Goal: Task Accomplishment & Management: Complete application form

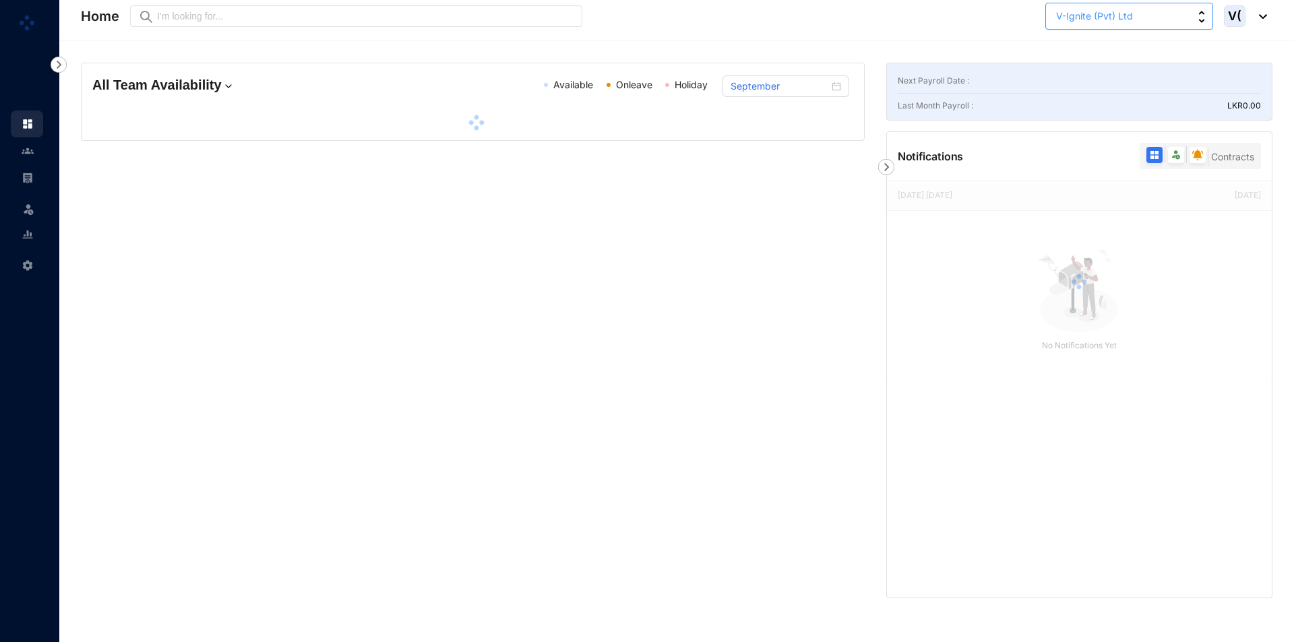
click at [1176, 12] on button "V-Ignite (Pvt) Ltd" at bounding box center [1129, 16] width 168 height 27
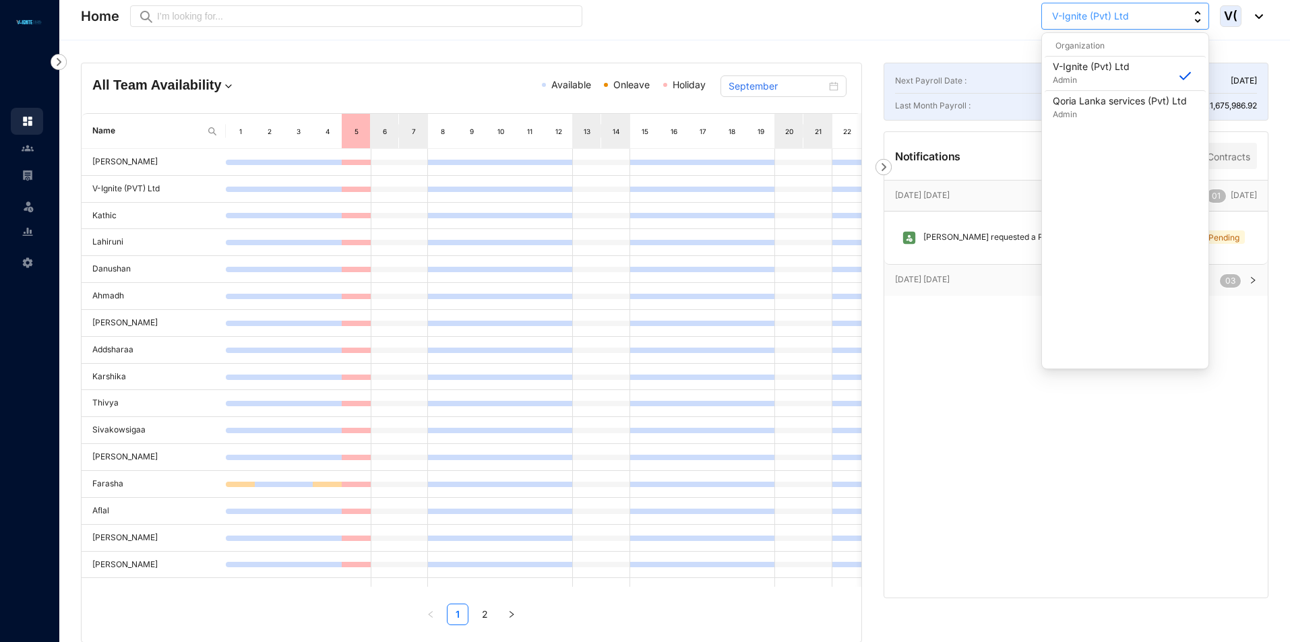
click at [1176, 12] on button "V-Ignite (Pvt) Ltd" at bounding box center [1125, 16] width 168 height 27
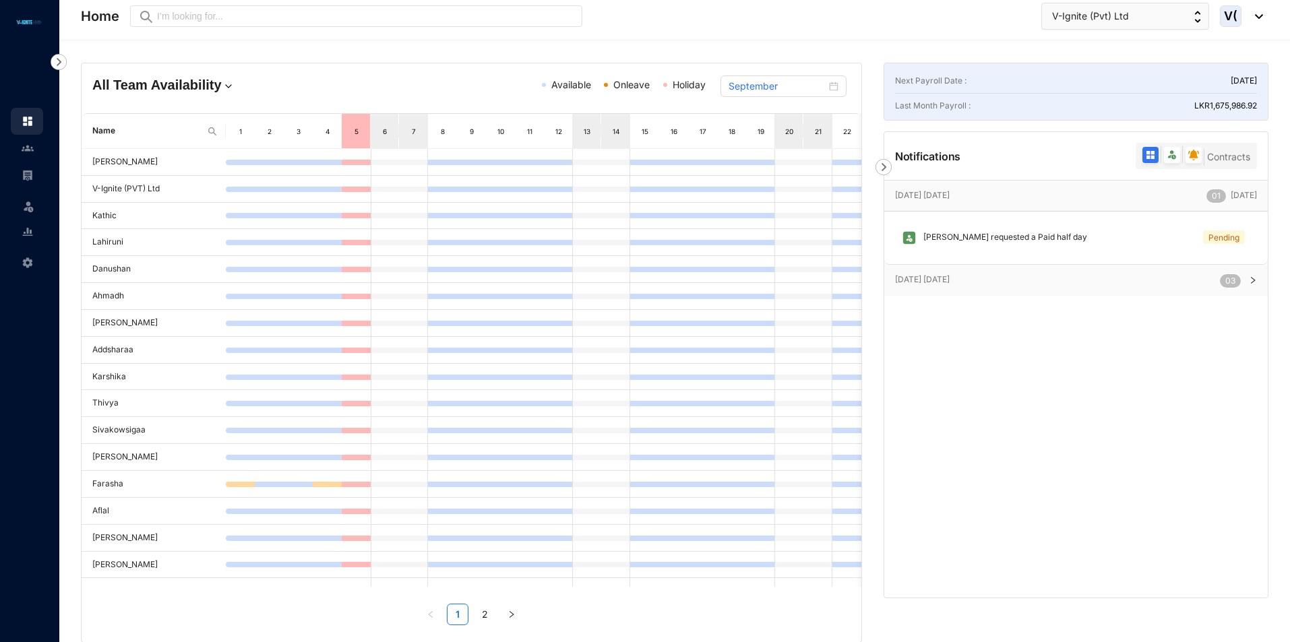
click at [53, 61] on img at bounding box center [59, 62] width 16 height 16
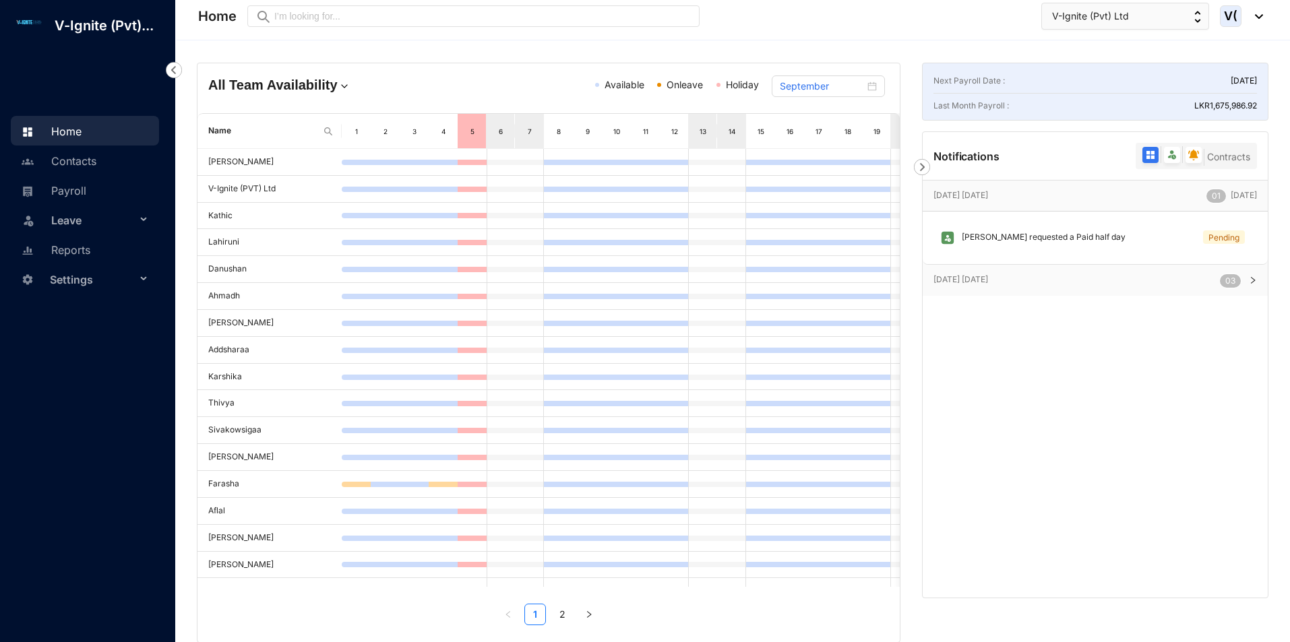
click at [1264, 13] on header "Home Preview V-Ignite (Pvt) Ltd V(" at bounding box center [734, 20] width 1114 height 40
click at [1257, 18] on img at bounding box center [1255, 16] width 15 height 5
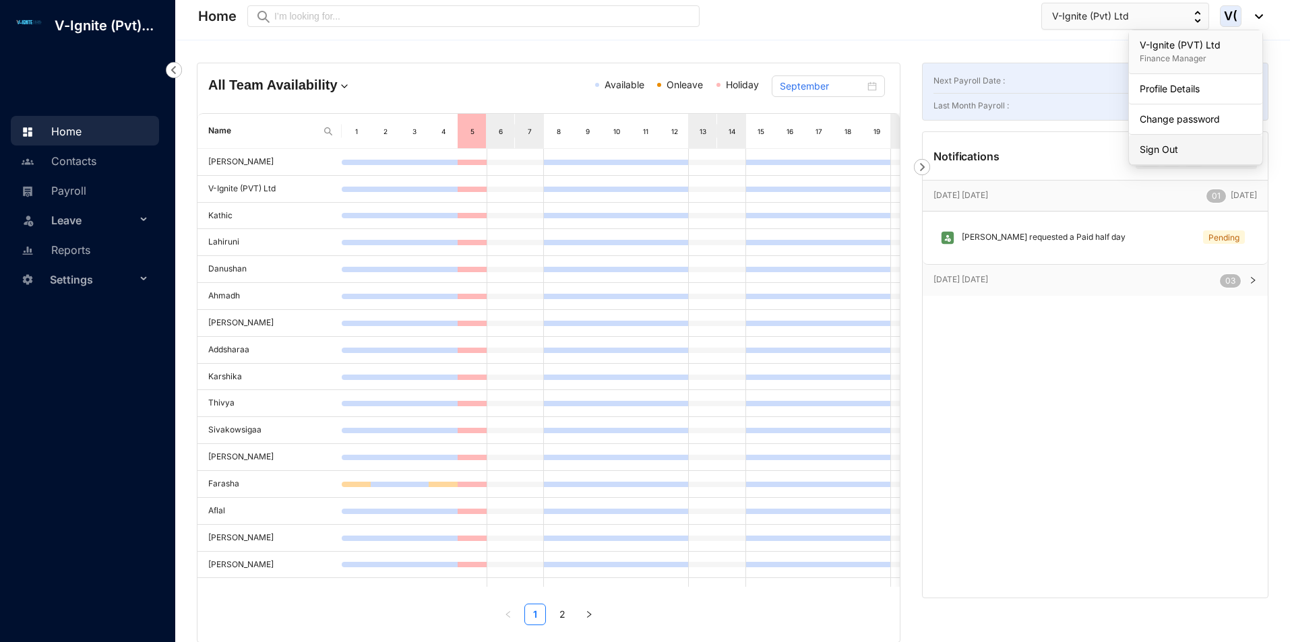
click at [1173, 150] on link "Sign Out" at bounding box center [1196, 149] width 112 height 13
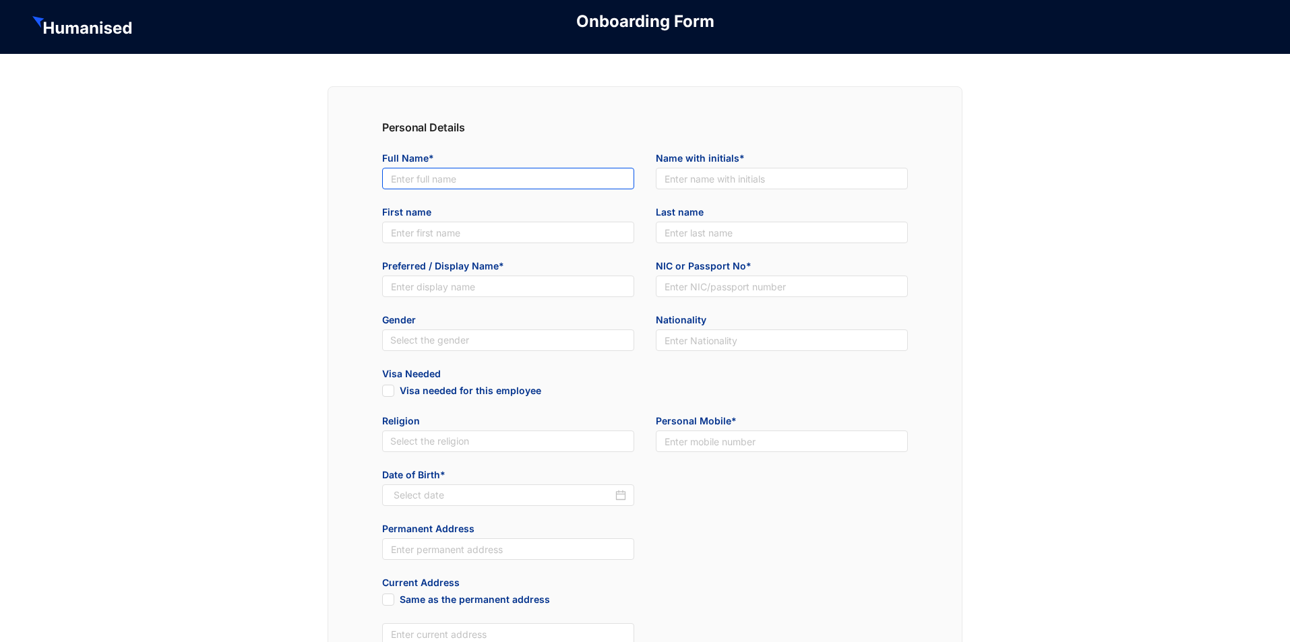
drag, startPoint x: 415, startPoint y: 175, endPoint x: 415, endPoint y: 185, distance: 10.1
click at [415, 175] on input "text" at bounding box center [508, 179] width 252 height 22
paste input "Archi-Pelago Investments (Pvt) Ltd"
type input "Archi-Pelago Investments (Pvt) Ltd"
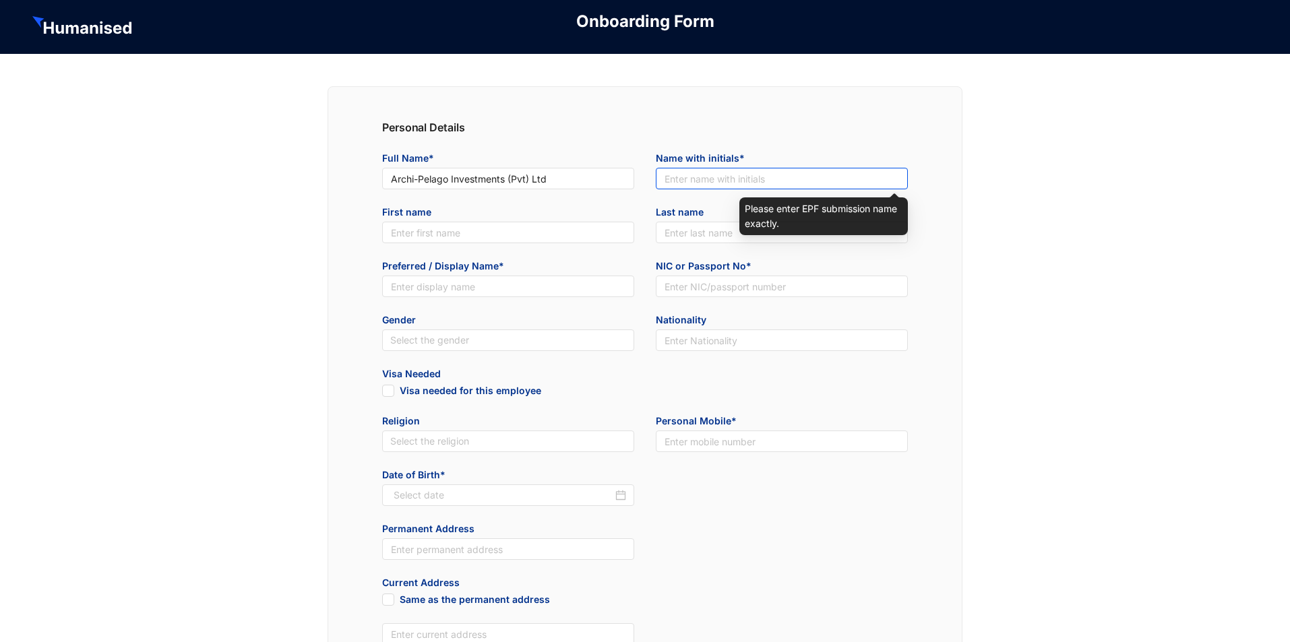
drag, startPoint x: 776, startPoint y: 179, endPoint x: 729, endPoint y: 186, distance: 47.1
click at [775, 179] on input "text" at bounding box center [782, 179] width 252 height 22
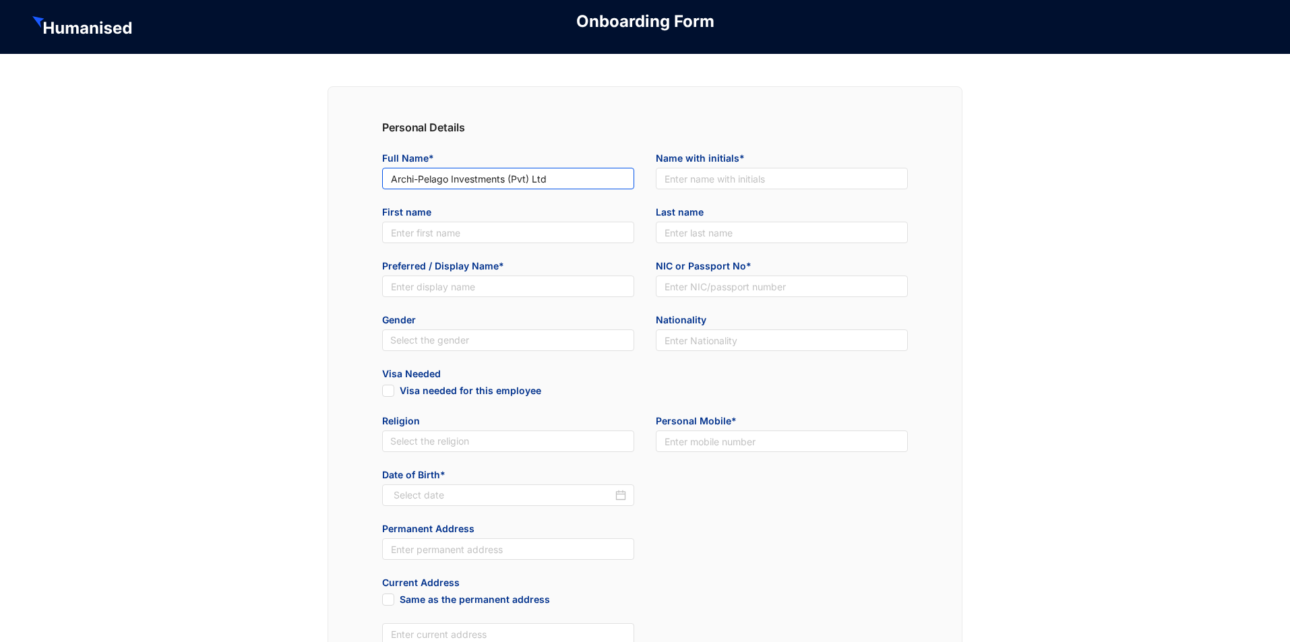
drag, startPoint x: 504, startPoint y: 179, endPoint x: 680, endPoint y: 177, distance: 175.9
click at [343, 180] on div "Personal Details Full Name* Archi-Pelago Investments (Pvt) Ltd Name with initia…" at bounding box center [645, 592] width 635 height 1012
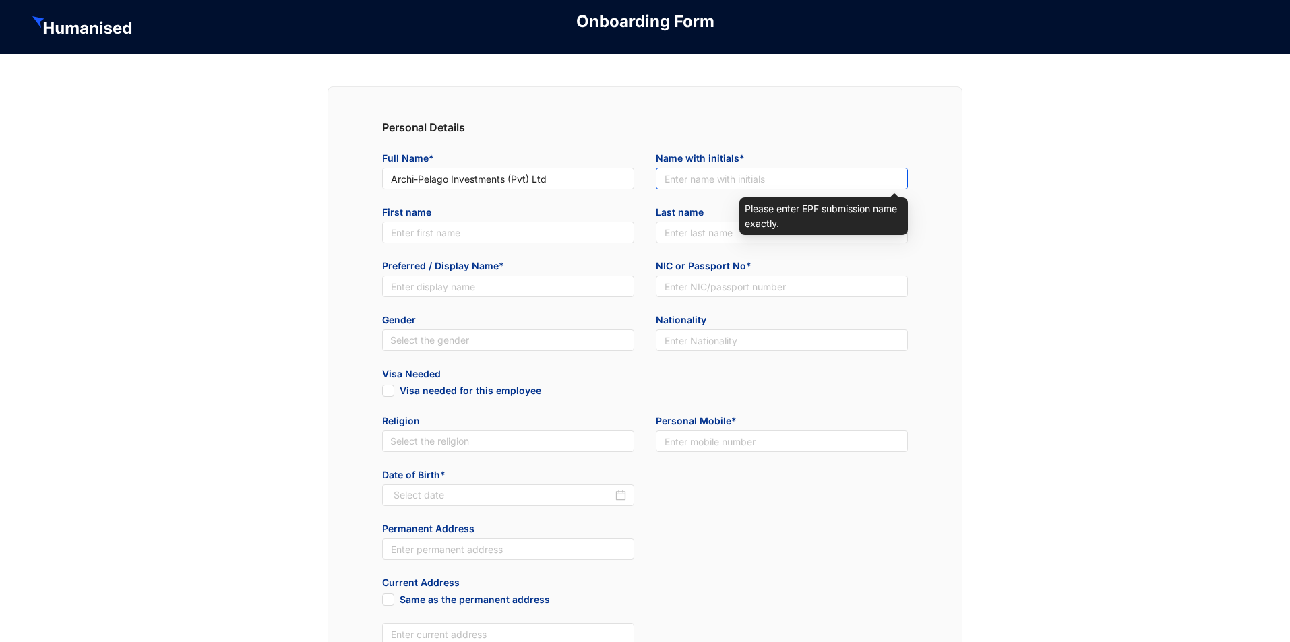
click at [733, 180] on input "text" at bounding box center [782, 179] width 252 height 22
paste input "Archi-Pelago Investments"
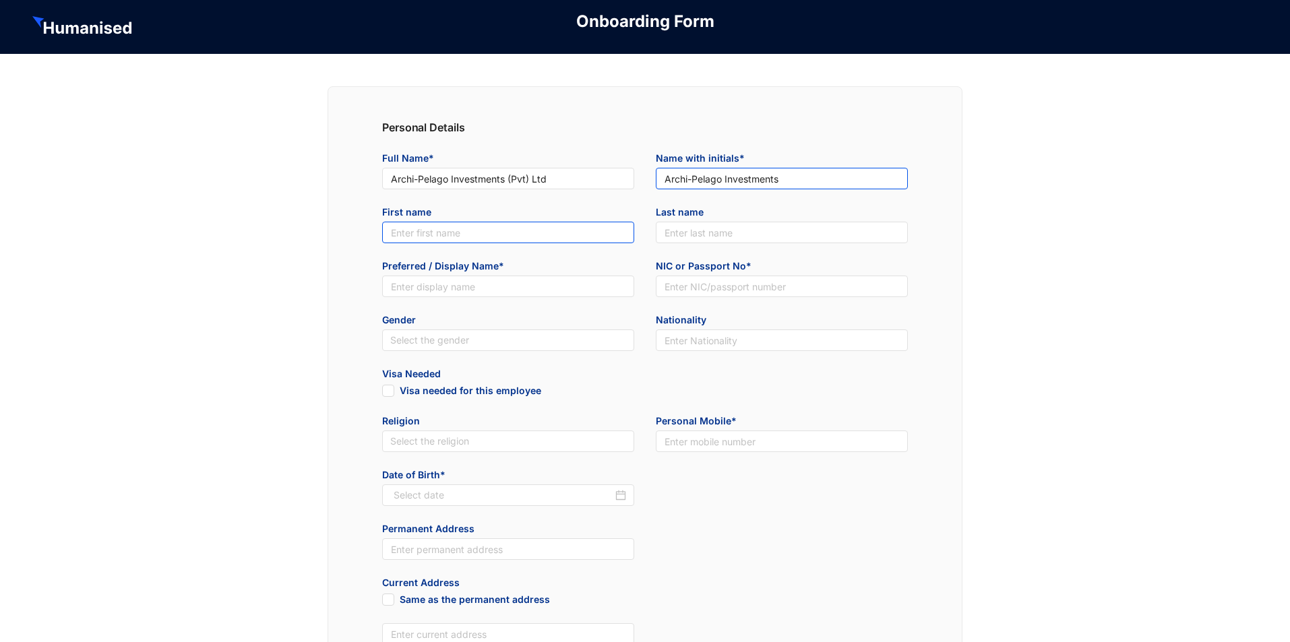
type input "Archi-Pelago Investments"
click at [481, 237] on input "text" at bounding box center [508, 233] width 252 height 22
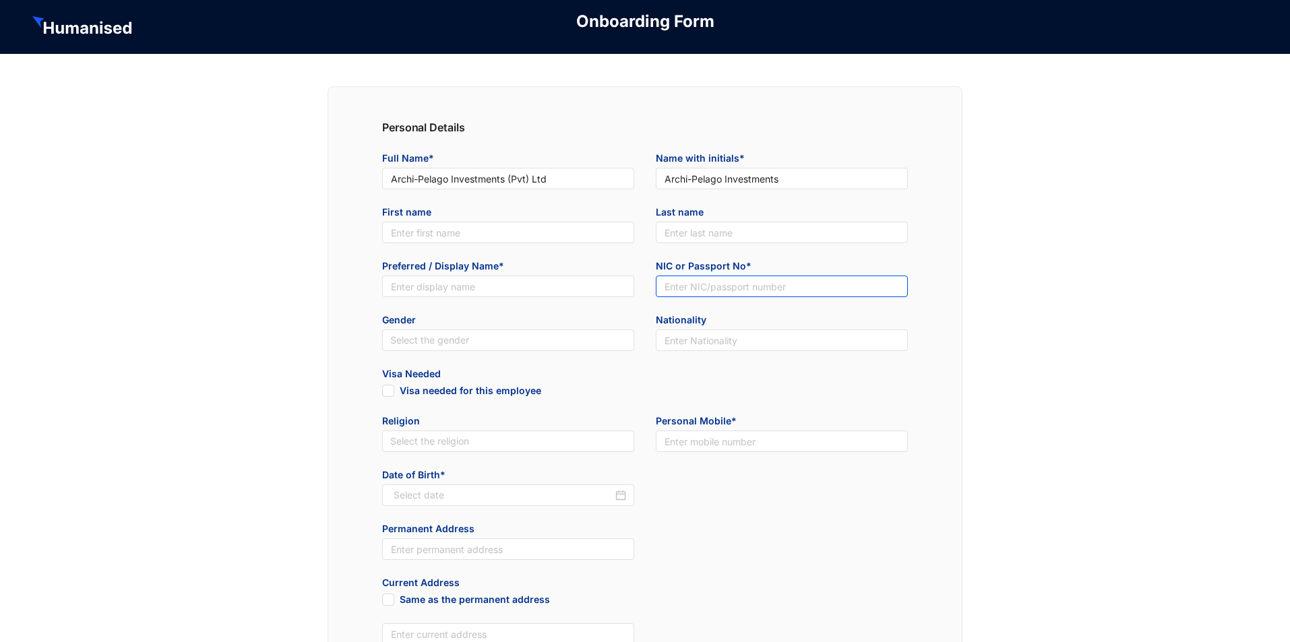
click at [729, 293] on input "text" at bounding box center [782, 287] width 252 height 22
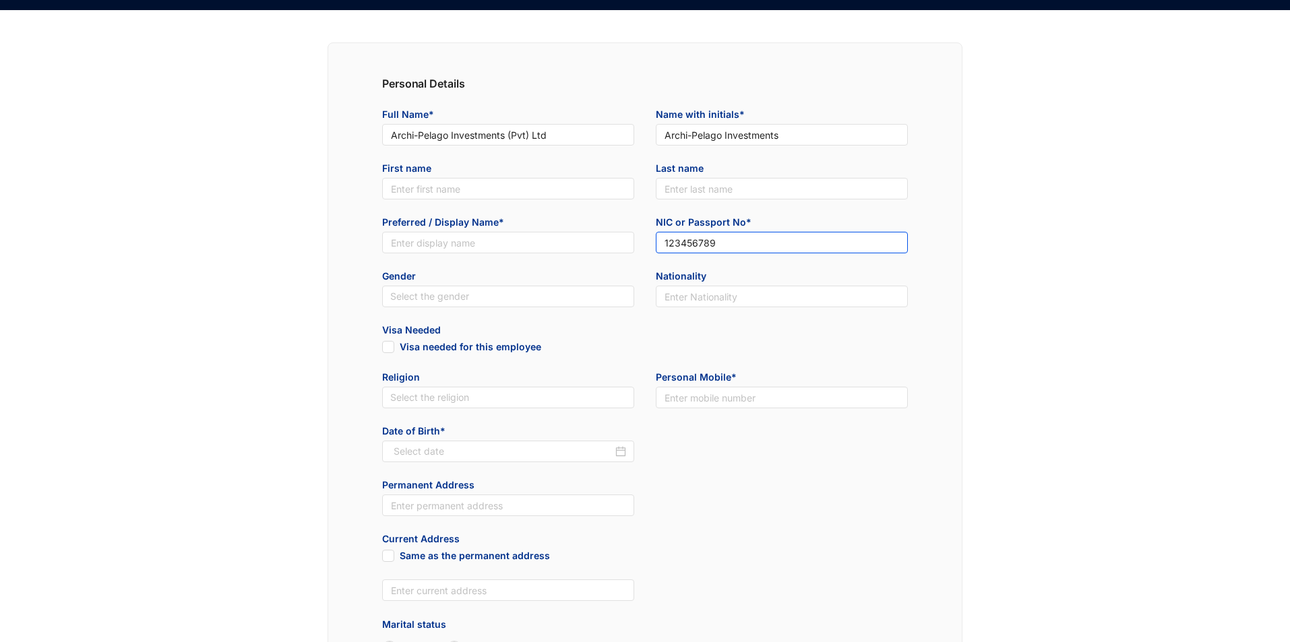
scroll to position [67, 0]
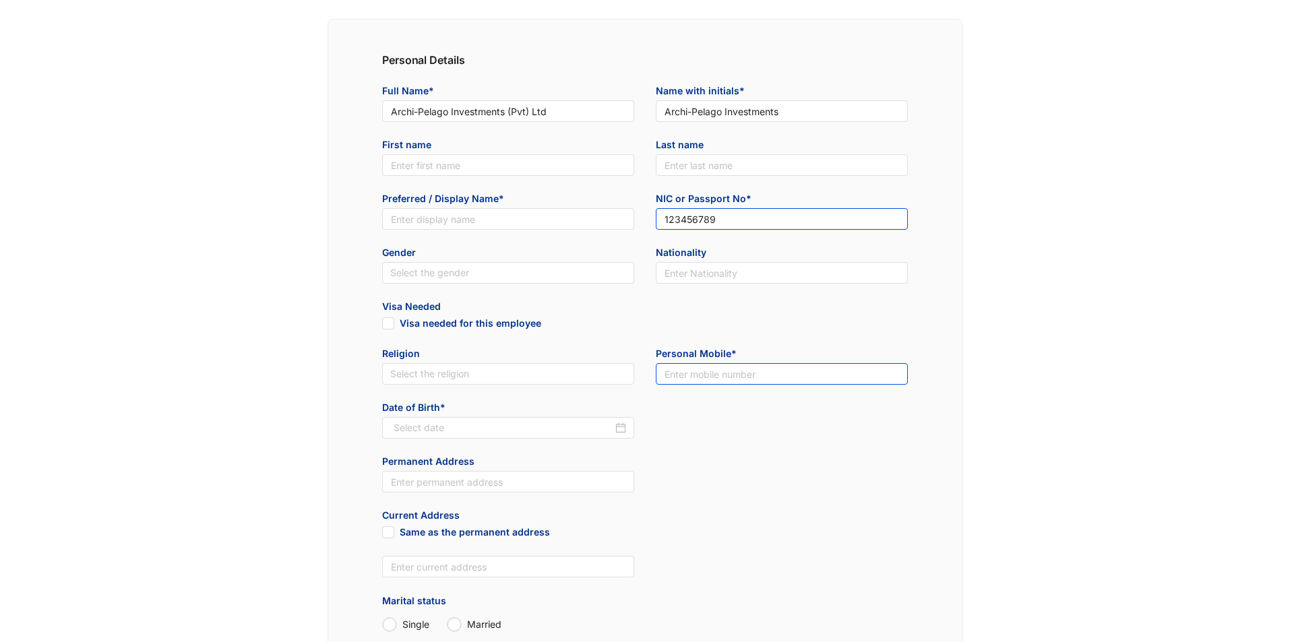
type input "123456789"
click at [700, 369] on input "text" at bounding box center [782, 374] width 252 height 22
type input "0773077670"
drag, startPoint x: 774, startPoint y: 443, endPoint x: 650, endPoint y: 476, distance: 128.3
click at [772, 440] on div "Date of Birth*" at bounding box center [644, 428] width 547 height 54
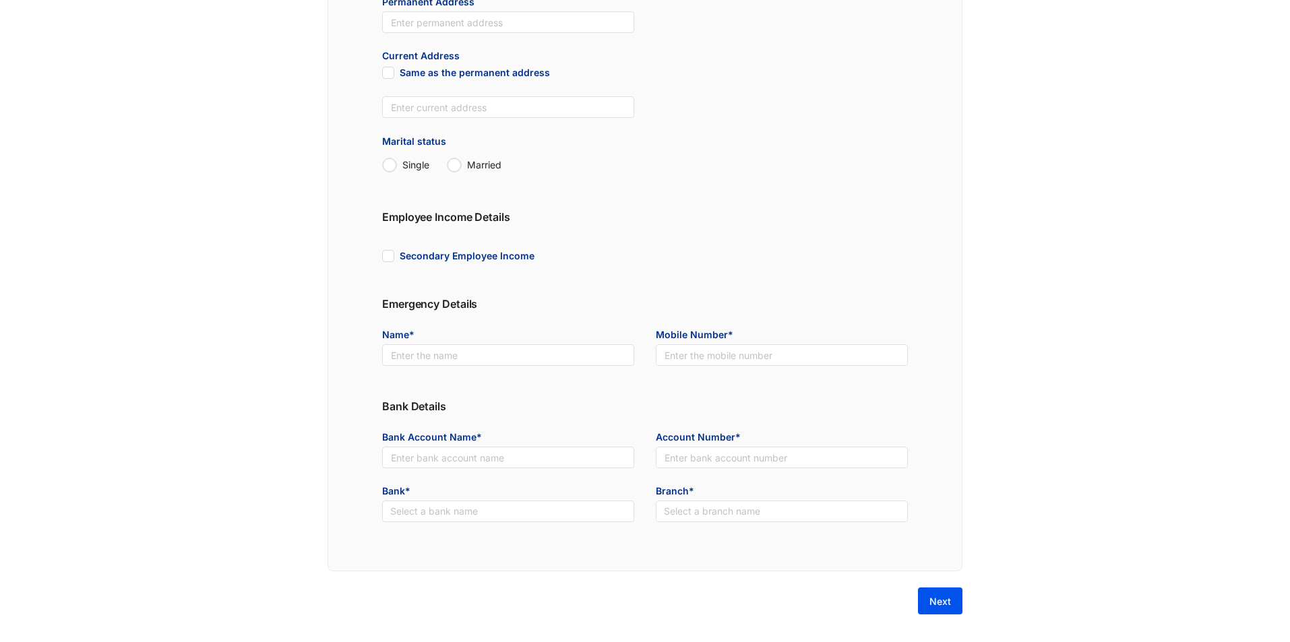
scroll to position [532, 0]
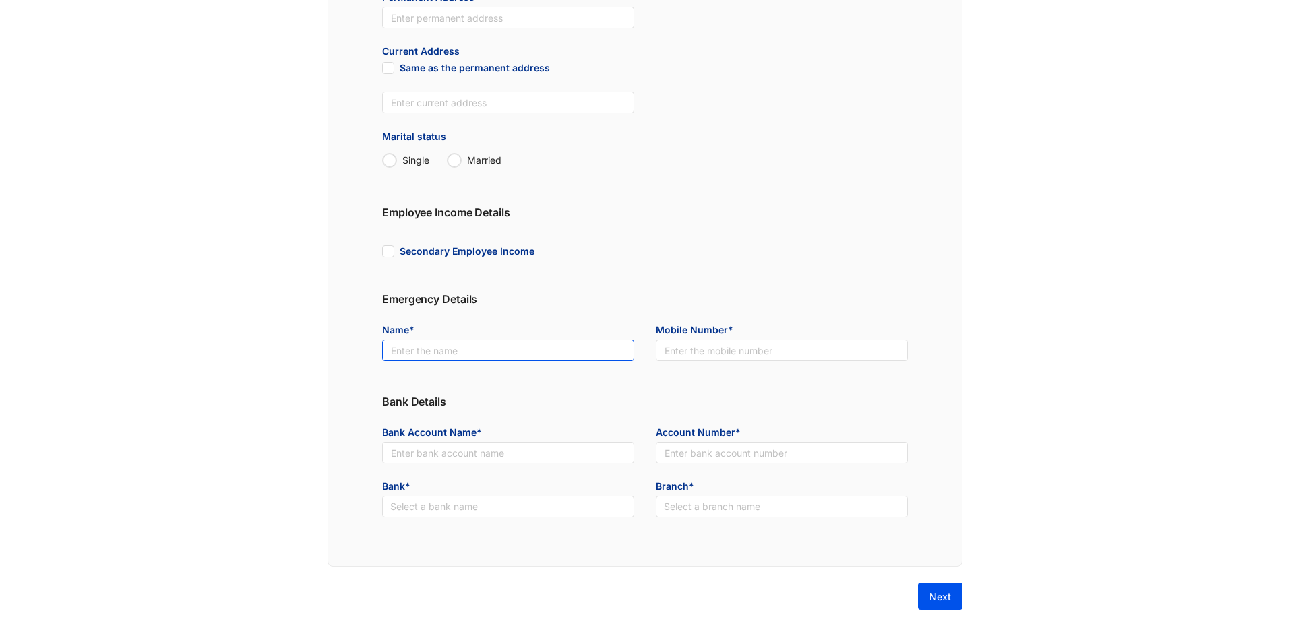
click at [423, 353] on input "text" at bounding box center [508, 351] width 252 height 22
type input "[PERSON_NAME]"
click at [715, 350] on input "text" at bounding box center [782, 351] width 252 height 22
click at [463, 446] on input "text" at bounding box center [508, 453] width 252 height 22
paste input "Archi-Pelago Investments"
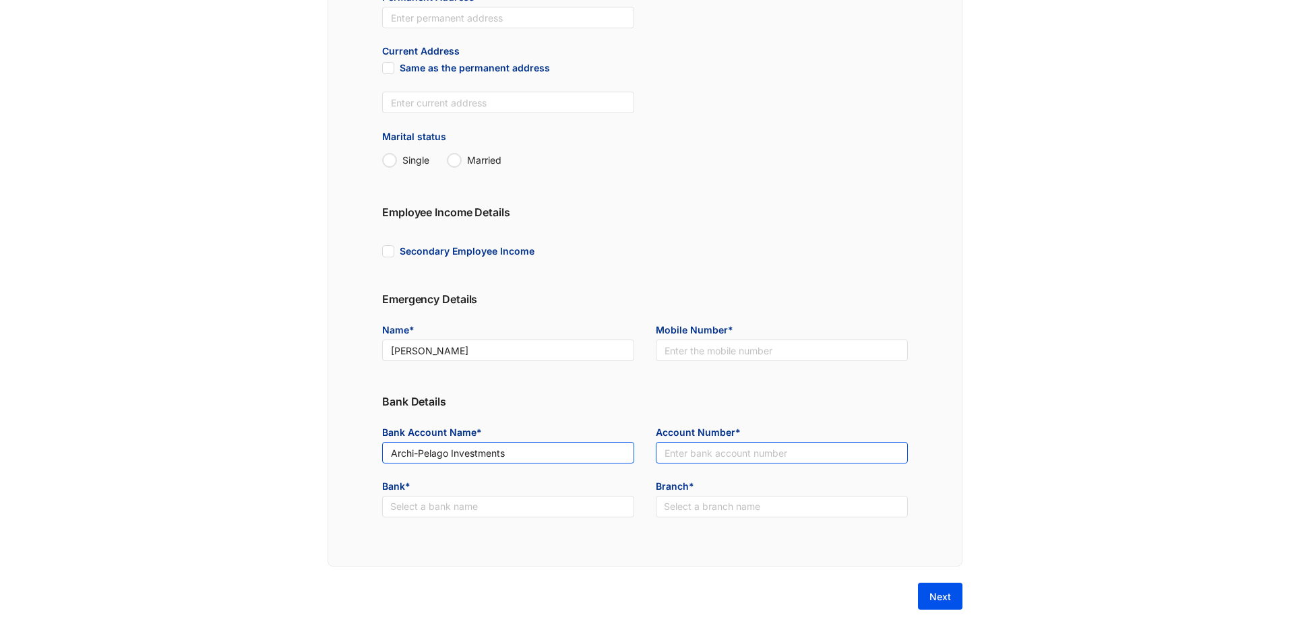
type input "Archi-Pelago Investments"
click at [688, 448] on input "text" at bounding box center [782, 453] width 252 height 22
type input "123456789456"
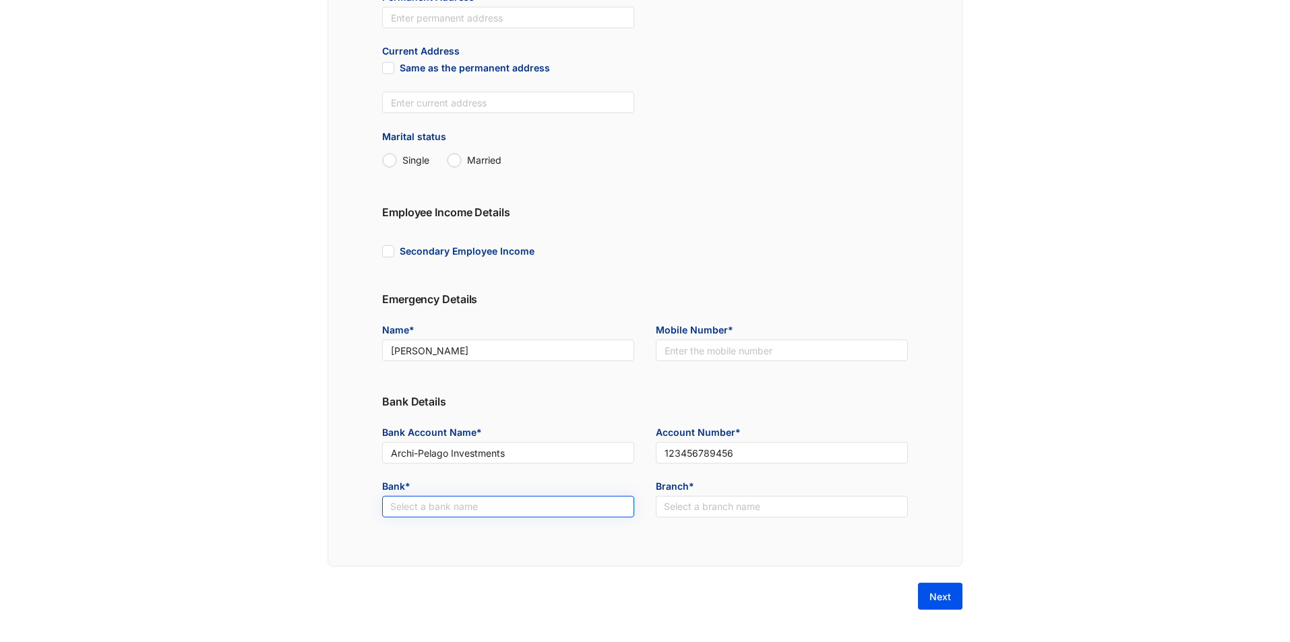
click at [528, 512] on input "search" at bounding box center [508, 507] width 236 height 20
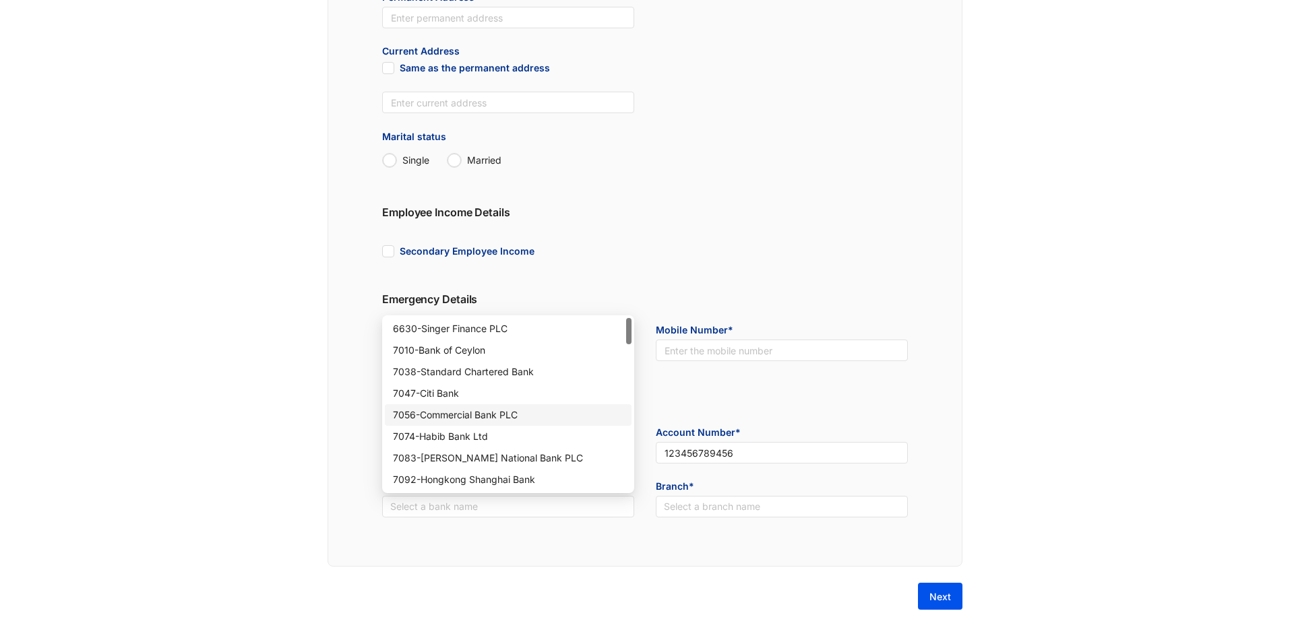
click at [499, 411] on div "7056 - Commercial Bank PLC" at bounding box center [508, 415] width 231 height 15
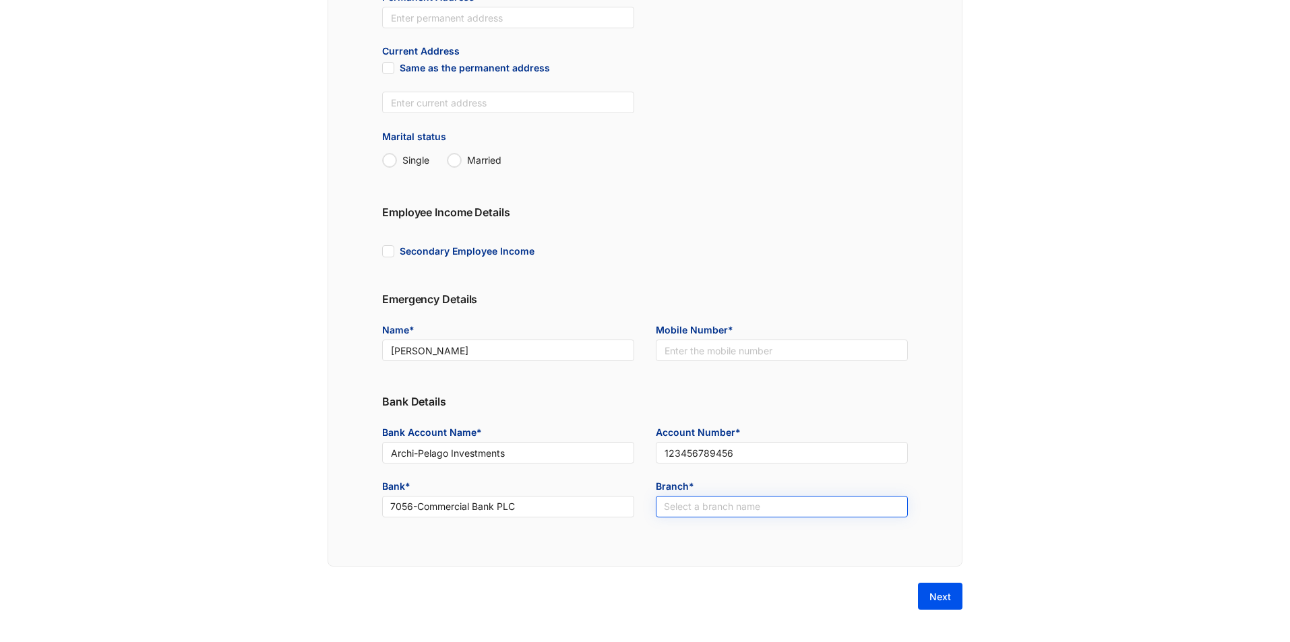
click at [692, 510] on input "search" at bounding box center [782, 507] width 236 height 20
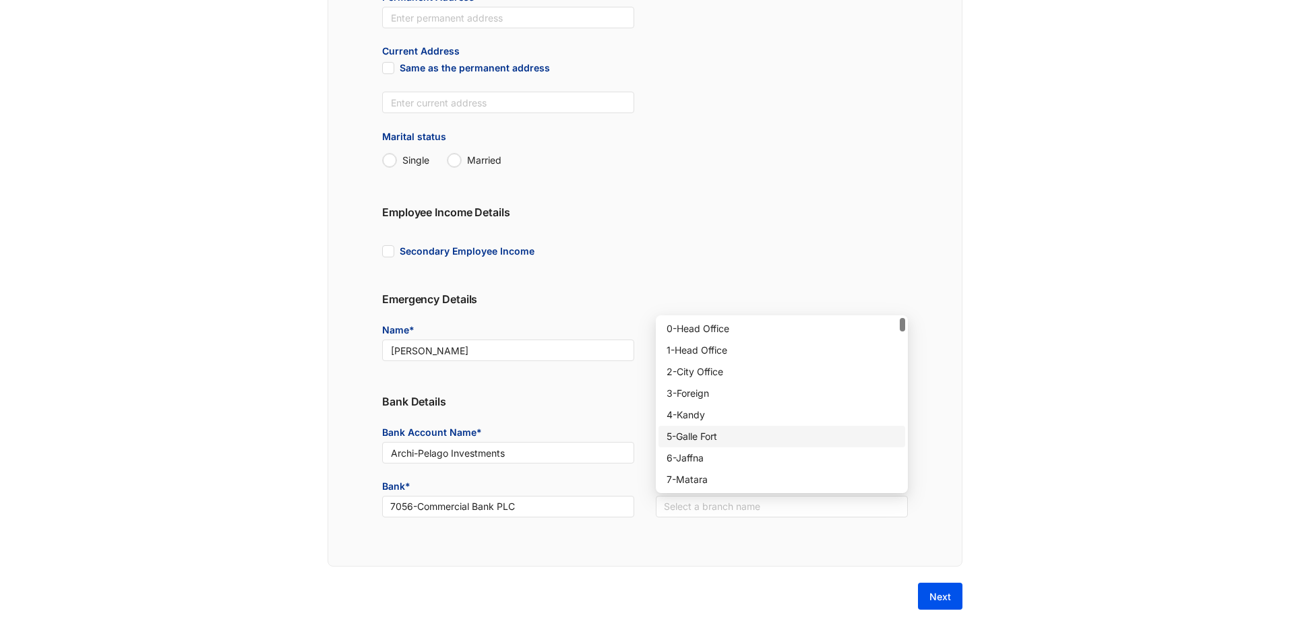
click at [723, 435] on div "5 - [GEOGRAPHIC_DATA]" at bounding box center [782, 436] width 231 height 15
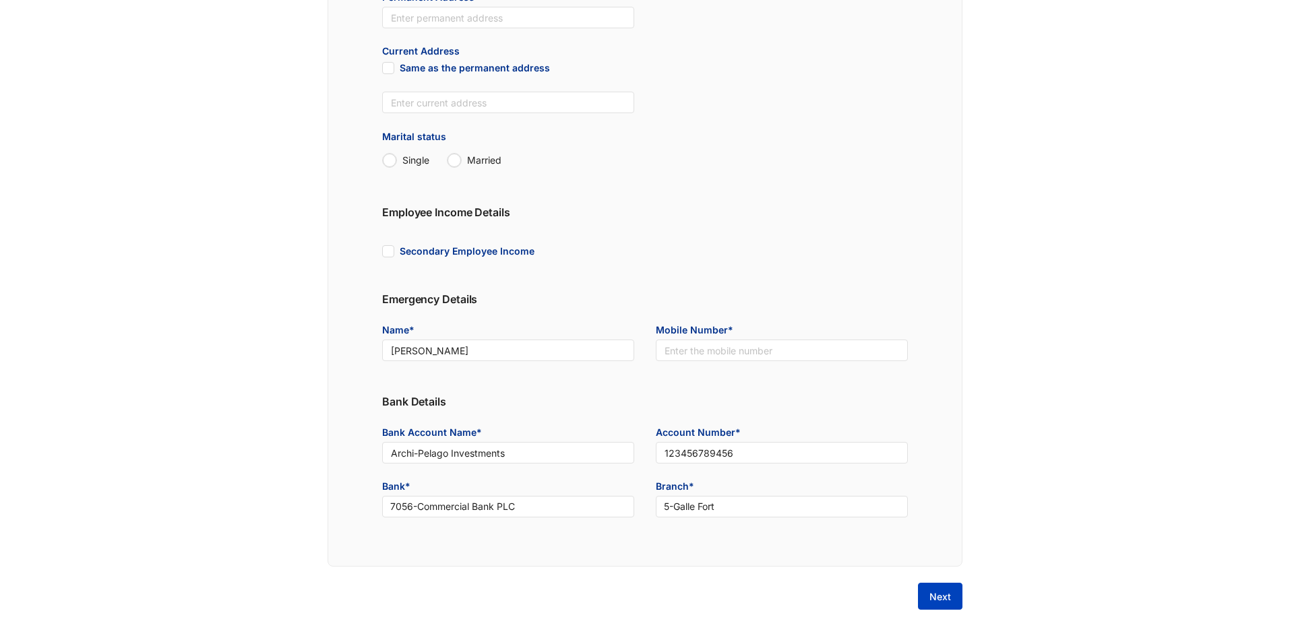
click at [951, 598] on button "Next" at bounding box center [940, 596] width 44 height 27
click at [766, 344] on input "text" at bounding box center [782, 351] width 252 height 22
type input "[PHONE_NUMBER]"
click at [952, 596] on button "Next" at bounding box center [940, 596] width 44 height 27
click at [962, 595] on button "Next" at bounding box center [940, 596] width 44 height 27
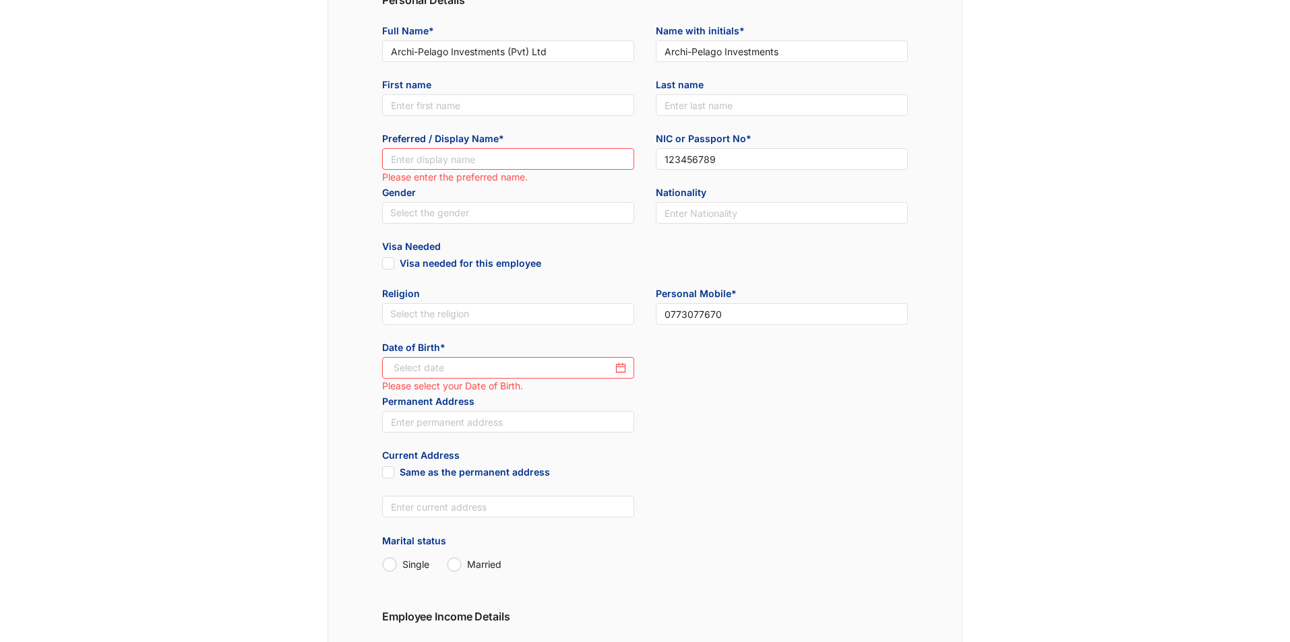
scroll to position [0, 0]
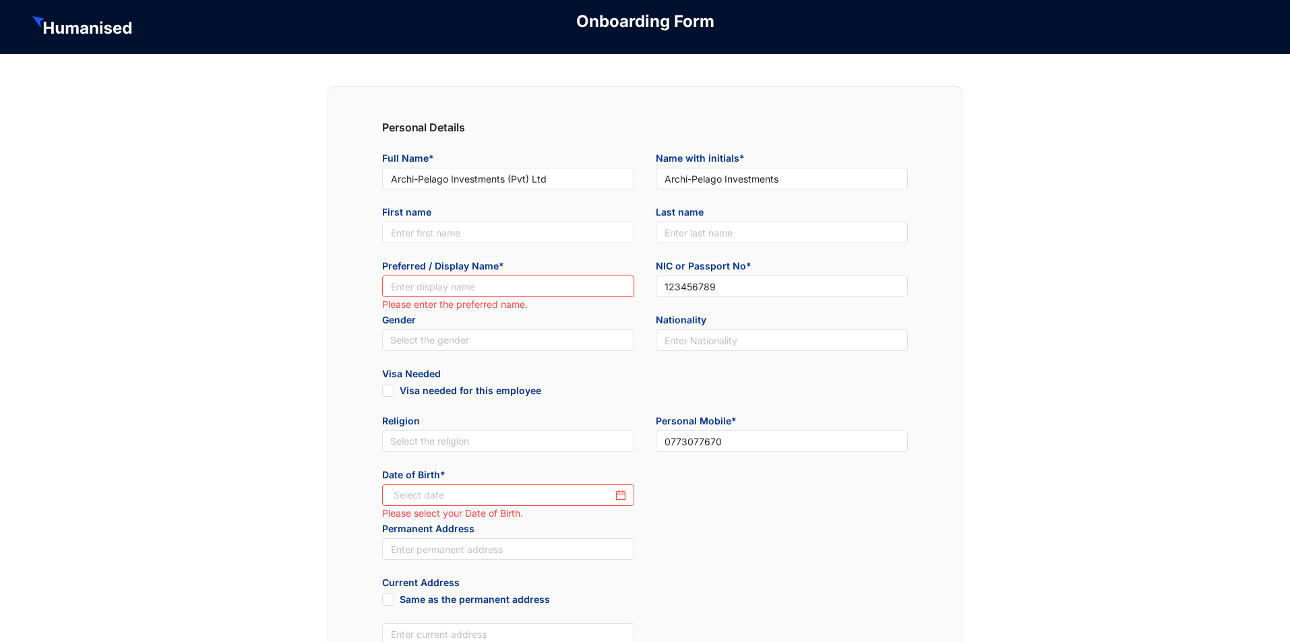
click at [539, 286] on input "text" at bounding box center [508, 287] width 252 height 22
drag, startPoint x: 552, startPoint y: 177, endPoint x: 141, endPoint y: 222, distance: 413.7
click at [141, 222] on div "Personal Details Full Name* Archi-Pelago Investments (Pvt) Ltd Name with initia…" at bounding box center [645, 598] width 1290 height 1088
click at [429, 282] on input "text" at bounding box center [508, 287] width 252 height 22
paste input "Archi-Pelago Investments (Pvt) Ltd"
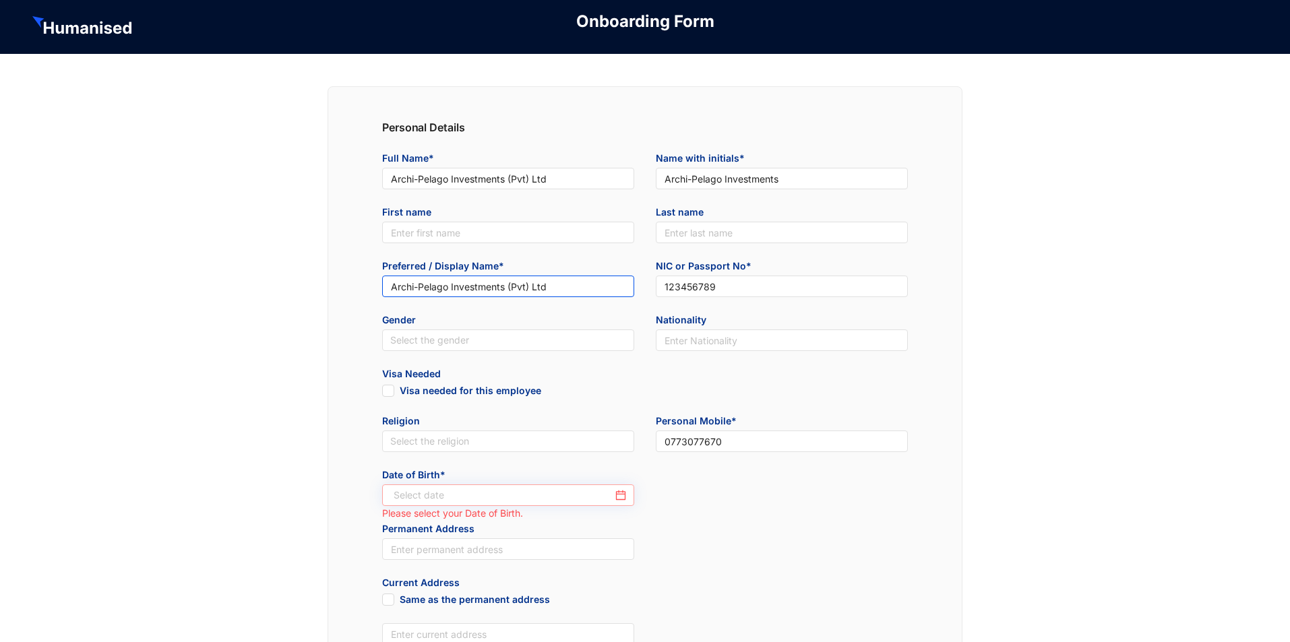
type input "Archi-Pelago Investments (Pvt) Ltd"
click at [447, 491] on input at bounding box center [503, 495] width 219 height 15
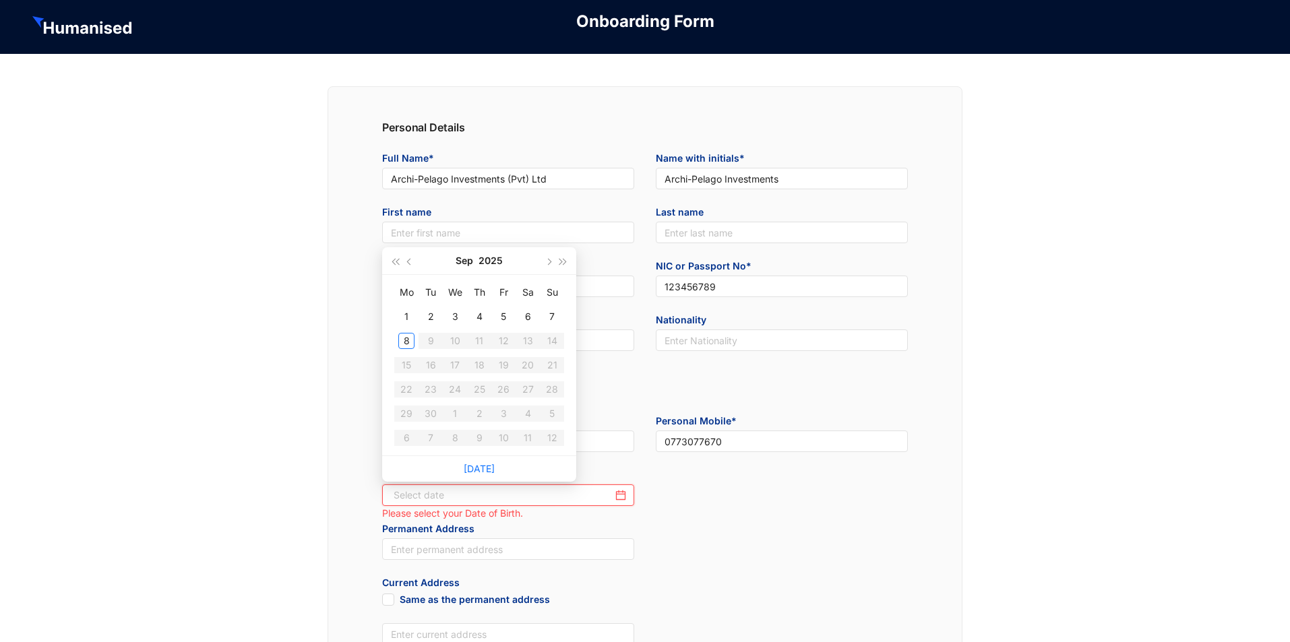
type input "[DATE]"
click at [497, 263] on button "2025" at bounding box center [491, 260] width 24 height 27
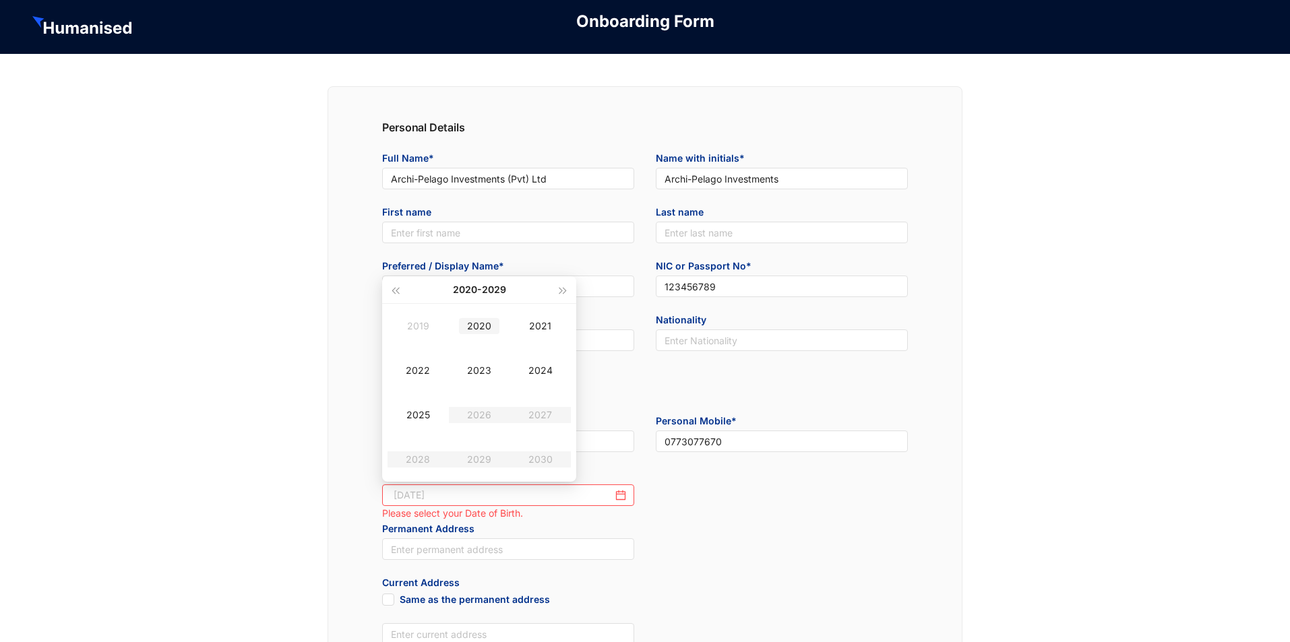
type input "[DATE]"
click at [461, 291] on button "[DATE] - [DATE]" at bounding box center [479, 289] width 53 height 27
click at [485, 327] on div "[DATE]-[DATE]" at bounding box center [479, 319] width 65 height 16
click at [423, 327] on div "1999" at bounding box center [418, 326] width 40 height 16
click at [486, 375] on div "May" at bounding box center [479, 371] width 40 height 16
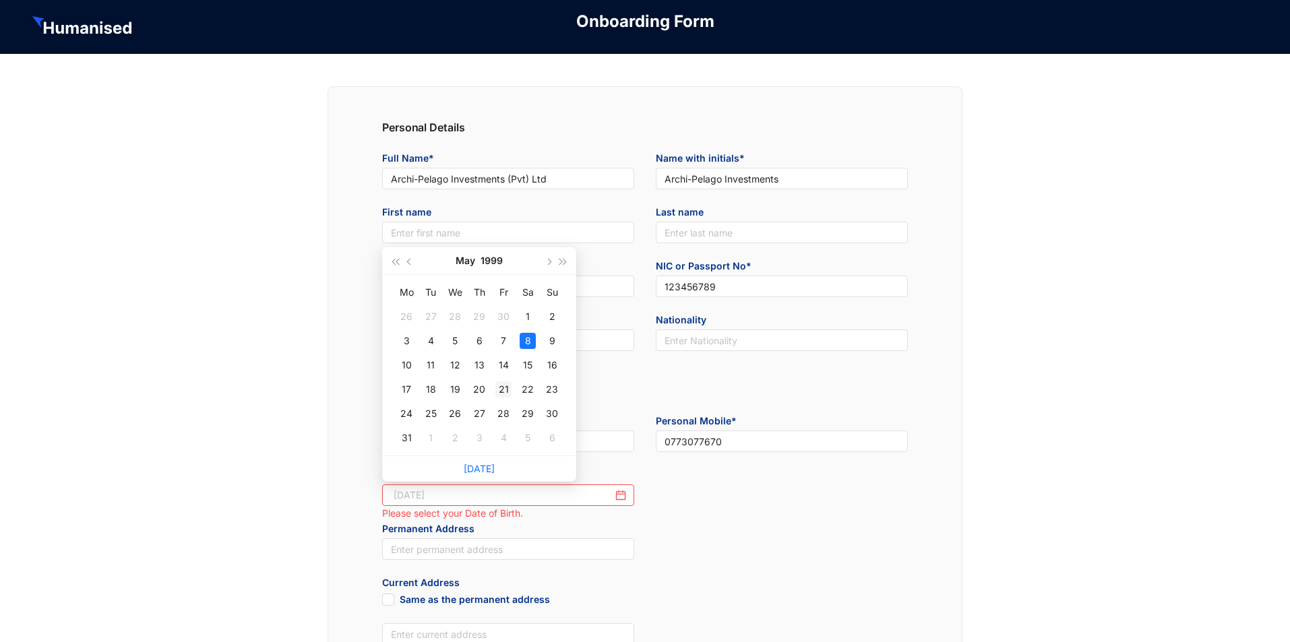
click at [513, 390] on td "21" at bounding box center [503, 389] width 24 height 24
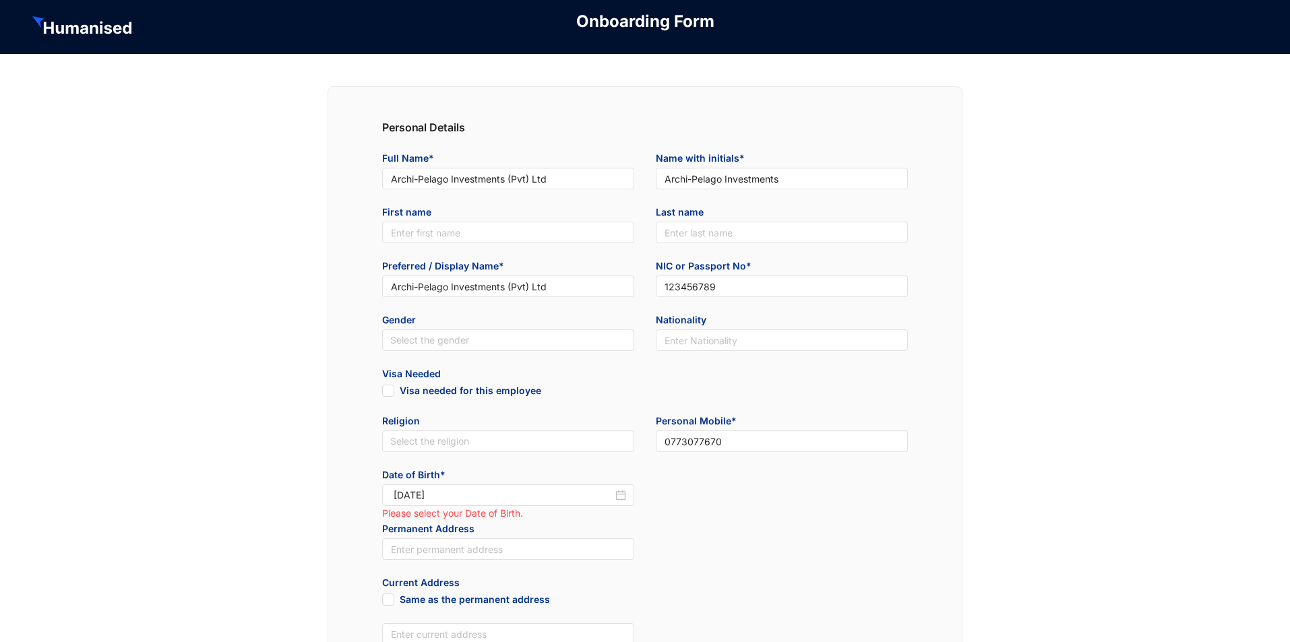
type input "[DATE]"
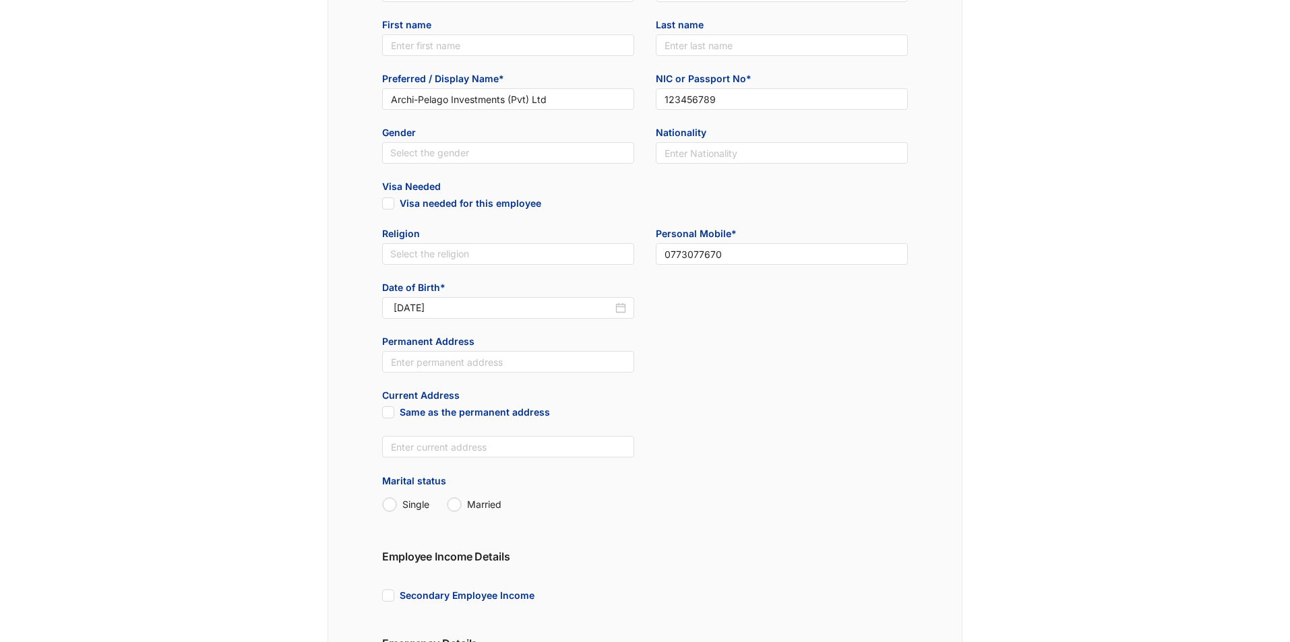
scroll to position [532, 0]
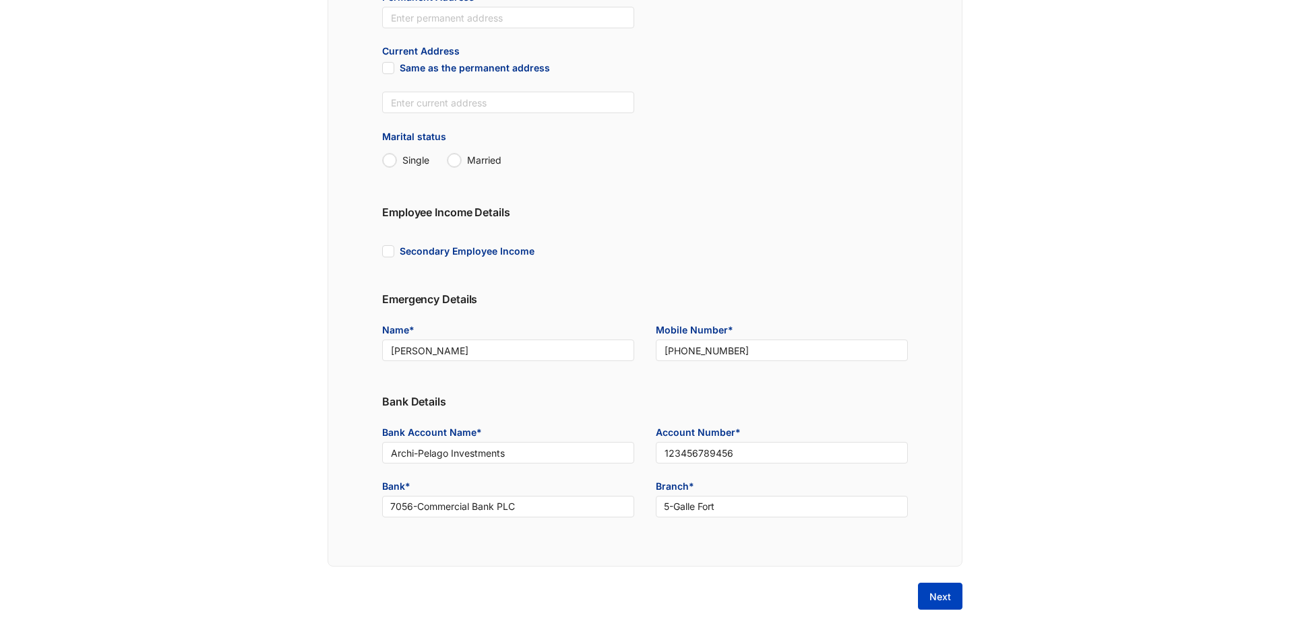
click at [930, 597] on span "Next" at bounding box center [941, 596] width 22 height 13
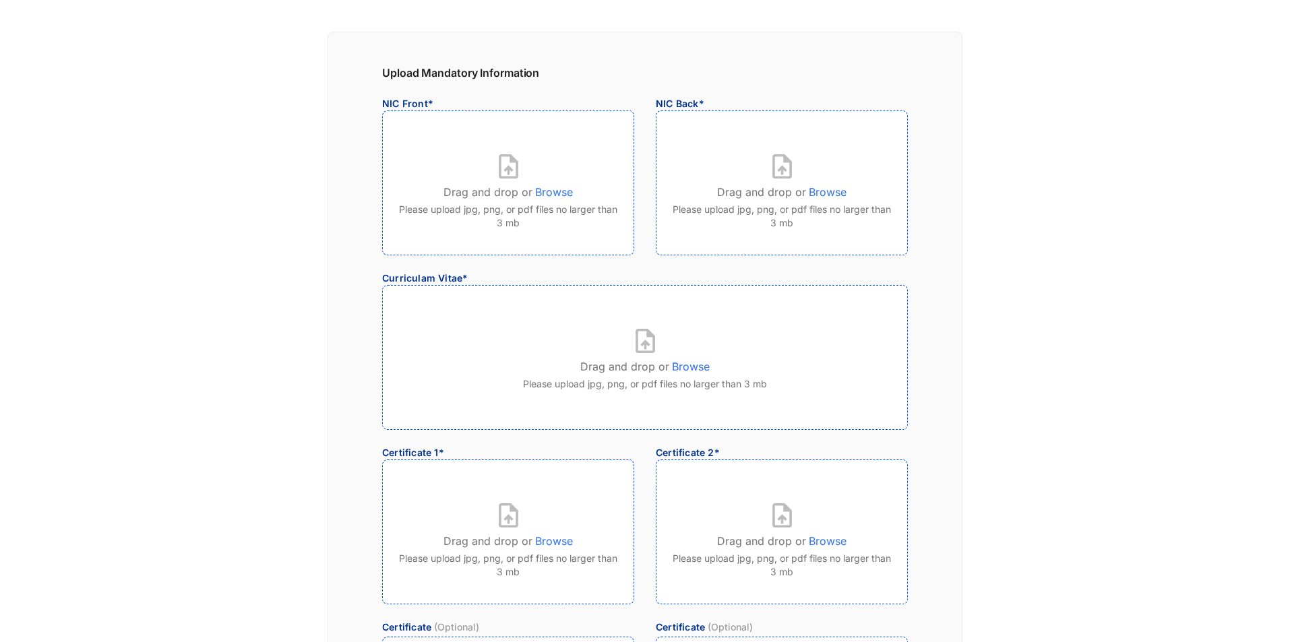
scroll to position [0, 0]
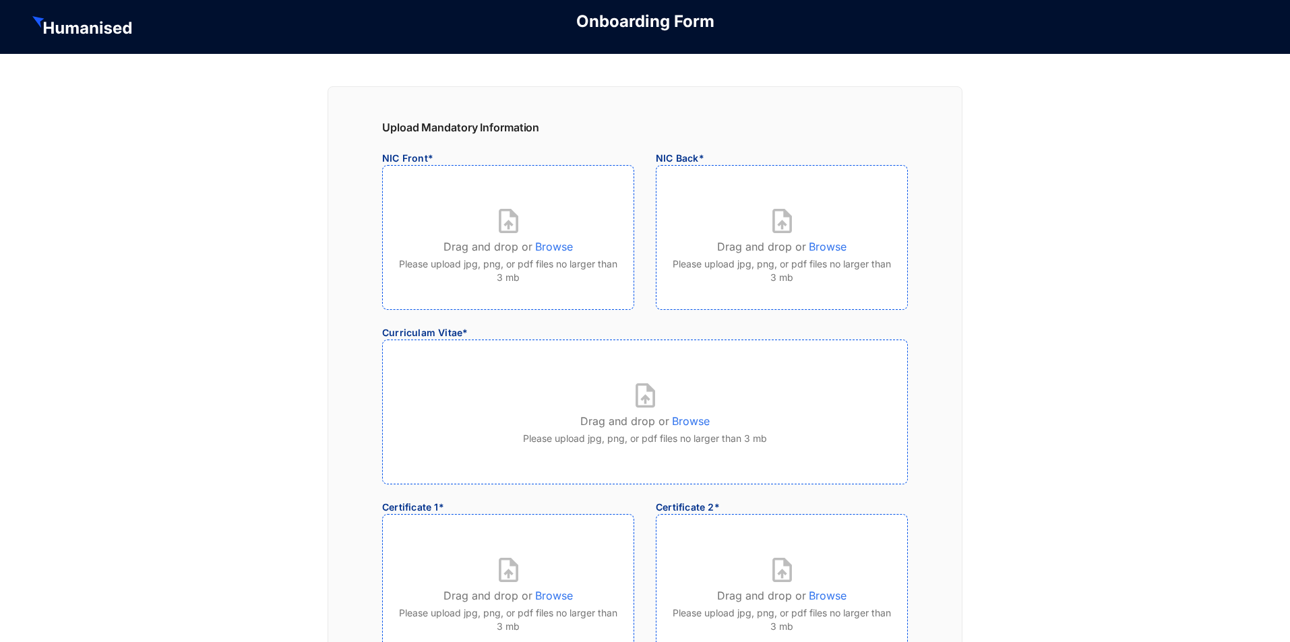
click at [565, 250] on p "Browse" at bounding box center [554, 244] width 38 height 22
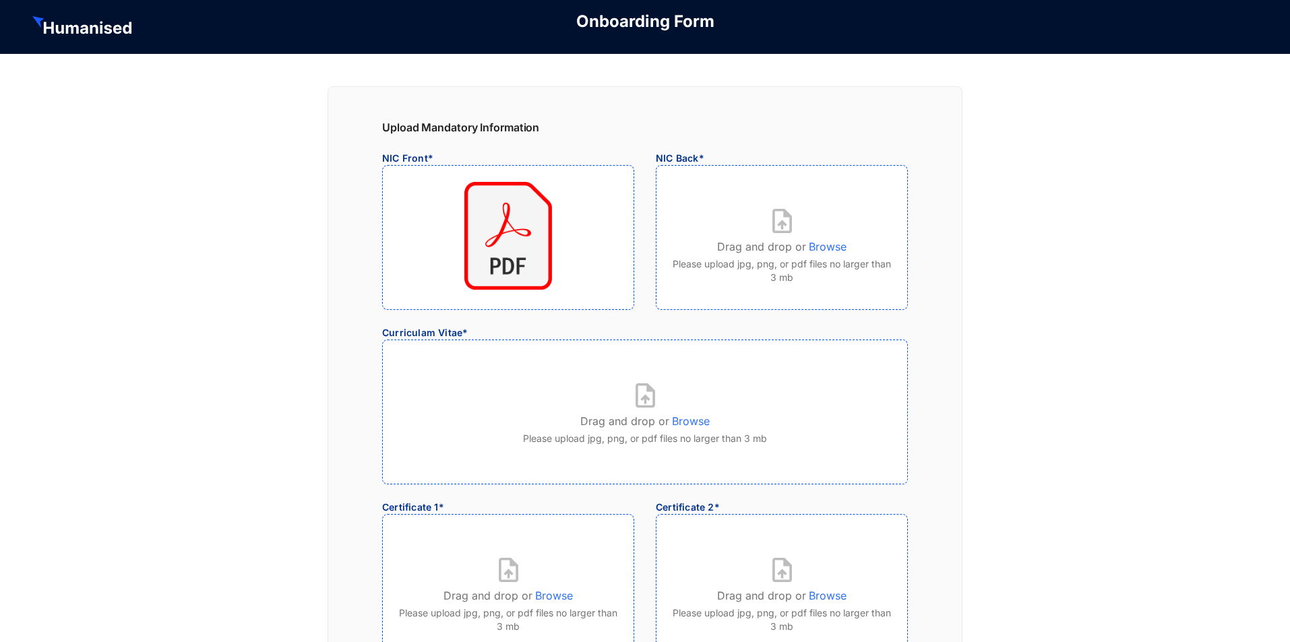
click at [842, 249] on p "Browse" at bounding box center [828, 244] width 38 height 22
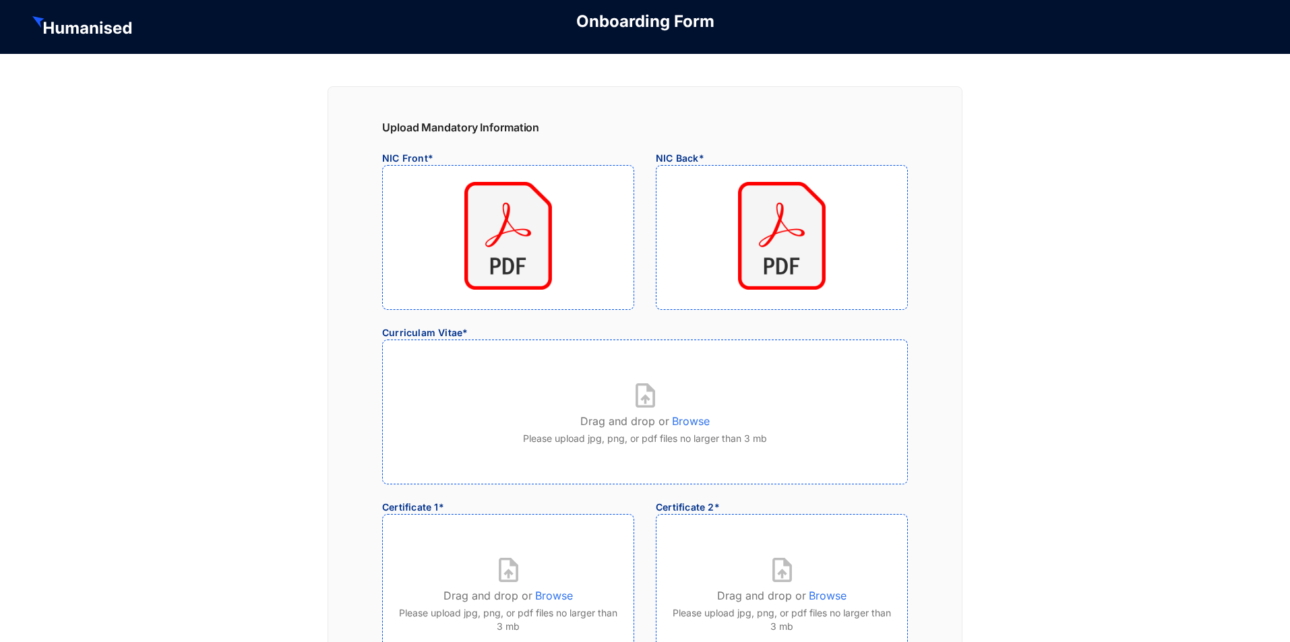
click at [705, 425] on p "Browse" at bounding box center [691, 419] width 38 height 22
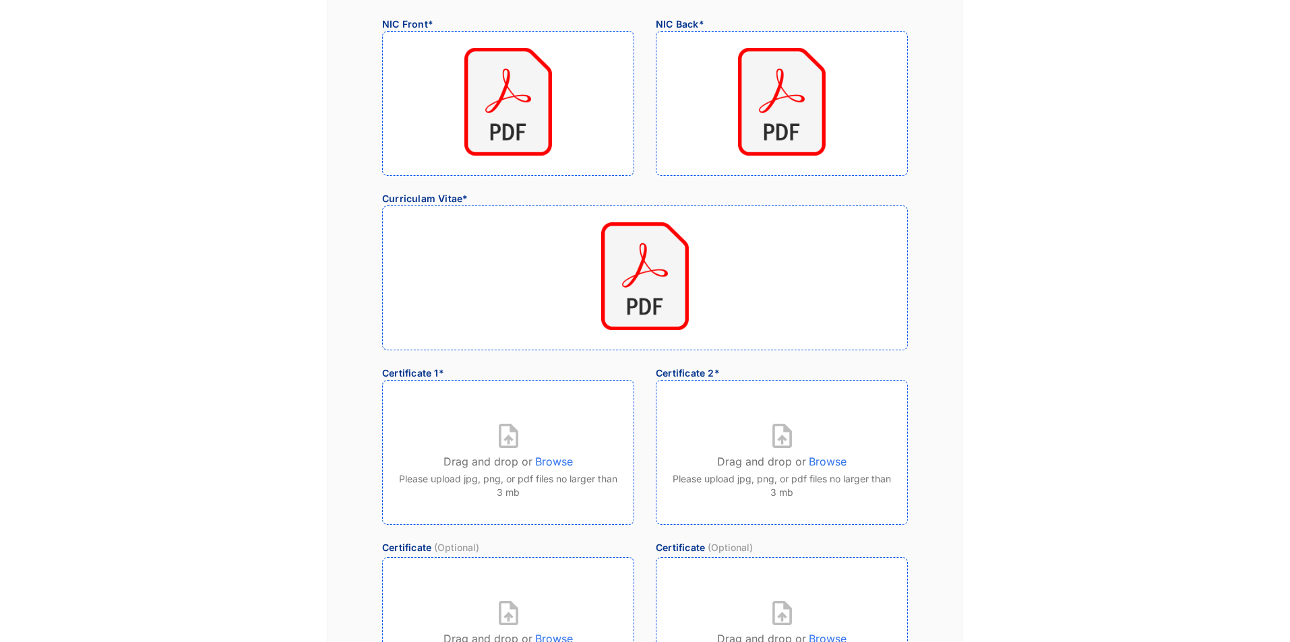
scroll to position [135, 0]
click at [557, 460] on p "Browse" at bounding box center [554, 459] width 38 height 22
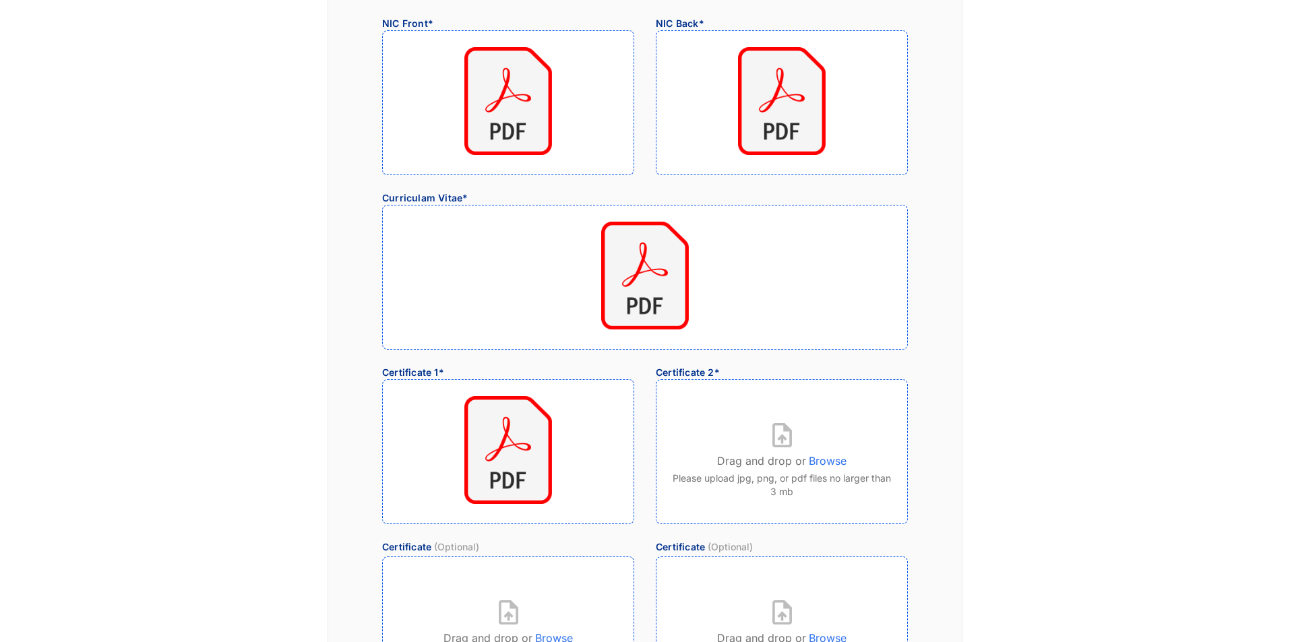
click at [836, 459] on p "Browse" at bounding box center [828, 459] width 38 height 22
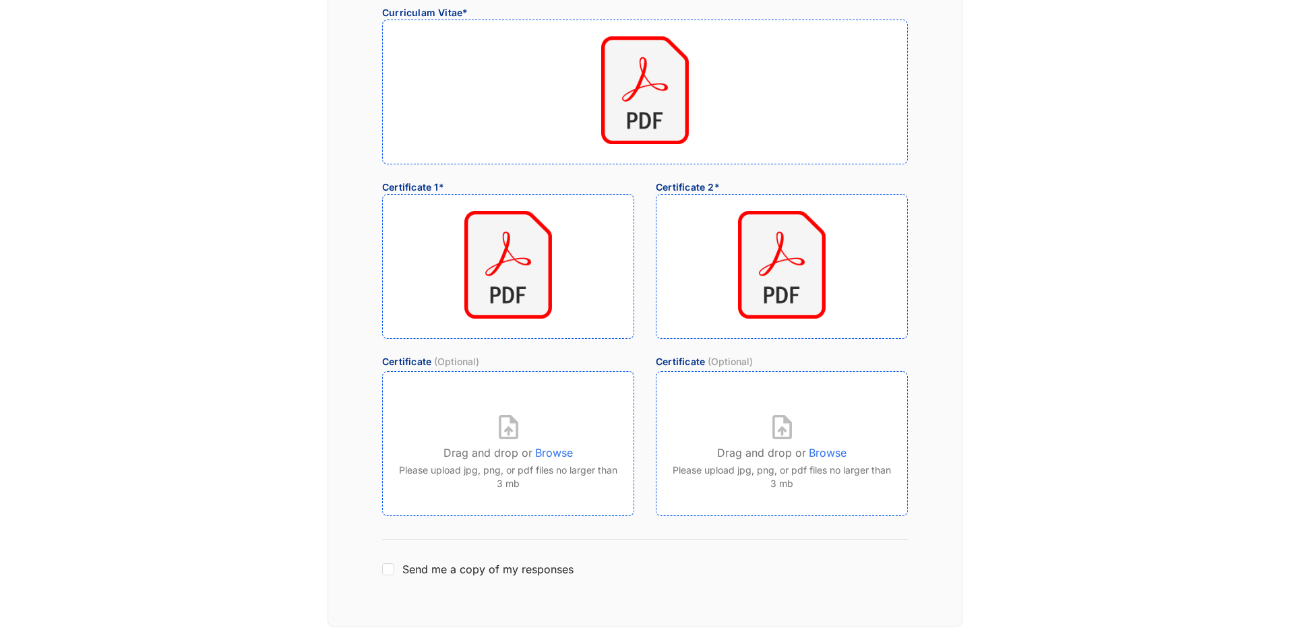
scroll to position [380, 0]
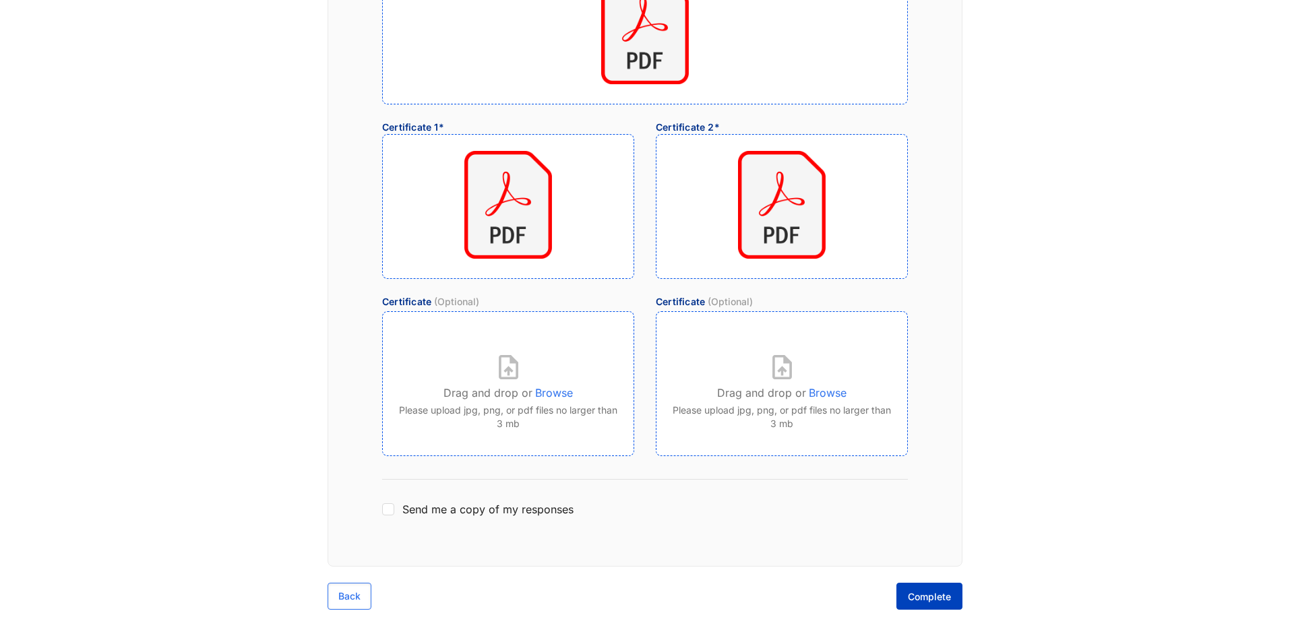
click at [934, 598] on span "Complete" at bounding box center [929, 596] width 43 height 13
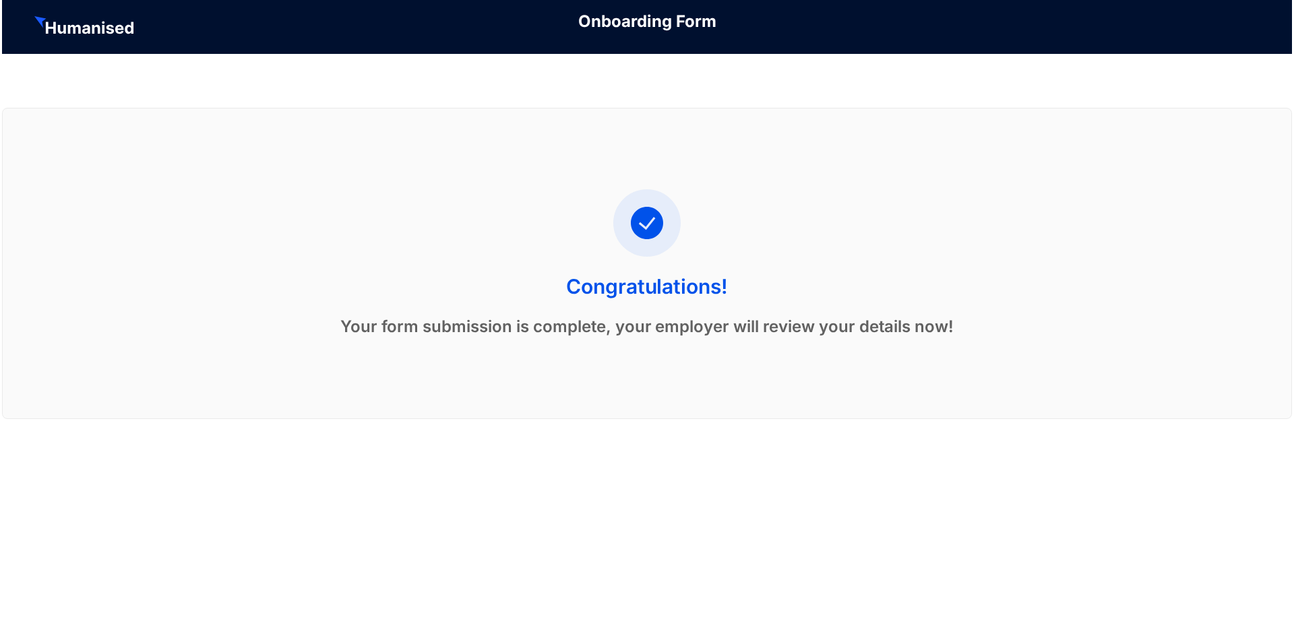
scroll to position [0, 0]
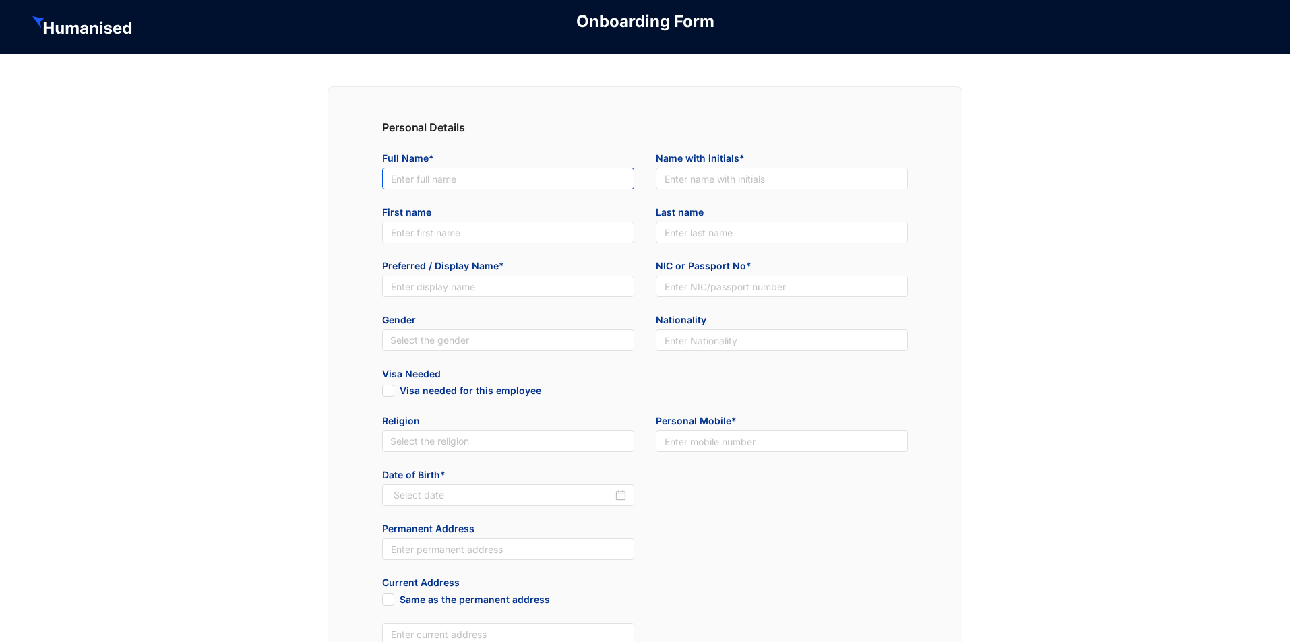
click at [511, 177] on input "text" at bounding box center [508, 179] width 252 height 22
paste input "Mammilway (Pvt)"
drag, startPoint x: 446, startPoint y: 179, endPoint x: 558, endPoint y: 178, distance: 112.6
click at [357, 179] on div "Personal Details Full Name* Mammilway (Pvt) Name with initials* First name Last…" at bounding box center [645, 592] width 635 height 1012
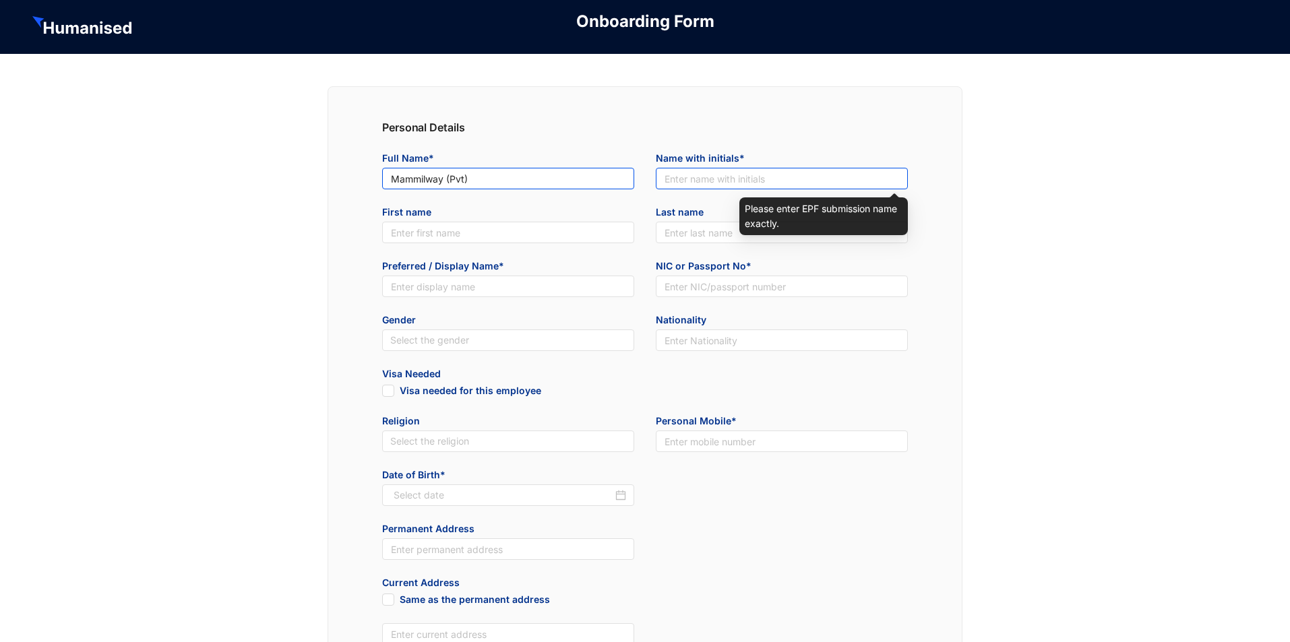
type input "Mammilway (Pvt)"
click at [679, 179] on input "text" at bounding box center [782, 179] width 252 height 22
paste input "Mammilway"
type input "Mammilway"
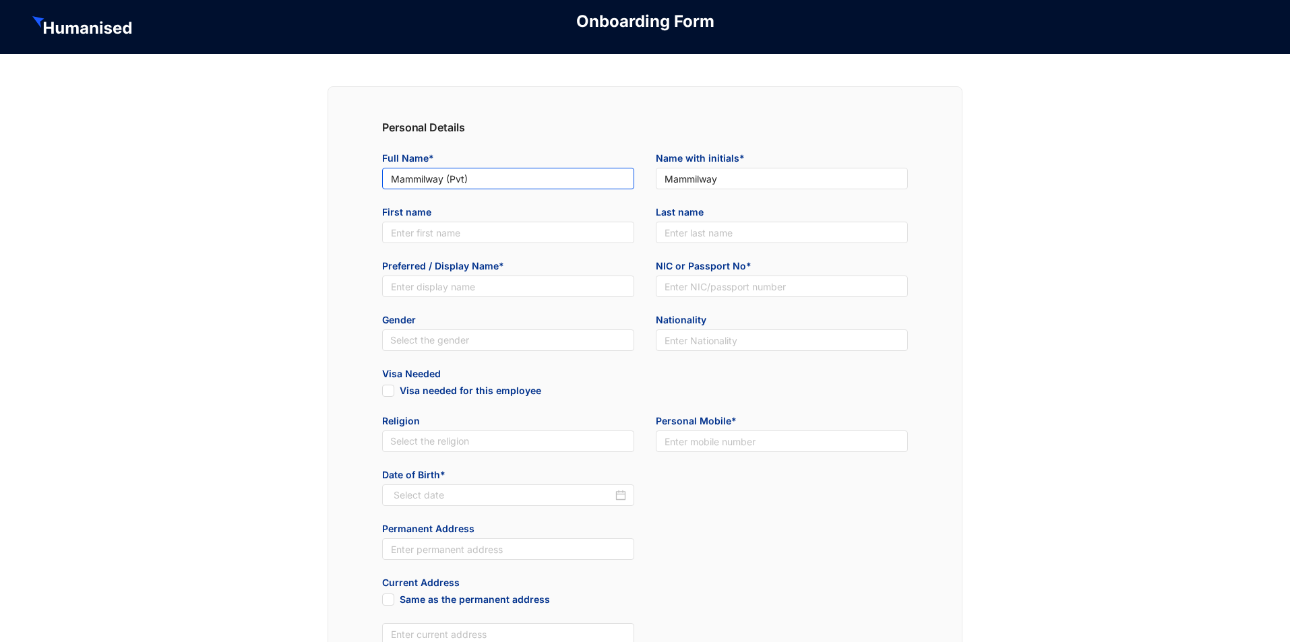
drag, startPoint x: 431, startPoint y: 175, endPoint x: 213, endPoint y: 181, distance: 218.5
click at [213, 181] on div "Personal Details Full Name* Mammilway (Pvt) Name with initials* Mammilway First…" at bounding box center [645, 598] width 1290 height 1088
click at [396, 290] on input "text" at bounding box center [508, 287] width 252 height 22
paste input "Mammilway (Pvt)"
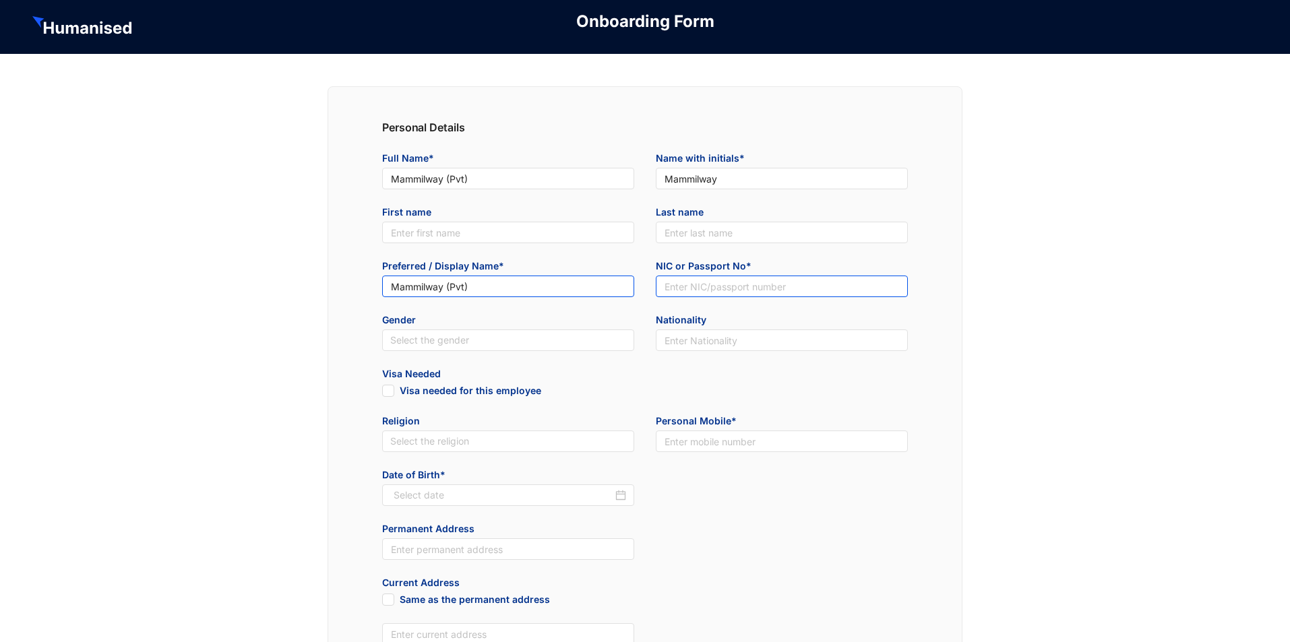
type input "Mammilway (Pvt)"
click at [698, 288] on input "text" at bounding box center [782, 287] width 252 height 22
type input "123456789"
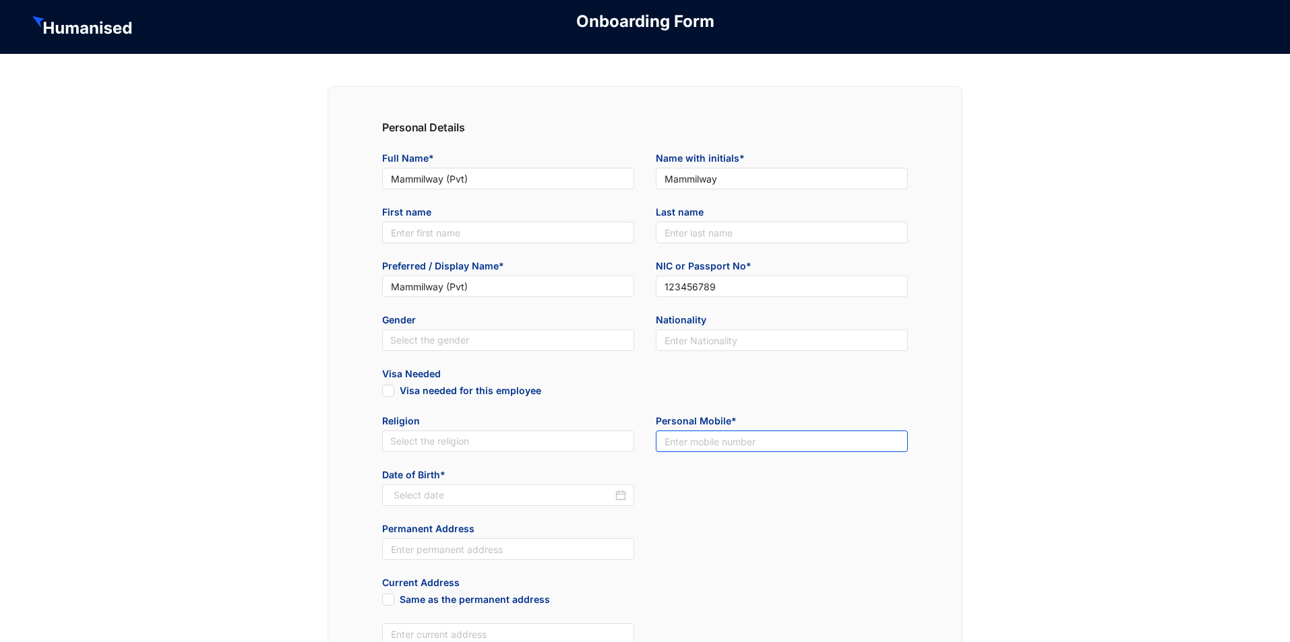
click at [693, 439] on input "text" at bounding box center [782, 442] width 252 height 22
type input "0773077670"
click at [726, 486] on div "Date of Birth*" at bounding box center [644, 495] width 547 height 54
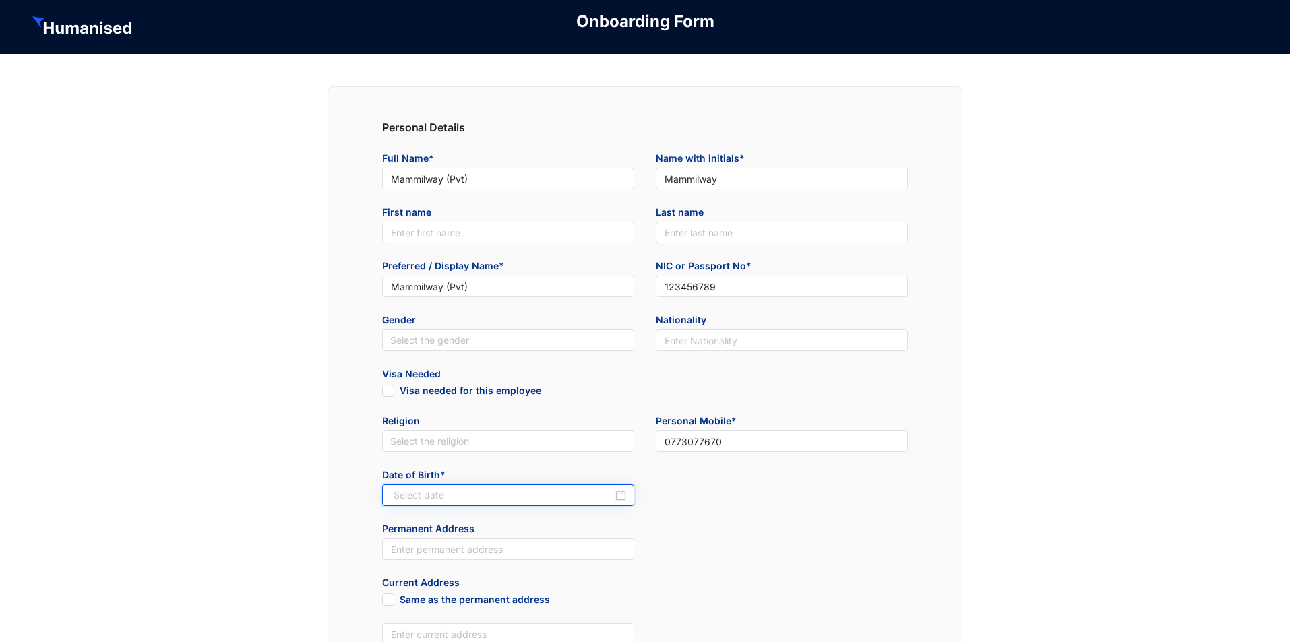
click at [526, 501] on input at bounding box center [503, 495] width 219 height 15
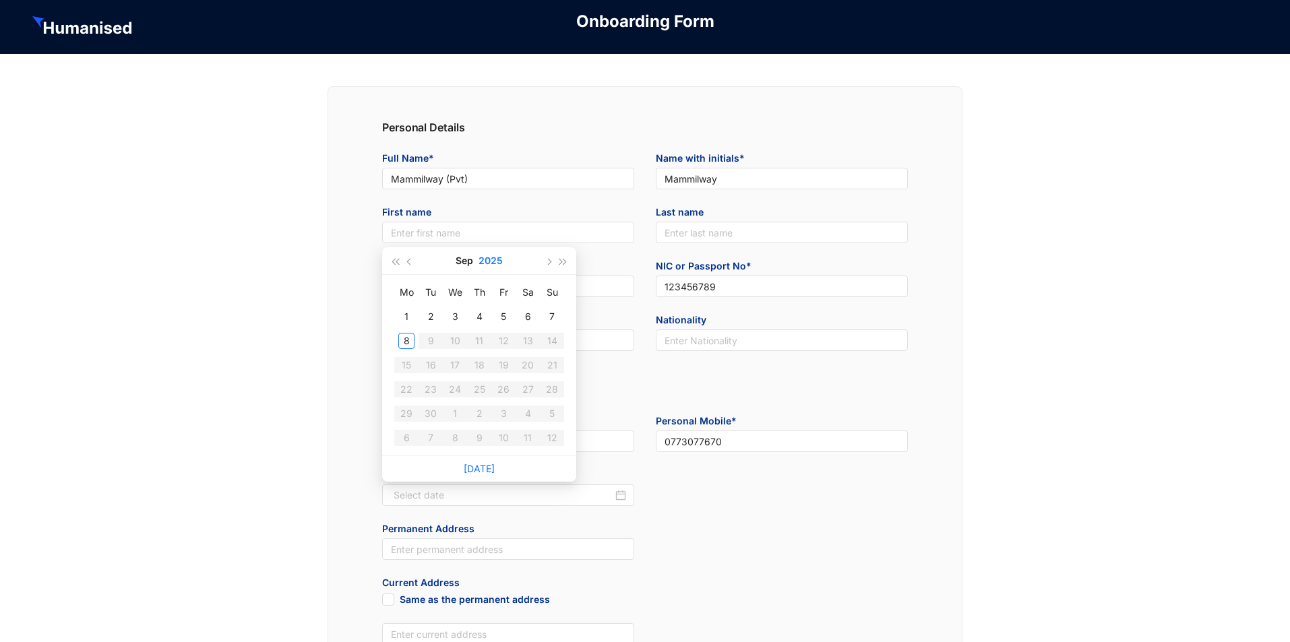
click at [487, 253] on button "2025" at bounding box center [491, 260] width 24 height 27
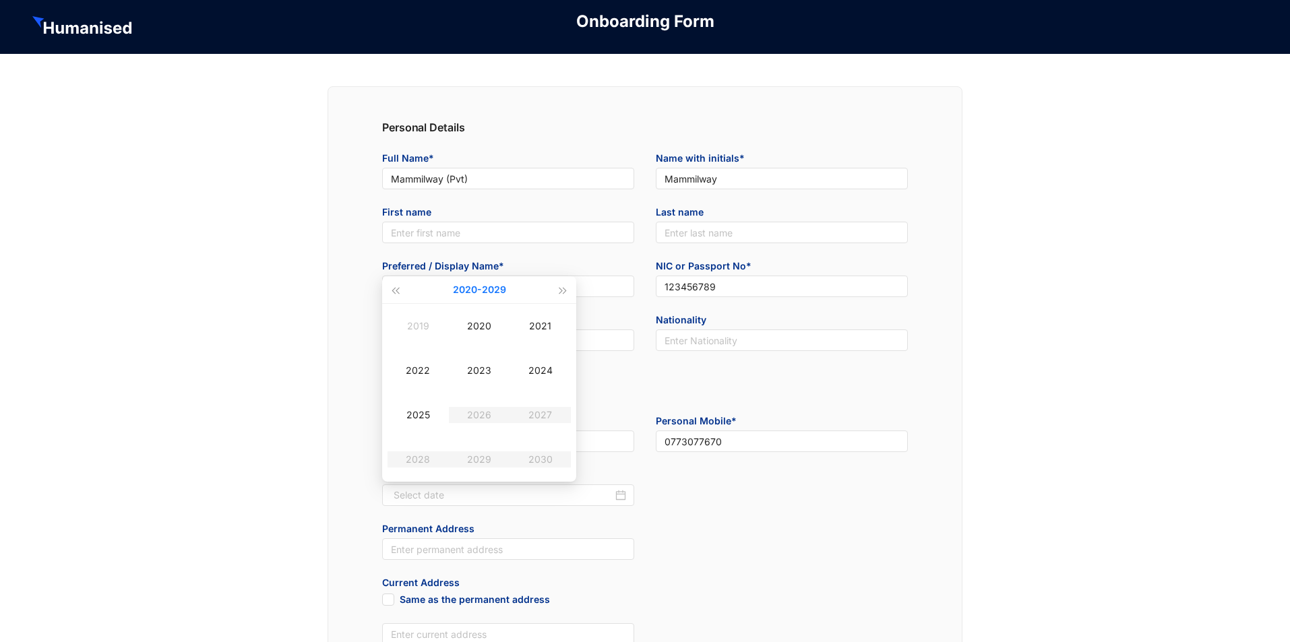
click at [455, 288] on button "[DATE] - [DATE]" at bounding box center [479, 289] width 53 height 27
click at [464, 322] on div "[DATE]-[DATE]" at bounding box center [479, 319] width 65 height 16
click at [466, 386] on td "2003" at bounding box center [479, 370] width 61 height 44
click at [487, 423] on div "Aug" at bounding box center [479, 415] width 40 height 16
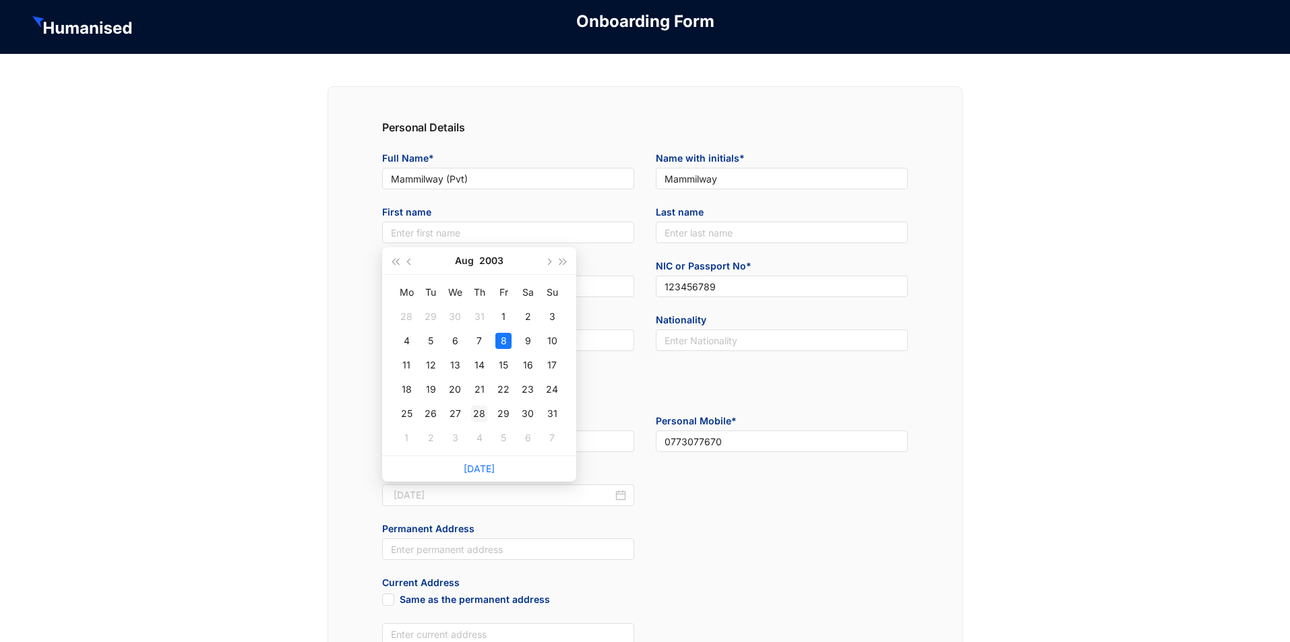
type input "2003-08-28"
click at [487, 405] on td "28" at bounding box center [479, 414] width 24 height 24
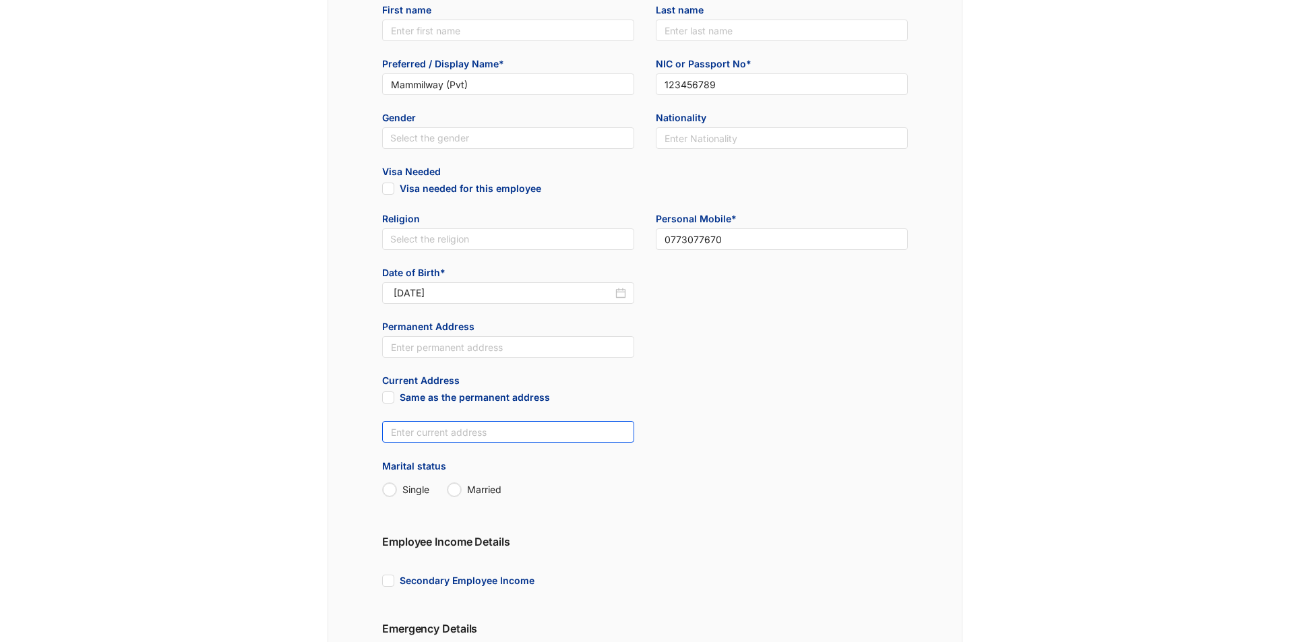
scroll to position [532, 0]
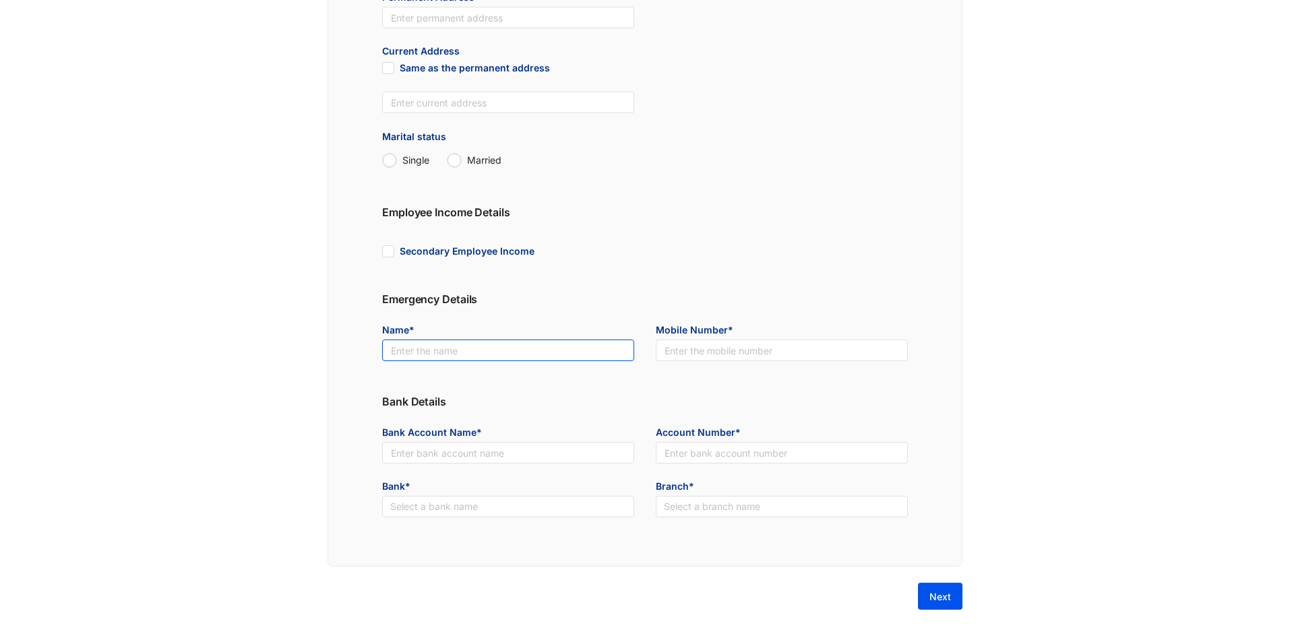
click at [556, 353] on input "text" at bounding box center [508, 351] width 252 height 22
type input "[PERSON_NAME]"
drag, startPoint x: 752, startPoint y: 346, endPoint x: 749, endPoint y: 355, distance: 9.8
click at [752, 346] on input "text" at bounding box center [782, 351] width 252 height 22
type input "[PHONE_NUMBER]"
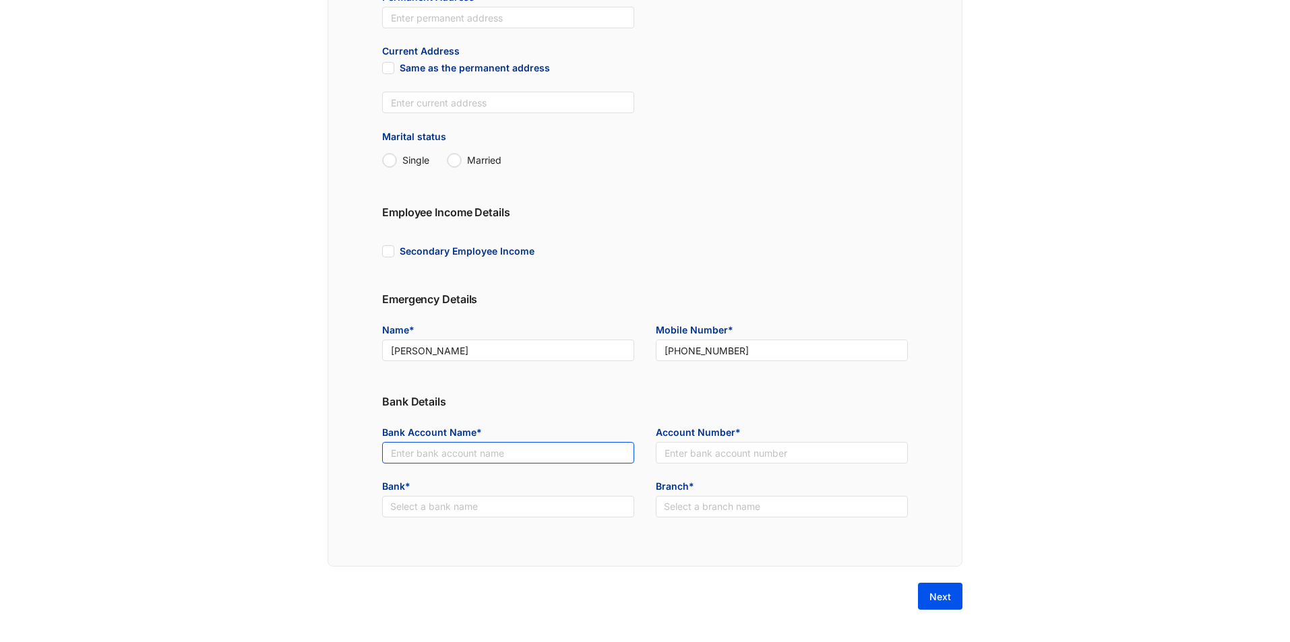
click at [443, 454] on input "text" at bounding box center [508, 453] width 252 height 22
paste input "Mammilway (Pvt)"
type input "Mammilway (Pvt)"
click at [727, 446] on input "text" at bounding box center [782, 453] width 252 height 22
type input "123456789456"
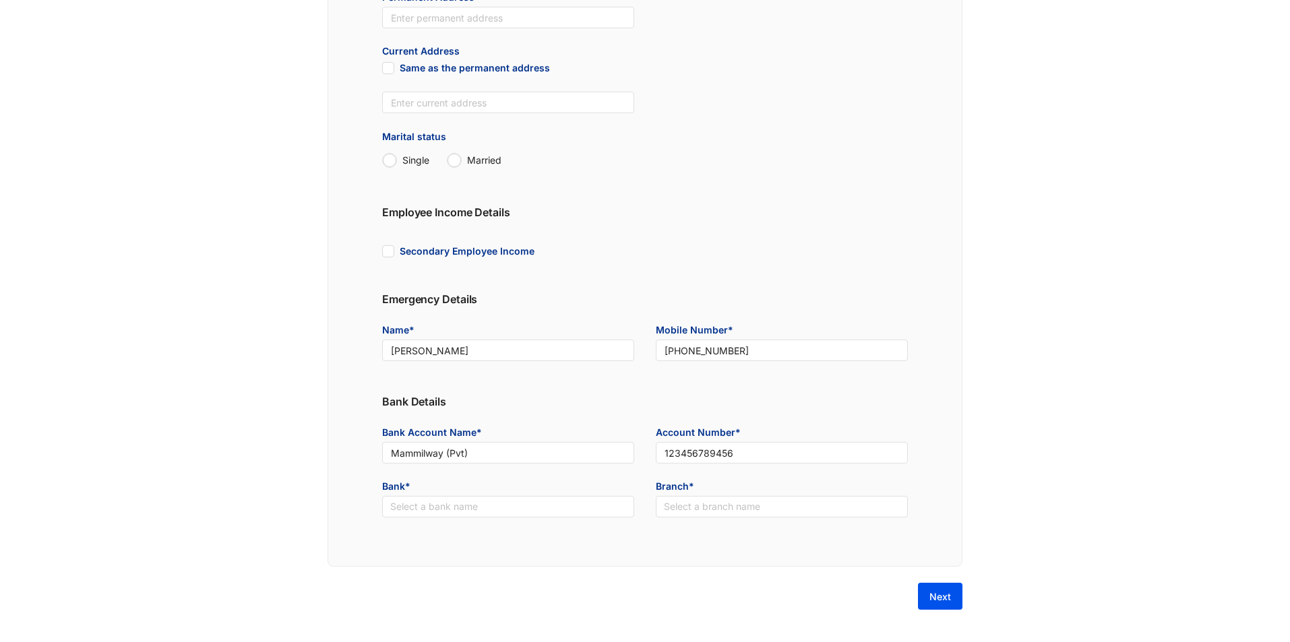
click at [516, 518] on div "Bank* Select a bank name" at bounding box center [508, 507] width 274 height 54
click at [515, 514] on input "search" at bounding box center [508, 507] width 236 height 20
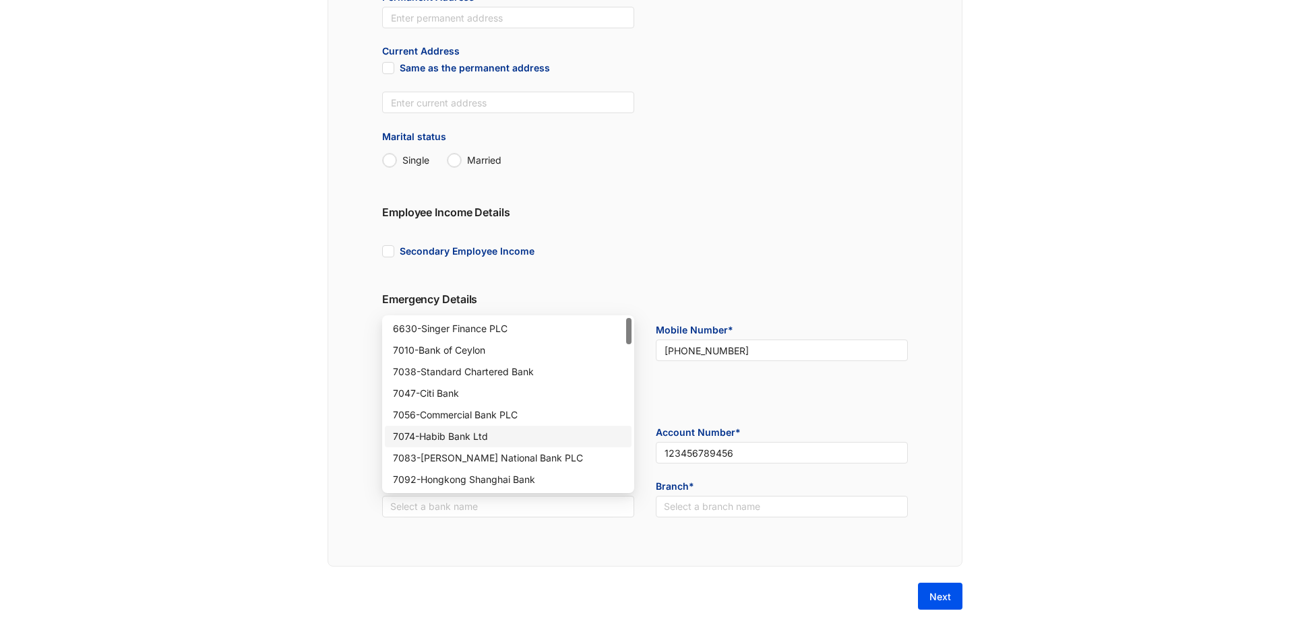
click at [469, 416] on div "7056 - Commercial Bank PLC" at bounding box center [508, 415] width 231 height 15
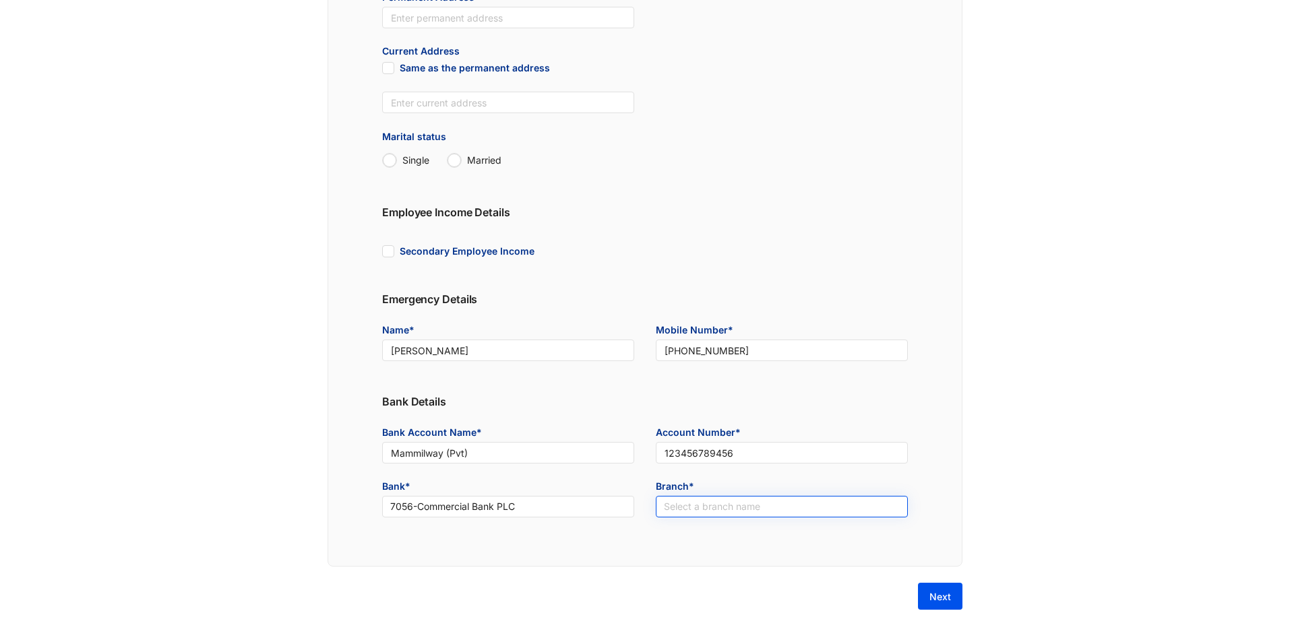
click at [752, 505] on input "search" at bounding box center [782, 507] width 236 height 20
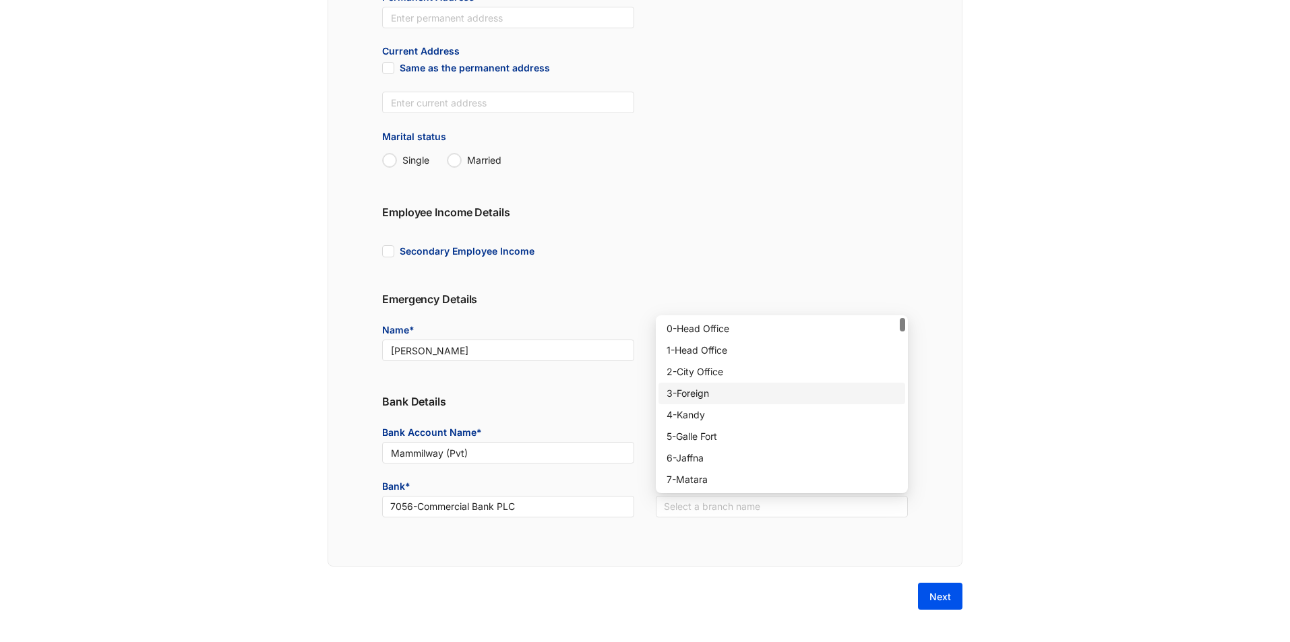
click at [744, 402] on div "3 - Foreign" at bounding box center [782, 394] width 247 height 22
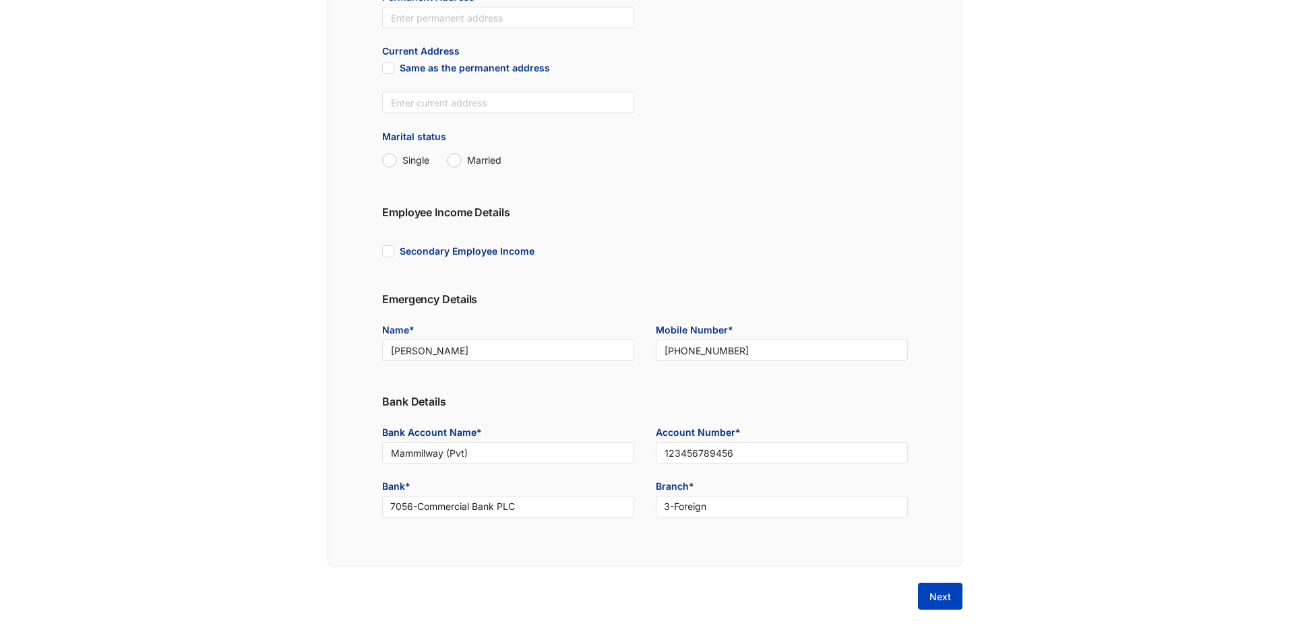
click at [932, 599] on span "Next" at bounding box center [941, 596] width 22 height 13
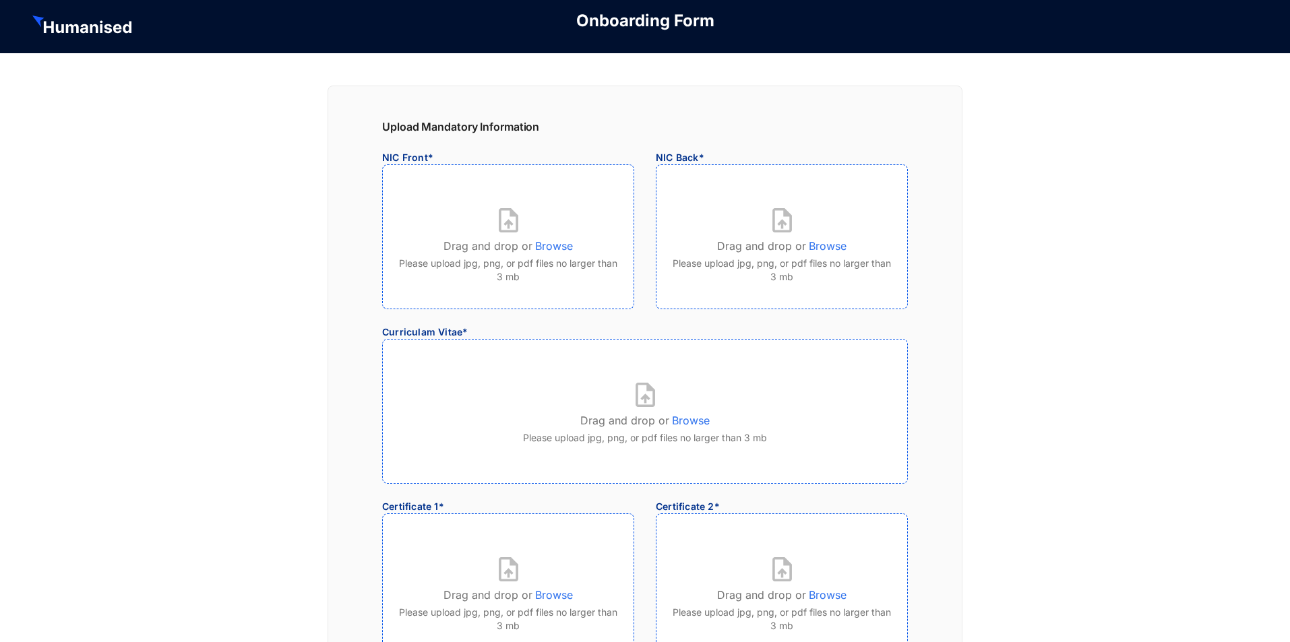
scroll to position [0, 0]
click at [555, 248] on p "Browse" at bounding box center [554, 244] width 38 height 22
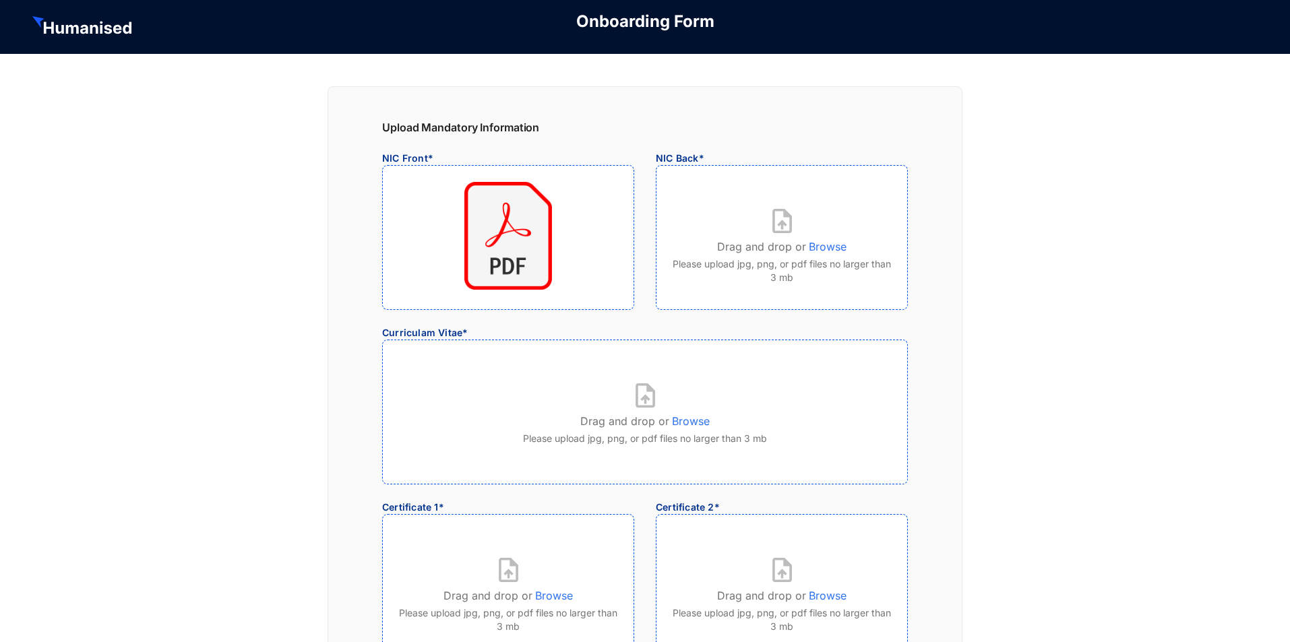
click at [837, 247] on p "Browse" at bounding box center [828, 244] width 38 height 22
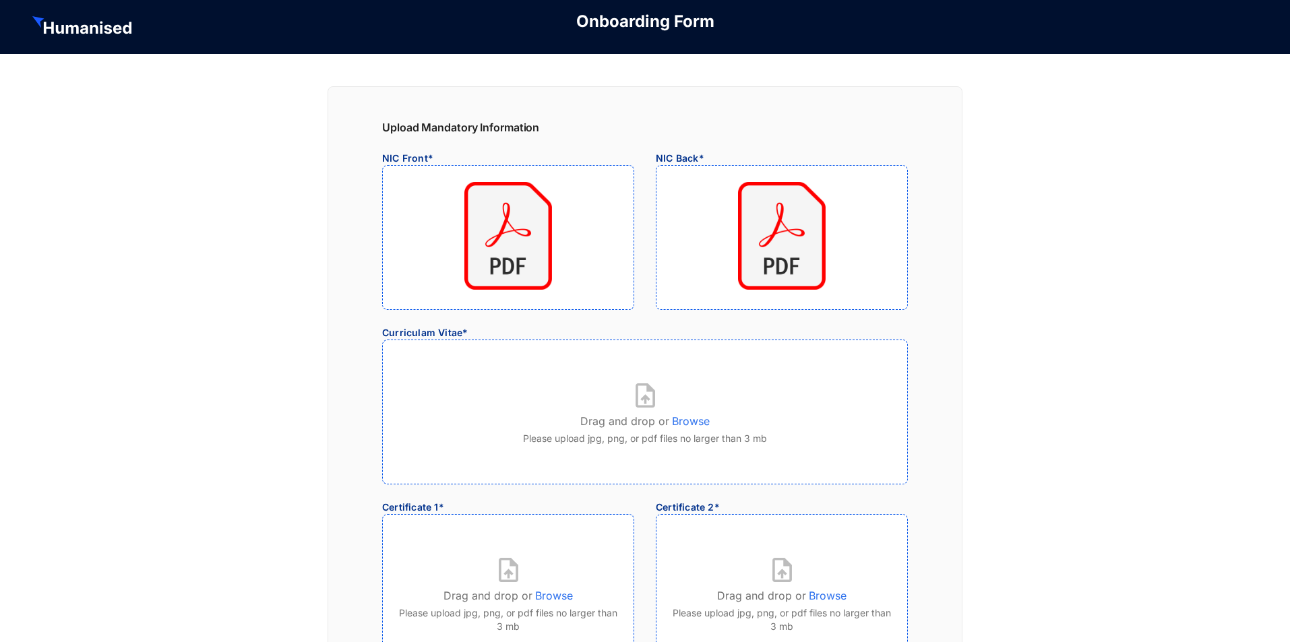
click at [682, 417] on p "Browse" at bounding box center [691, 419] width 38 height 22
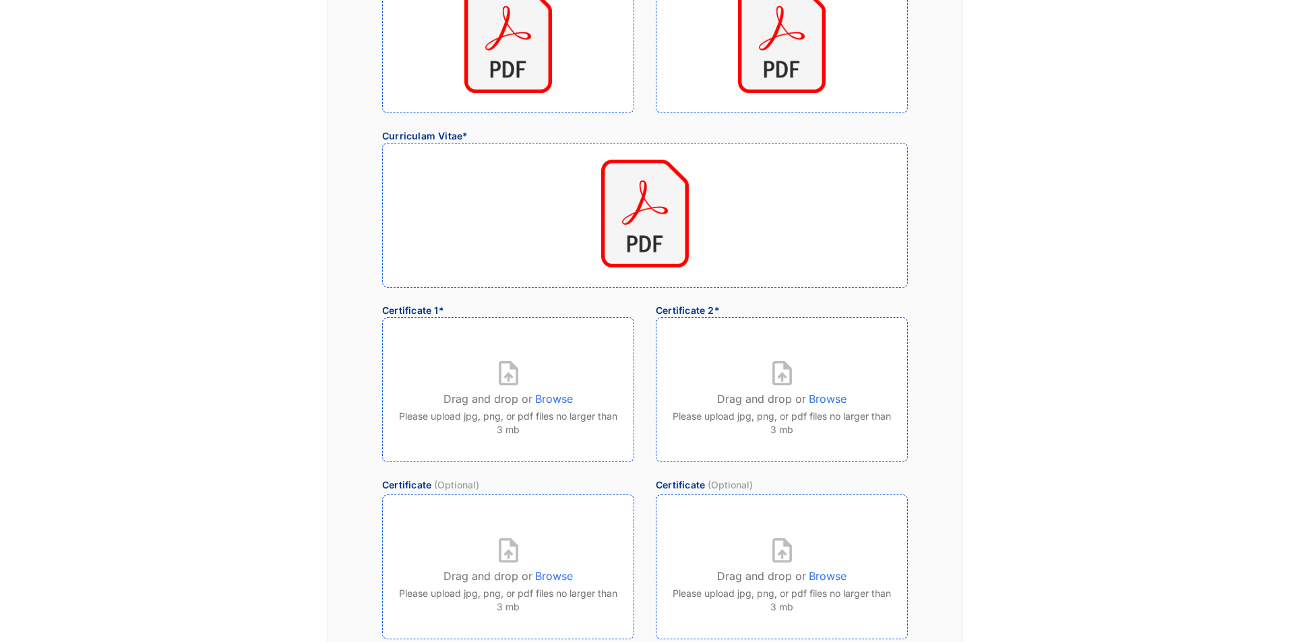
scroll to position [202, 0]
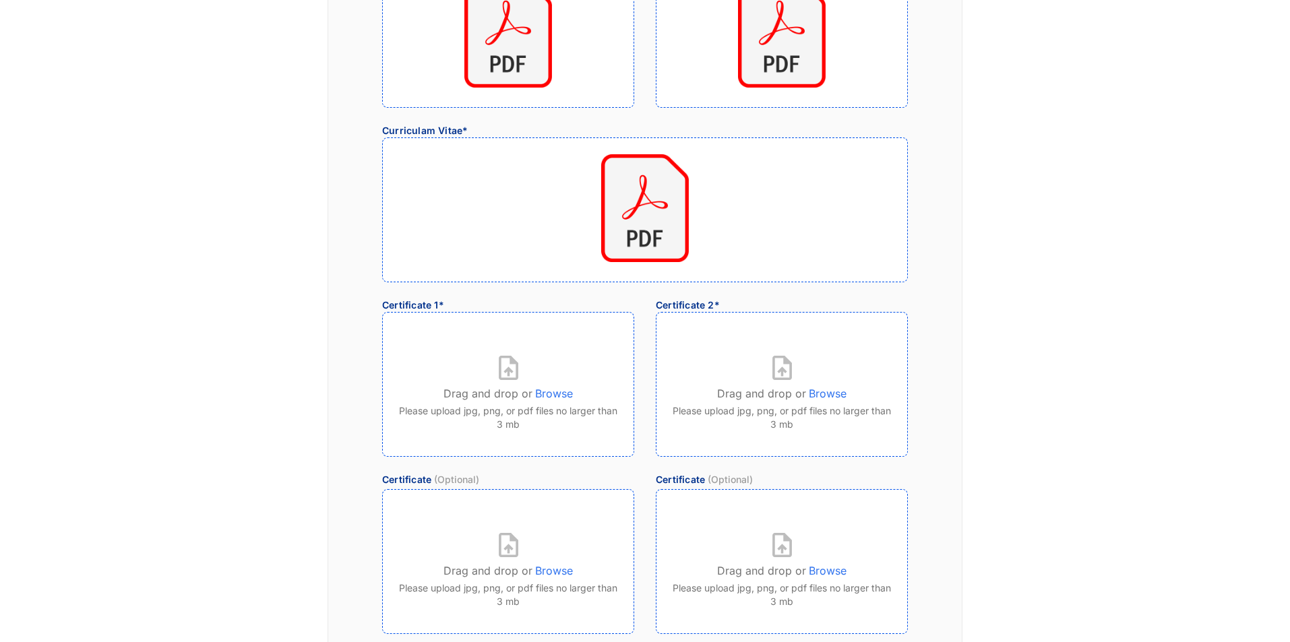
click at [569, 399] on p "Browse" at bounding box center [554, 391] width 38 height 22
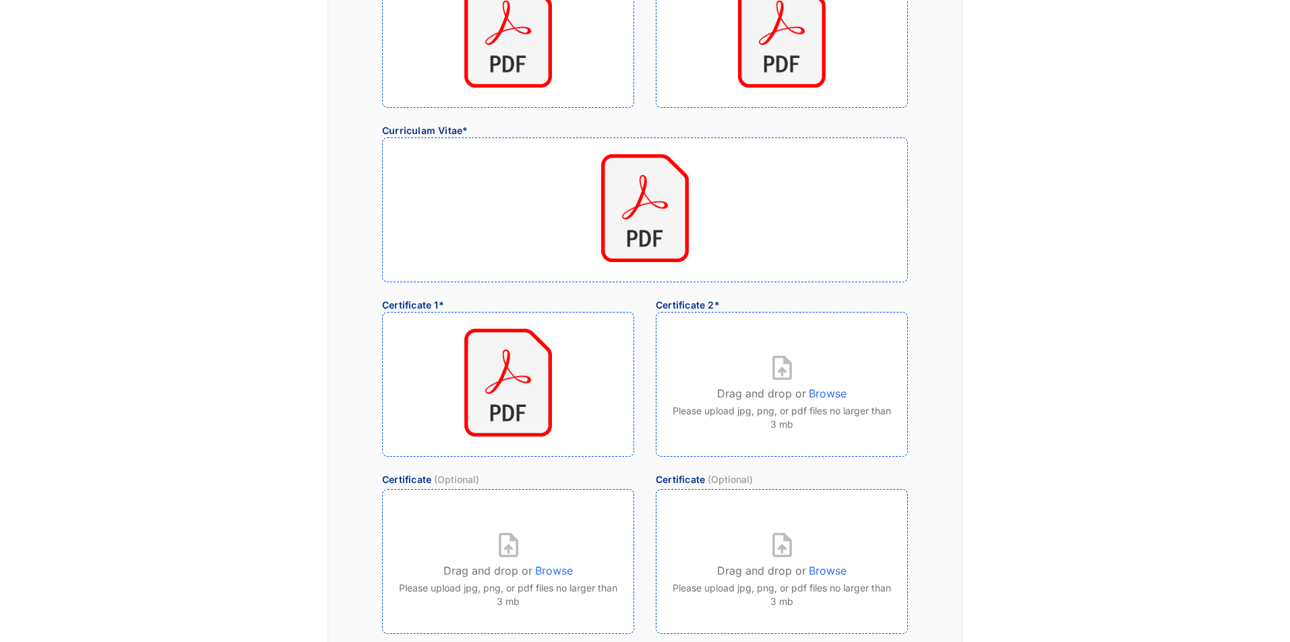
click at [827, 394] on p "Browse" at bounding box center [828, 391] width 38 height 22
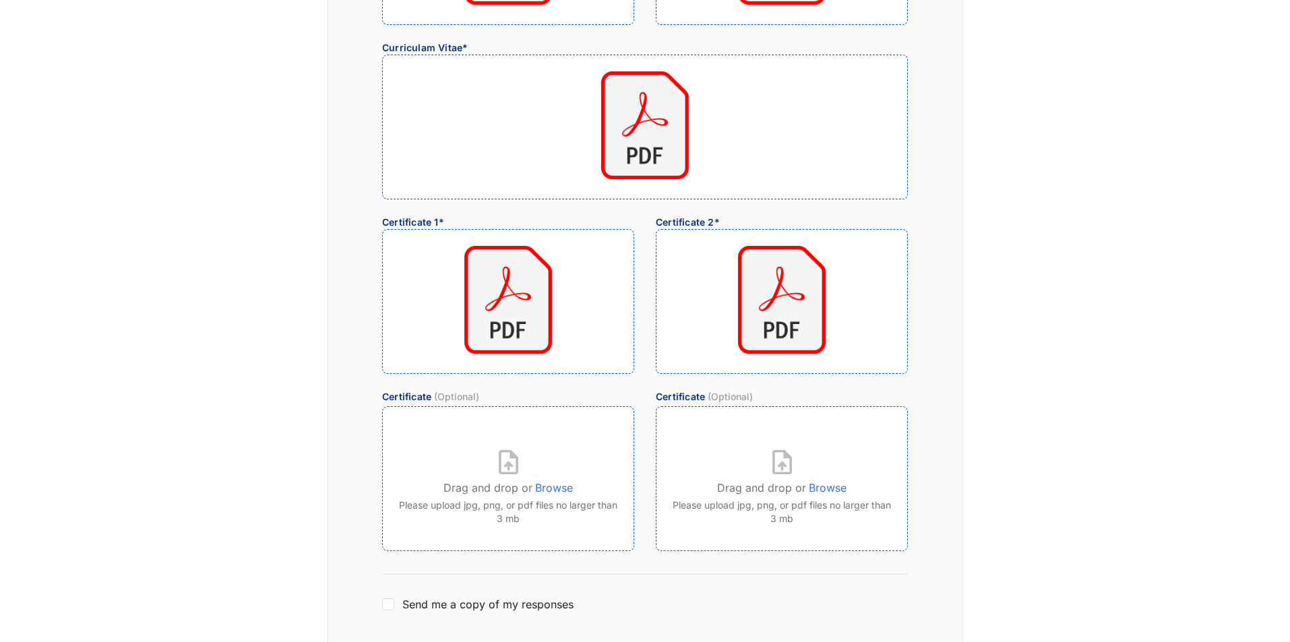
scroll to position [380, 0]
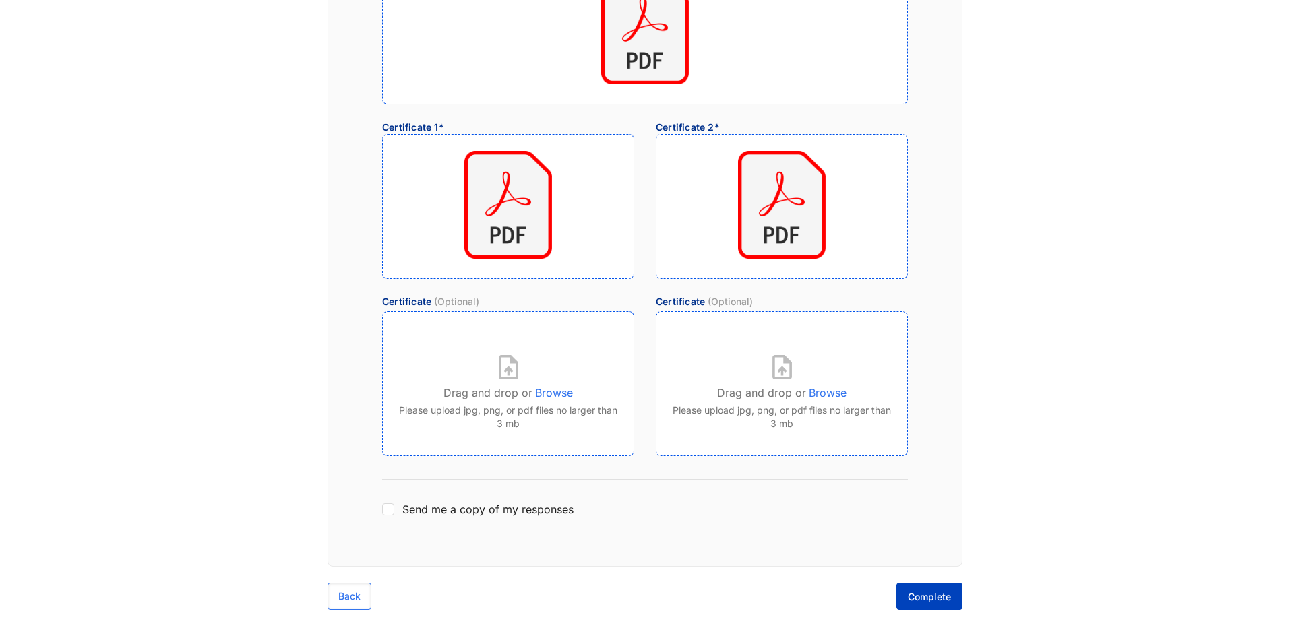
click at [914, 598] on span "Complete" at bounding box center [929, 596] width 43 height 13
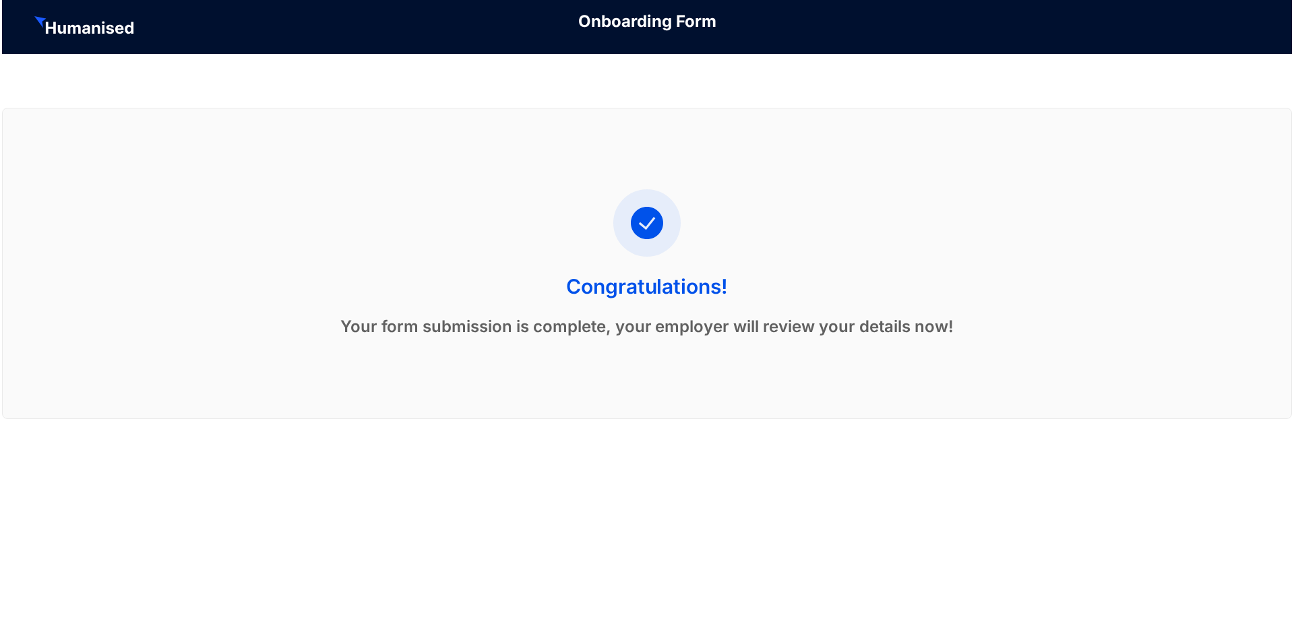
scroll to position [0, 0]
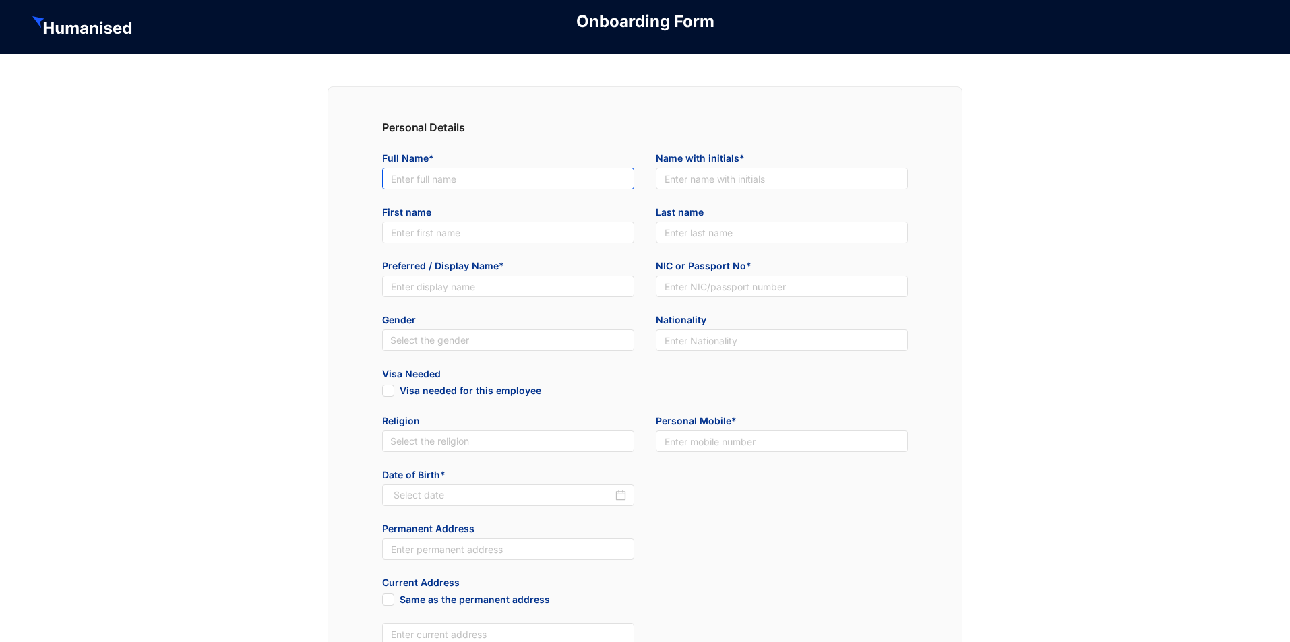
click at [555, 177] on input "text" at bounding box center [508, 179] width 252 height 22
paste input "Eventus (PVT)"
type input "Eventus (PVT)"
click at [768, 181] on input "text" at bounding box center [782, 179] width 252 height 22
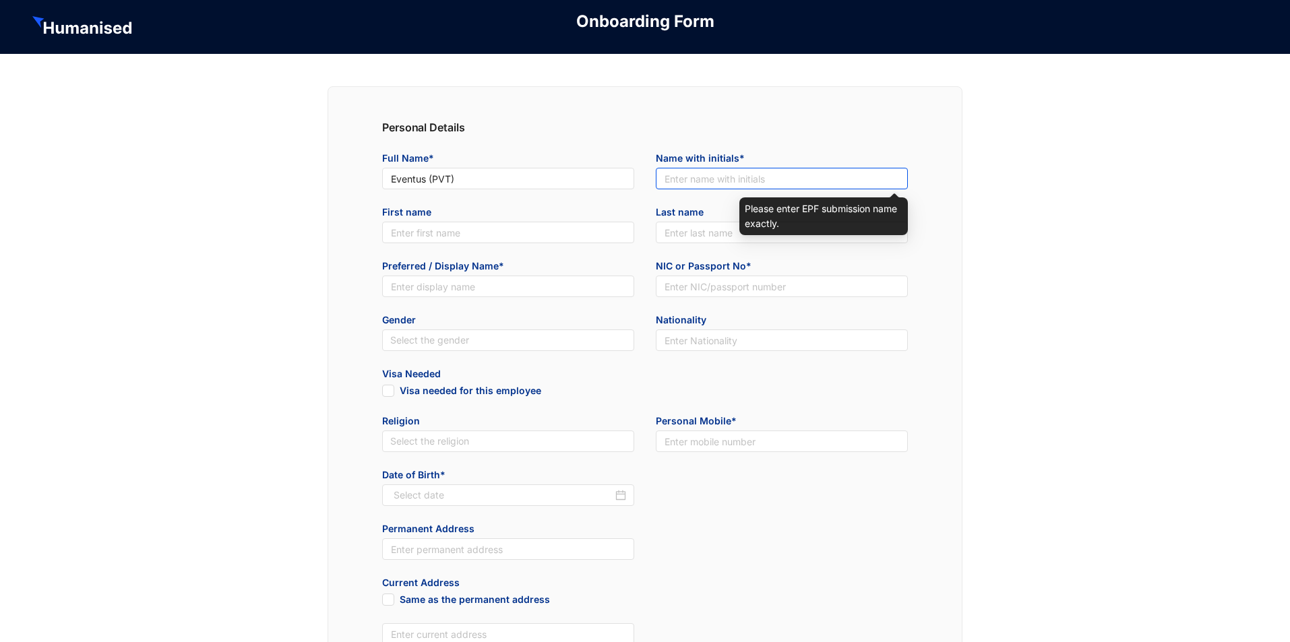
paste input "Eventus (PVT)"
type input "Eventus"
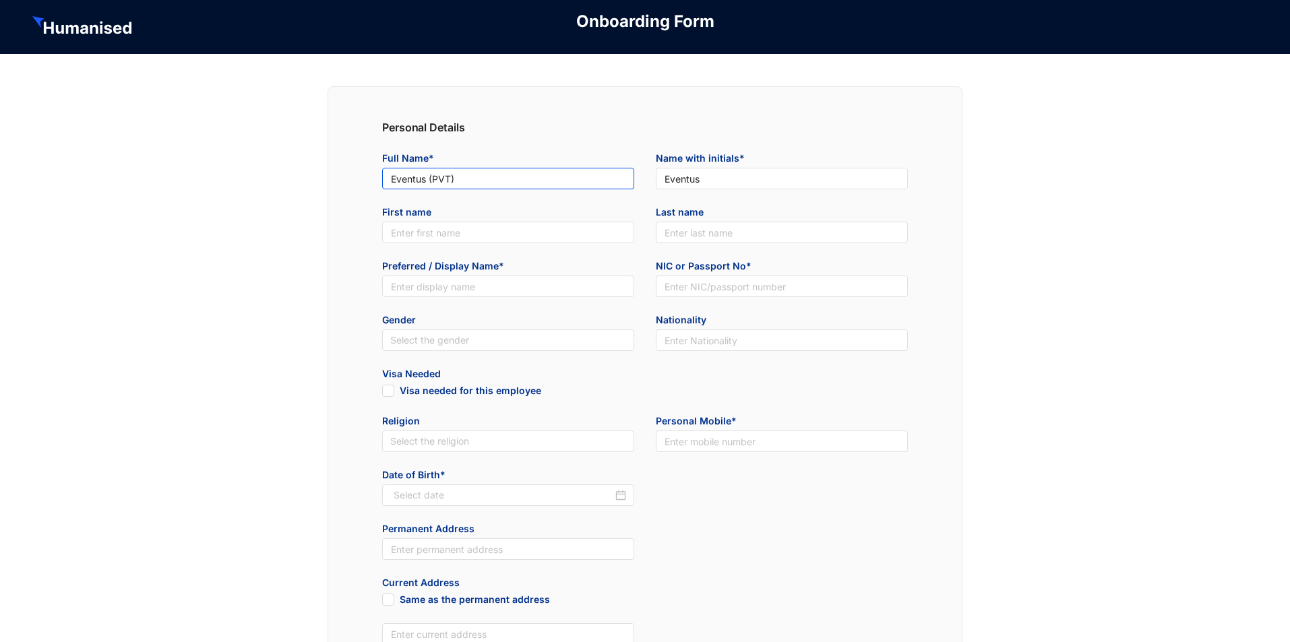
drag, startPoint x: 423, startPoint y: 191, endPoint x: 295, endPoint y: 200, distance: 128.4
click at [295, 200] on div "Personal Details Full Name* Eventus (PVT) Name with initials* Eventus First nam…" at bounding box center [645, 598] width 1290 height 1088
click at [446, 284] on input "text" at bounding box center [508, 287] width 252 height 22
paste input "Eventus (PVT)"
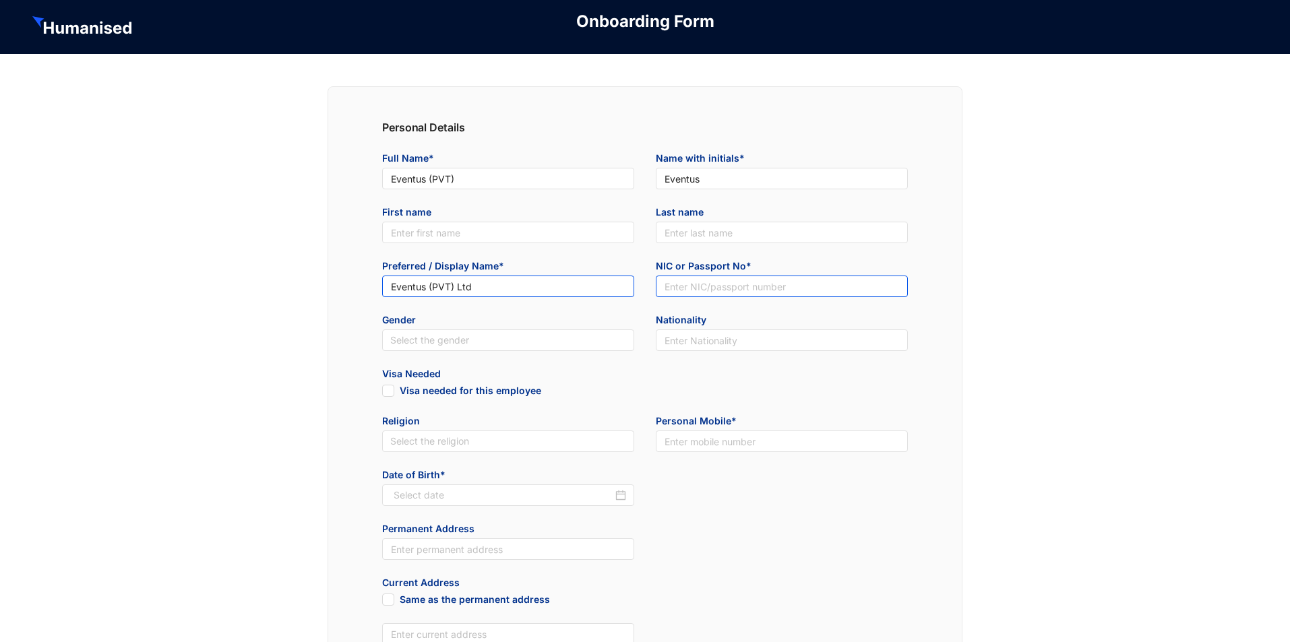
type input "Eventus (PVT) Ltd"
click at [741, 289] on input "text" at bounding box center [782, 287] width 252 height 22
type input "123456789"
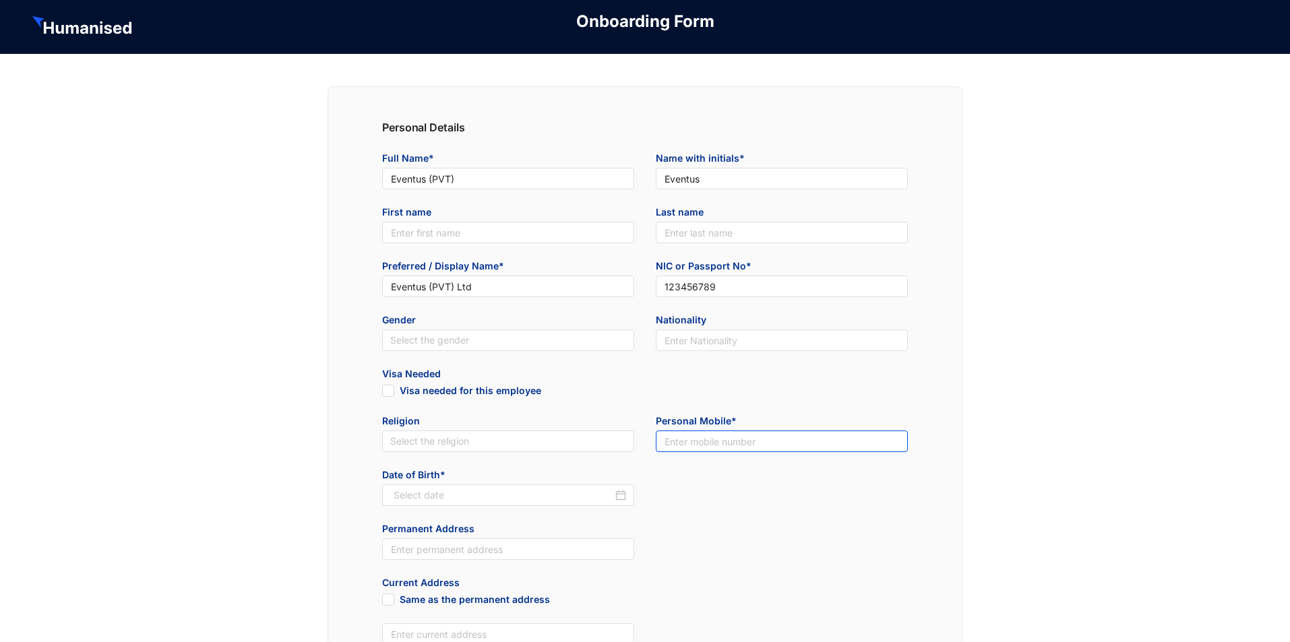
drag, startPoint x: 682, startPoint y: 431, endPoint x: 688, endPoint y: 438, distance: 9.2
click at [682, 431] on input "text" at bounding box center [782, 442] width 252 height 22
type input "0773077670"
click at [683, 483] on div "Date of Birth*" at bounding box center [644, 495] width 547 height 54
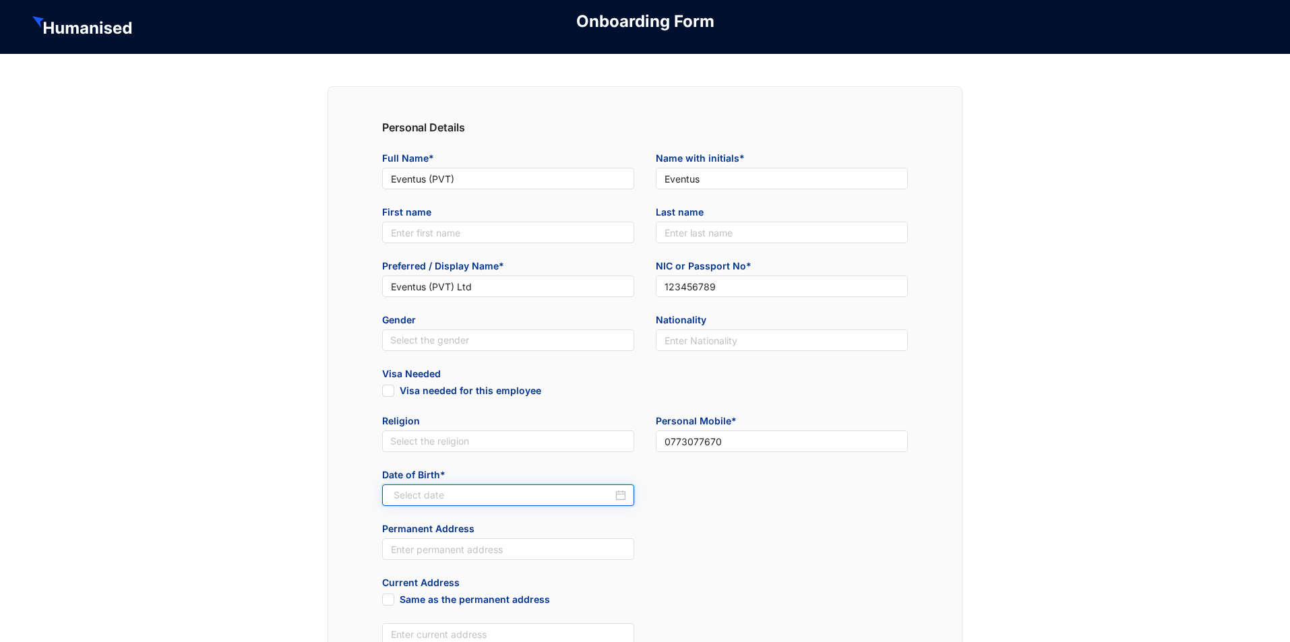
click at [460, 496] on input at bounding box center [503, 495] width 219 height 15
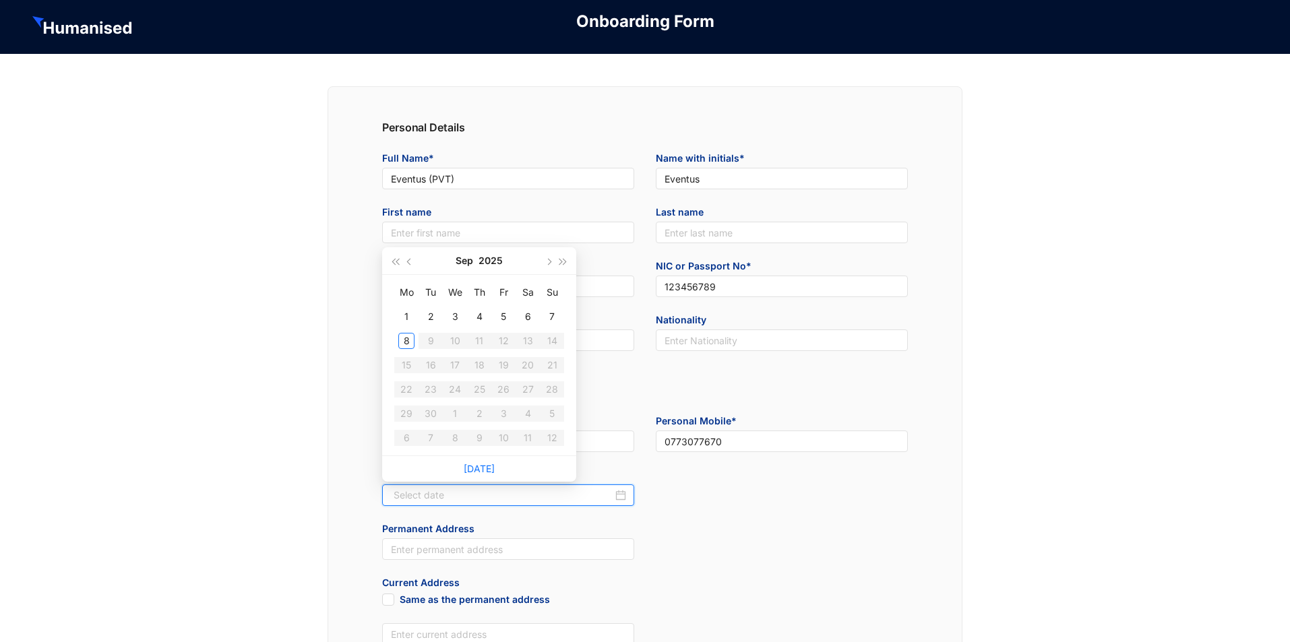
type input "2025-09-04"
click at [494, 262] on button "2025" at bounding box center [491, 260] width 24 height 27
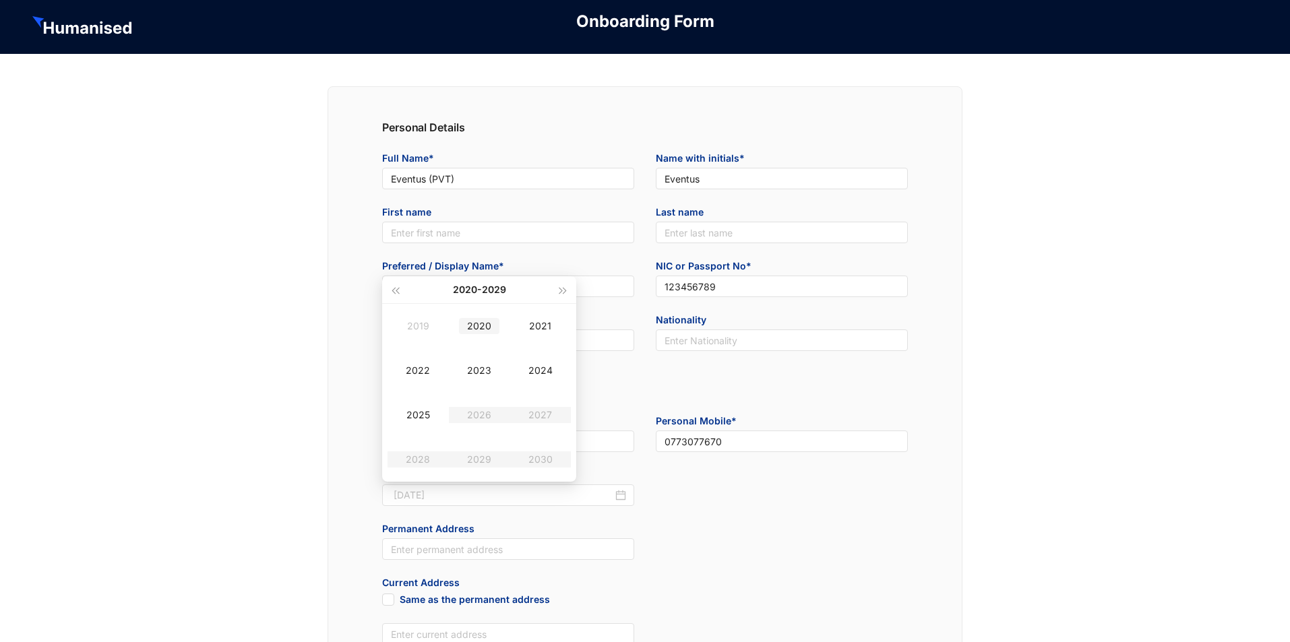
type input "[DATE]"
click at [462, 293] on button "[DATE] - [DATE]" at bounding box center [479, 289] width 53 height 27
click at [464, 321] on div "[DATE]-[DATE]" at bounding box center [479, 319] width 65 height 16
click at [471, 359] on td "2003" at bounding box center [479, 370] width 61 height 44
click at [493, 422] on div "Aug" at bounding box center [479, 415] width 40 height 16
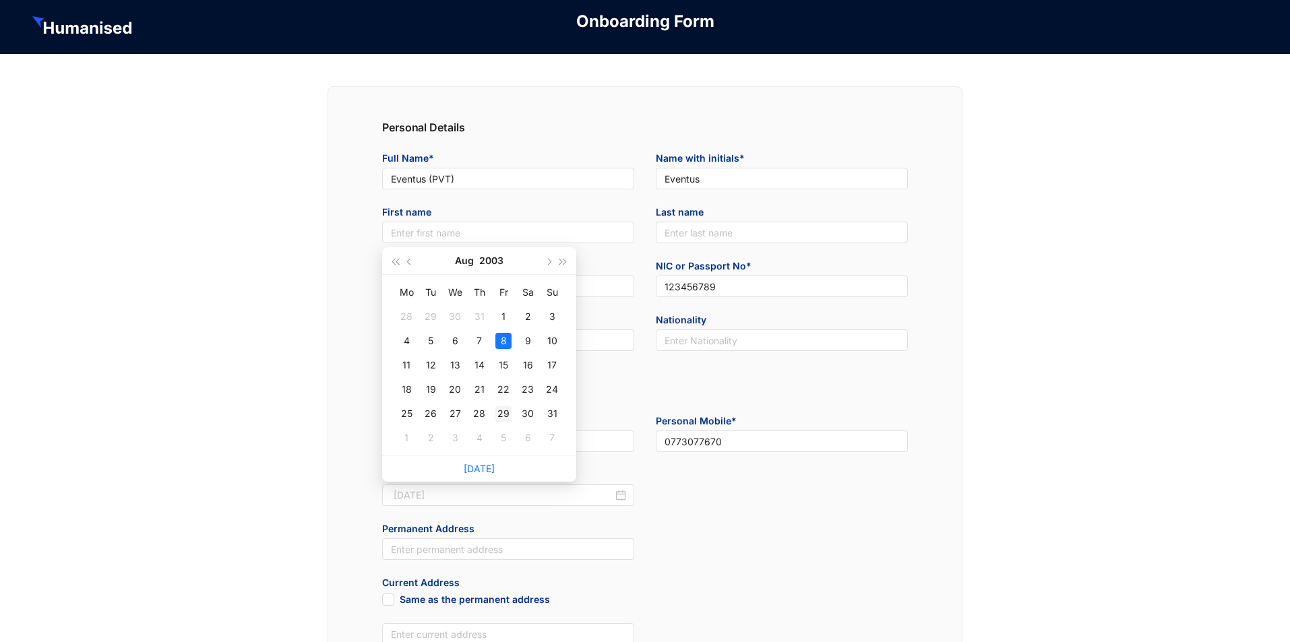
click at [501, 410] on div "29" at bounding box center [503, 414] width 16 height 16
type input "2003-08-29"
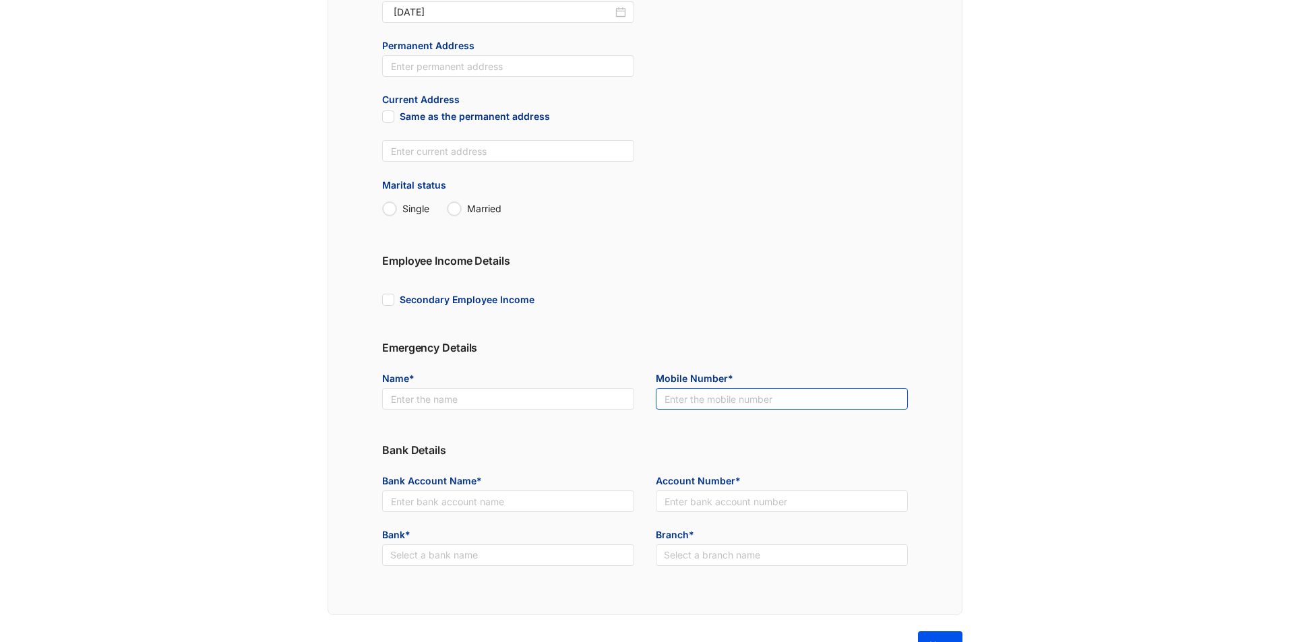
scroll to position [532, 0]
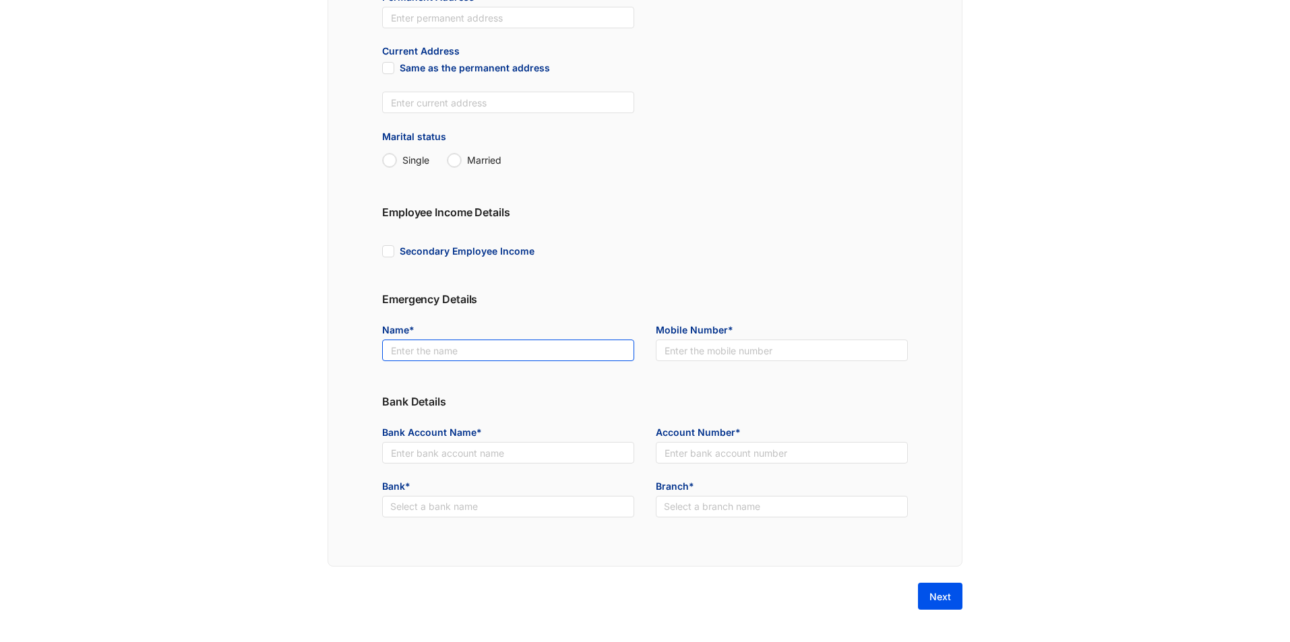
click at [526, 356] on input "text" at bounding box center [508, 351] width 252 height 22
type input "[PERSON_NAME]"
drag, startPoint x: 705, startPoint y: 351, endPoint x: 705, endPoint y: 361, distance: 10.1
click at [705, 351] on input "text" at bounding box center [782, 351] width 252 height 22
type input "[PHONE_NUMBER]"
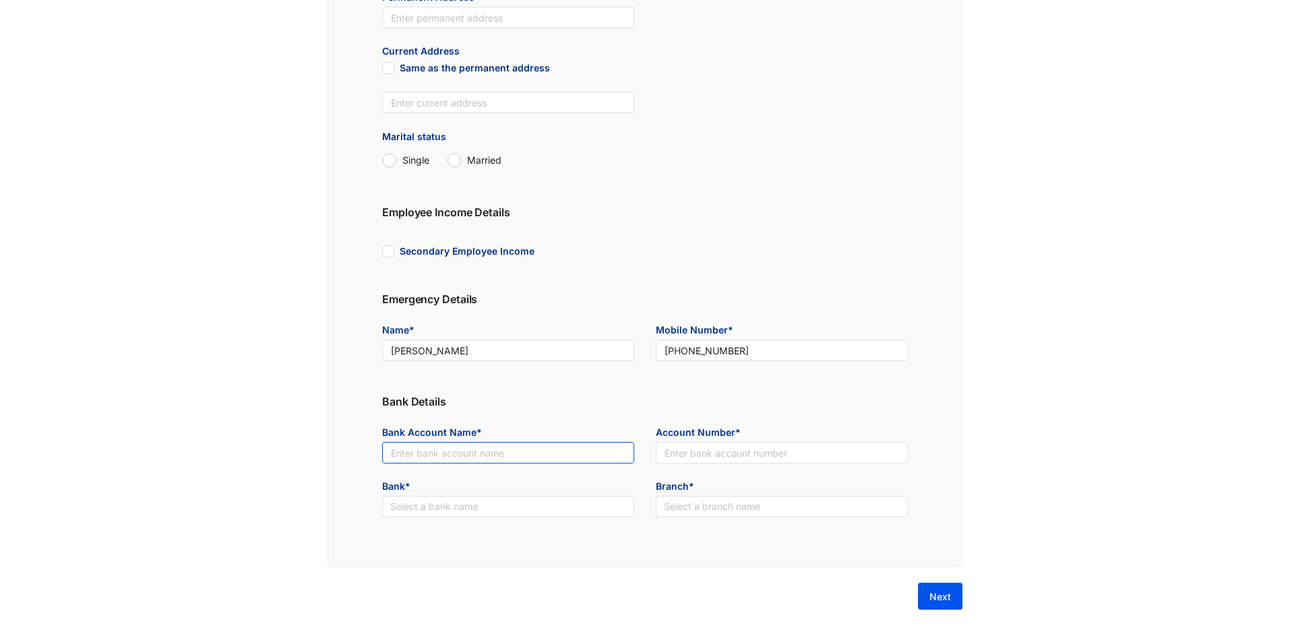
click at [566, 454] on input "text" at bounding box center [508, 453] width 252 height 22
paste input "Eventus (PVT)"
type input "Eventus (PVT)"
click at [703, 451] on input "text" at bounding box center [782, 453] width 252 height 22
type input "123456789456"
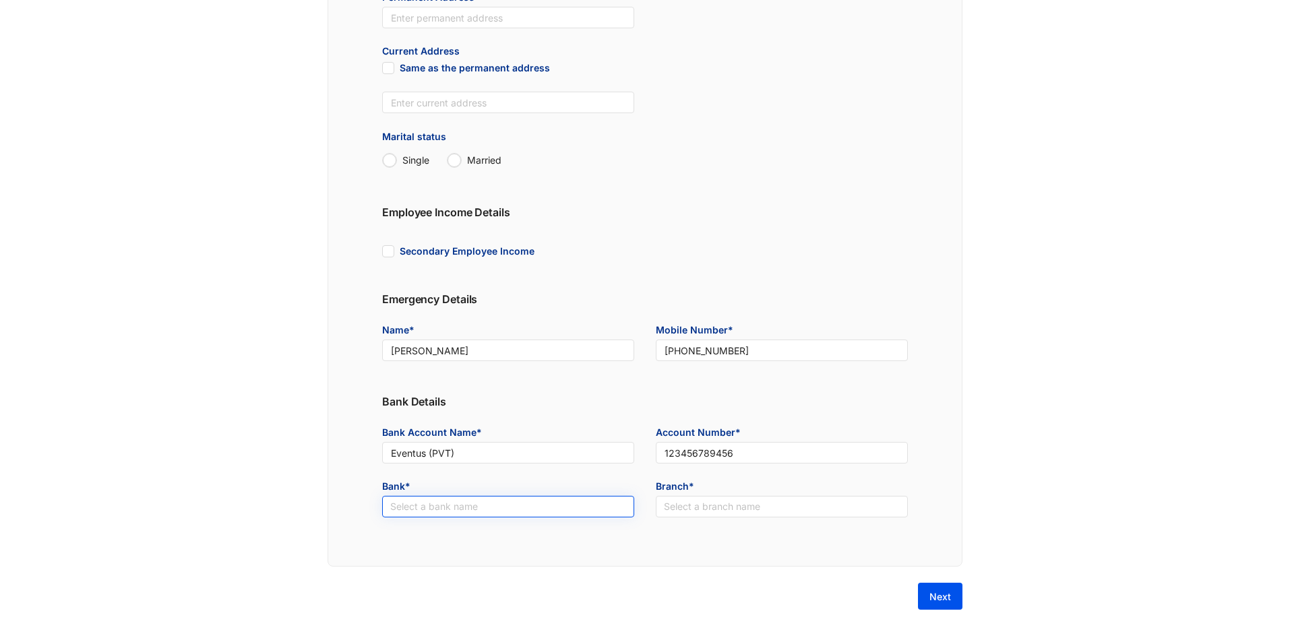
click at [503, 507] on input "search" at bounding box center [508, 507] width 236 height 20
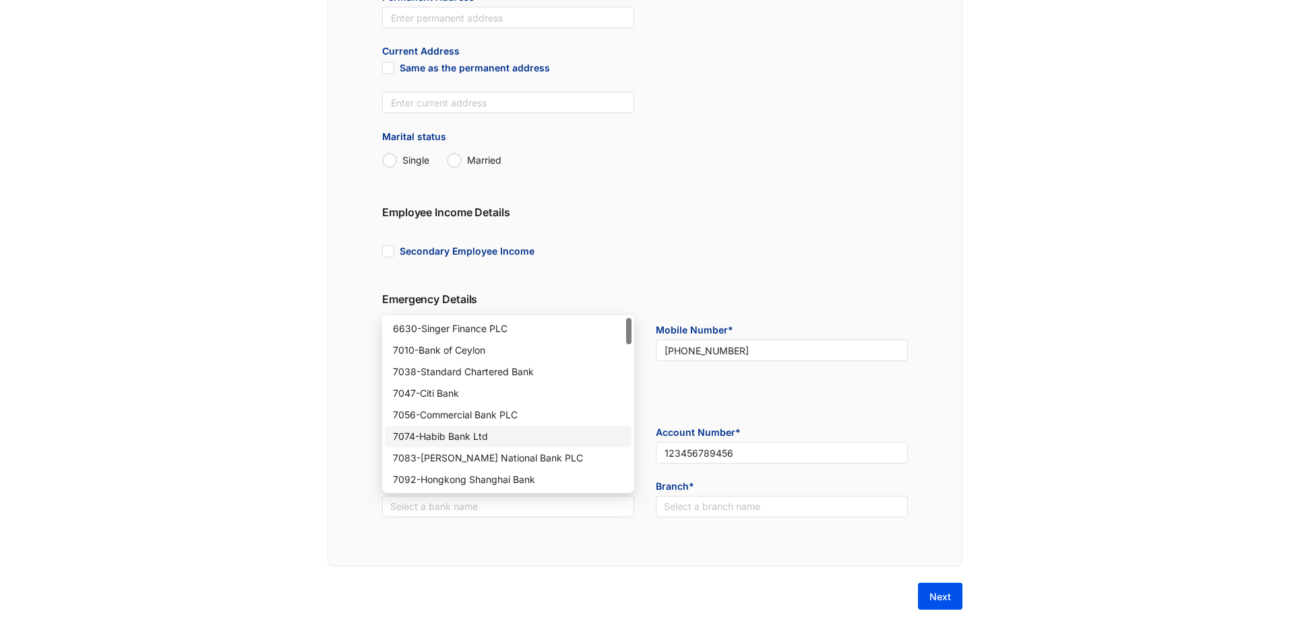
click at [522, 436] on div "7074 - Habib Bank Ltd" at bounding box center [508, 436] width 231 height 15
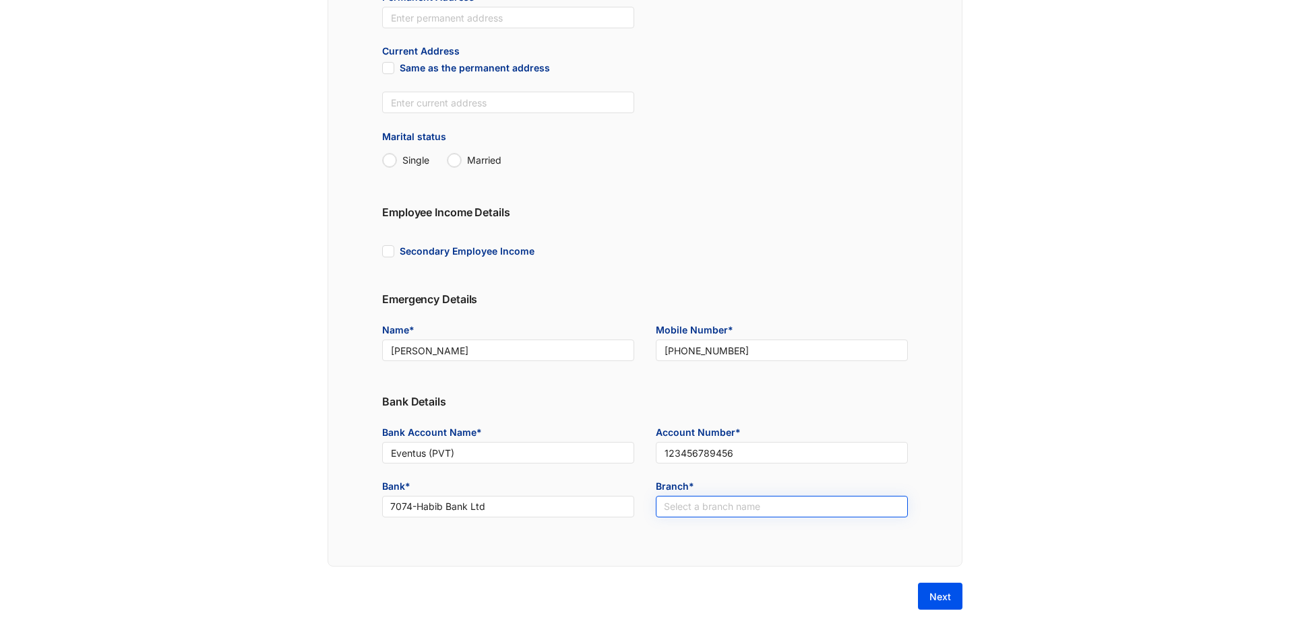
click at [703, 512] on input "search" at bounding box center [782, 507] width 236 height 20
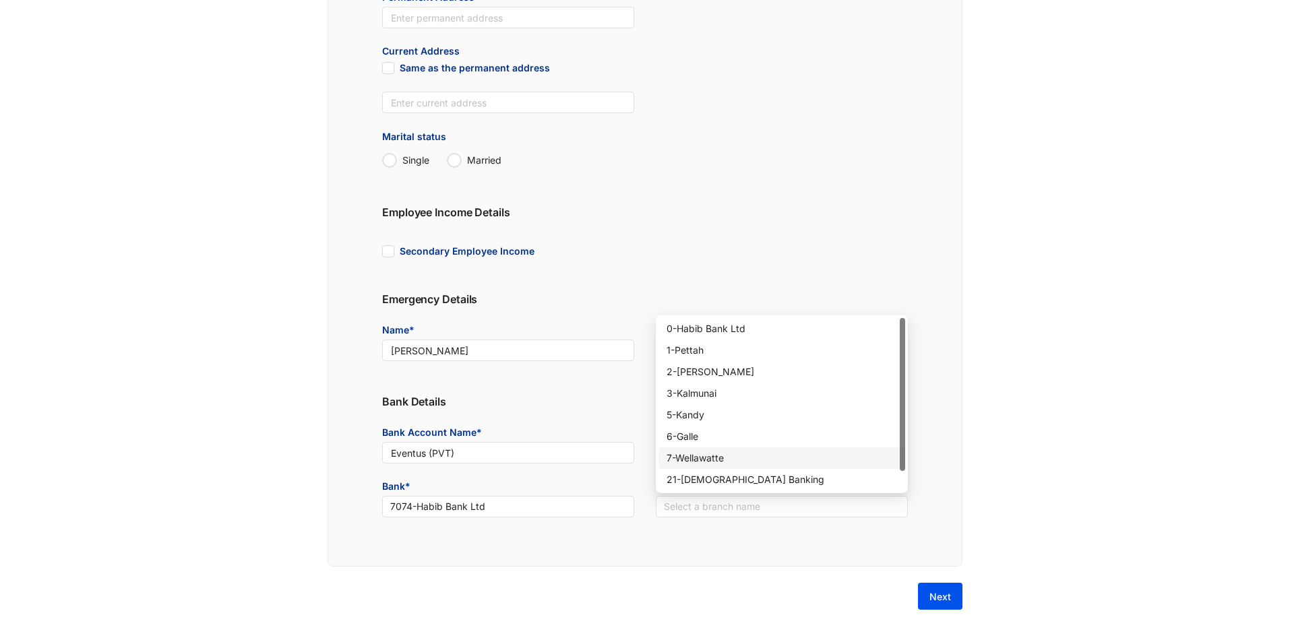
click at [777, 463] on div "7 - Wellawatte" at bounding box center [782, 458] width 231 height 15
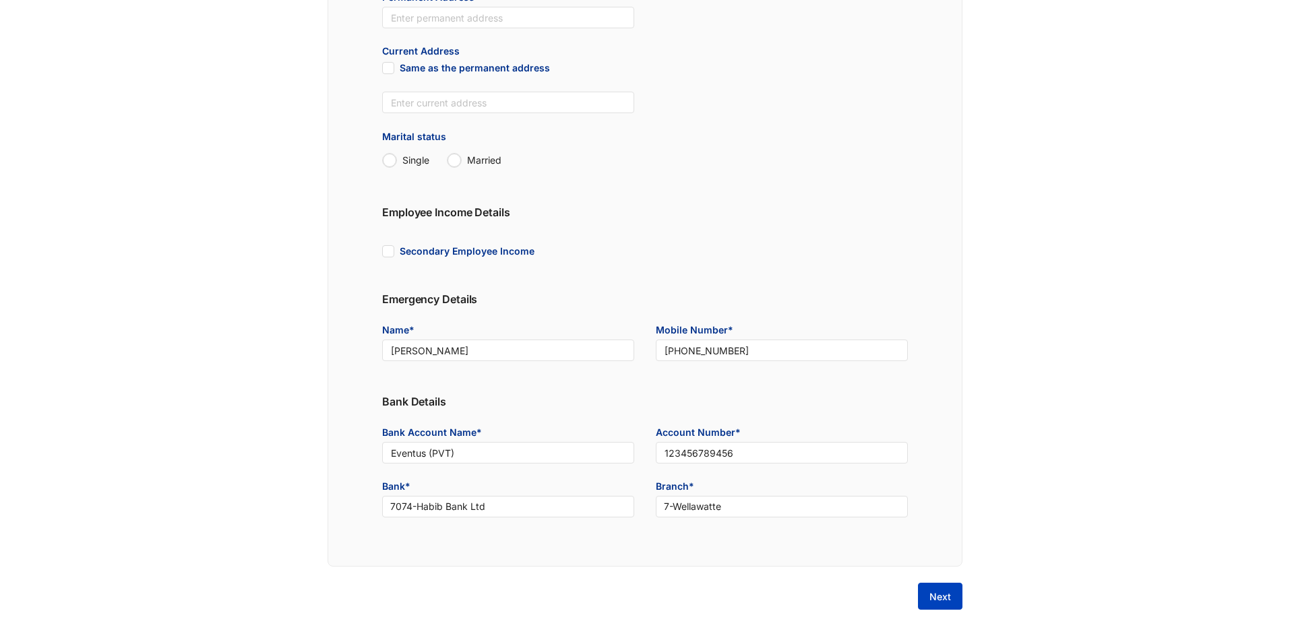
click at [935, 589] on button "Next" at bounding box center [940, 596] width 44 height 27
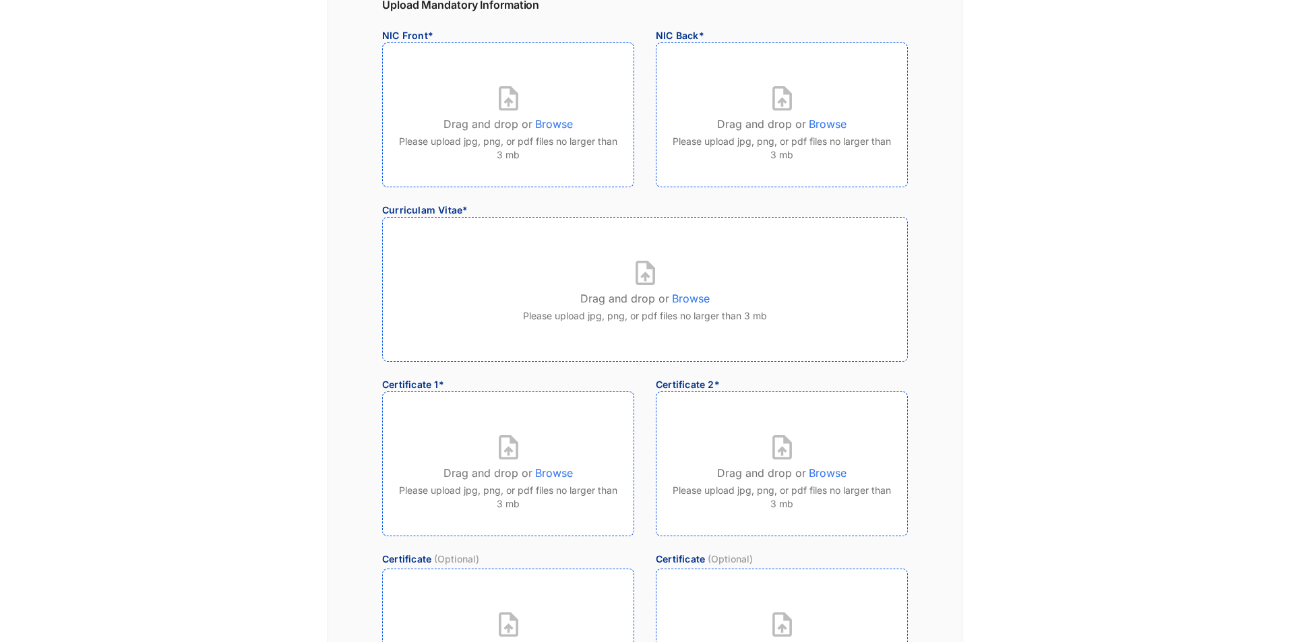
scroll to position [0, 0]
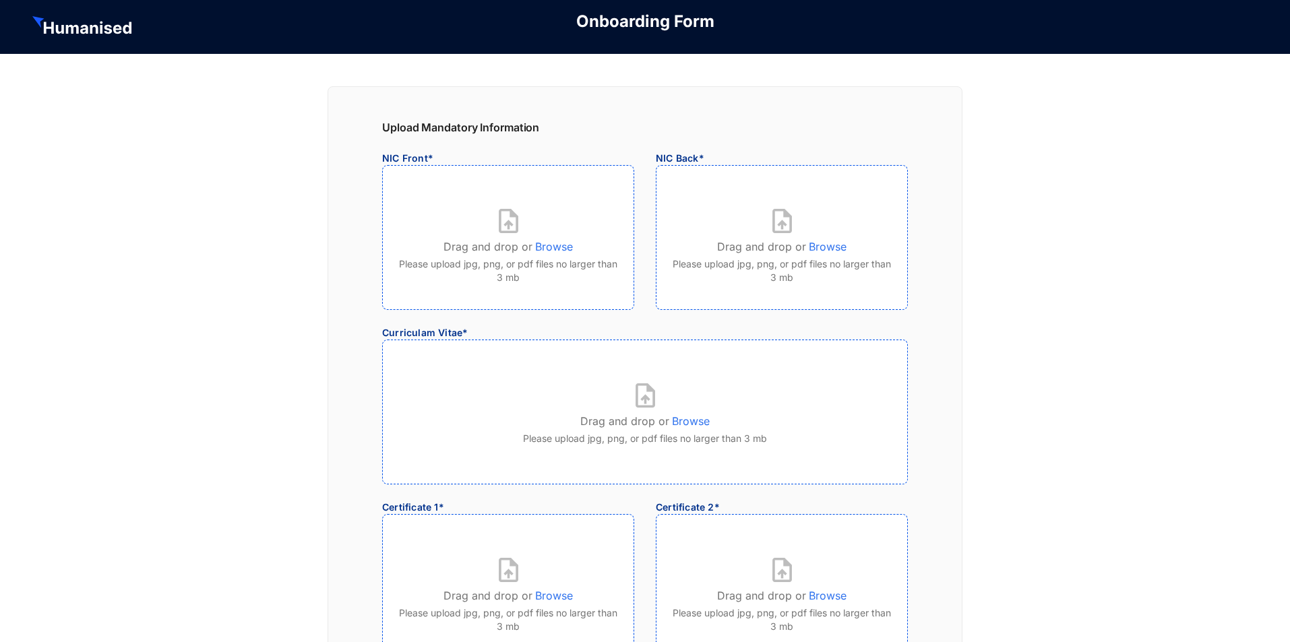
click at [563, 247] on p "Browse" at bounding box center [554, 244] width 38 height 22
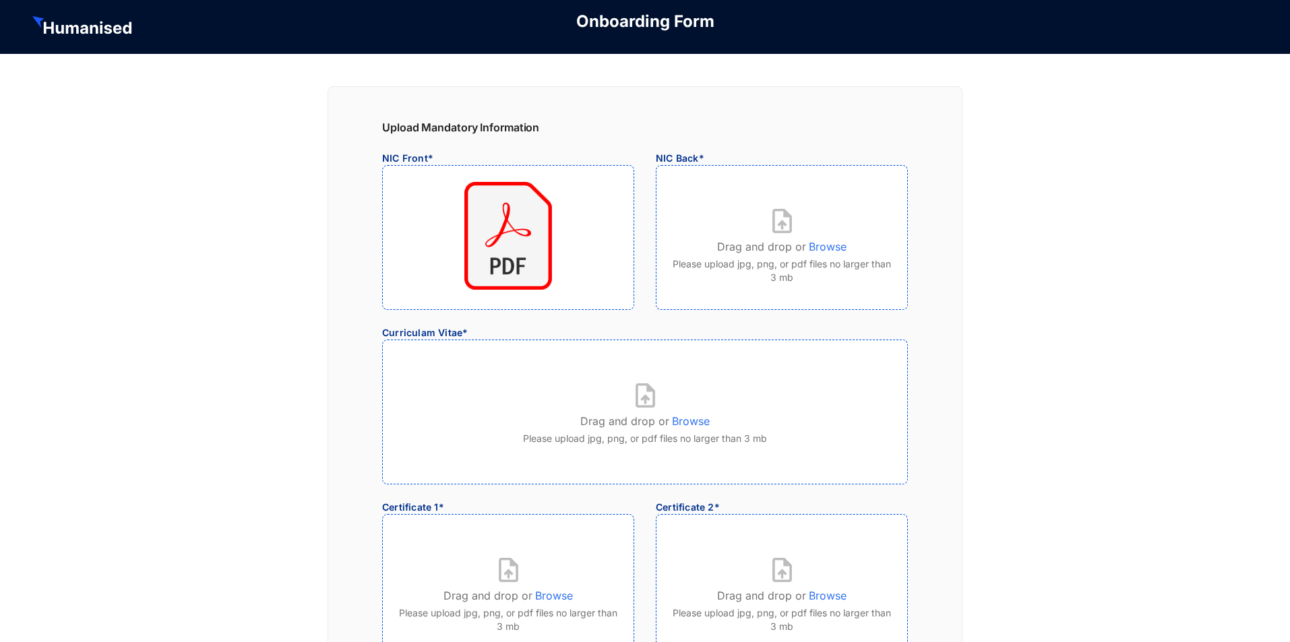
click at [835, 244] on p "Browse" at bounding box center [828, 244] width 38 height 22
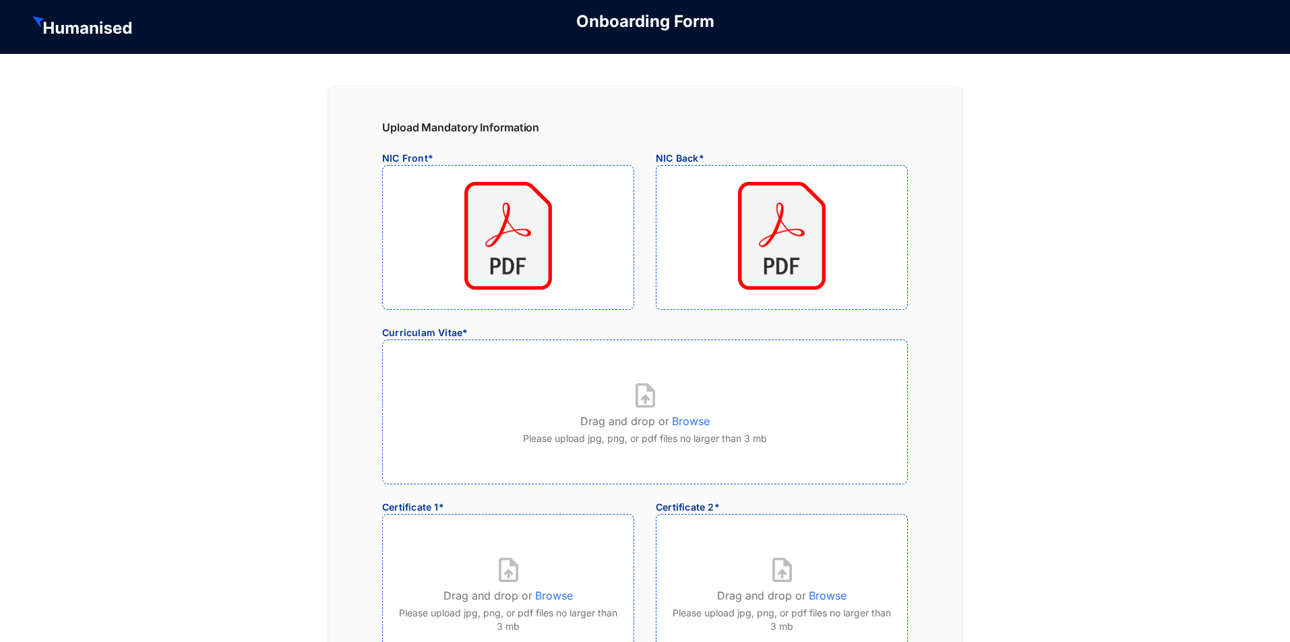
click at [708, 423] on p "Browse" at bounding box center [691, 419] width 38 height 22
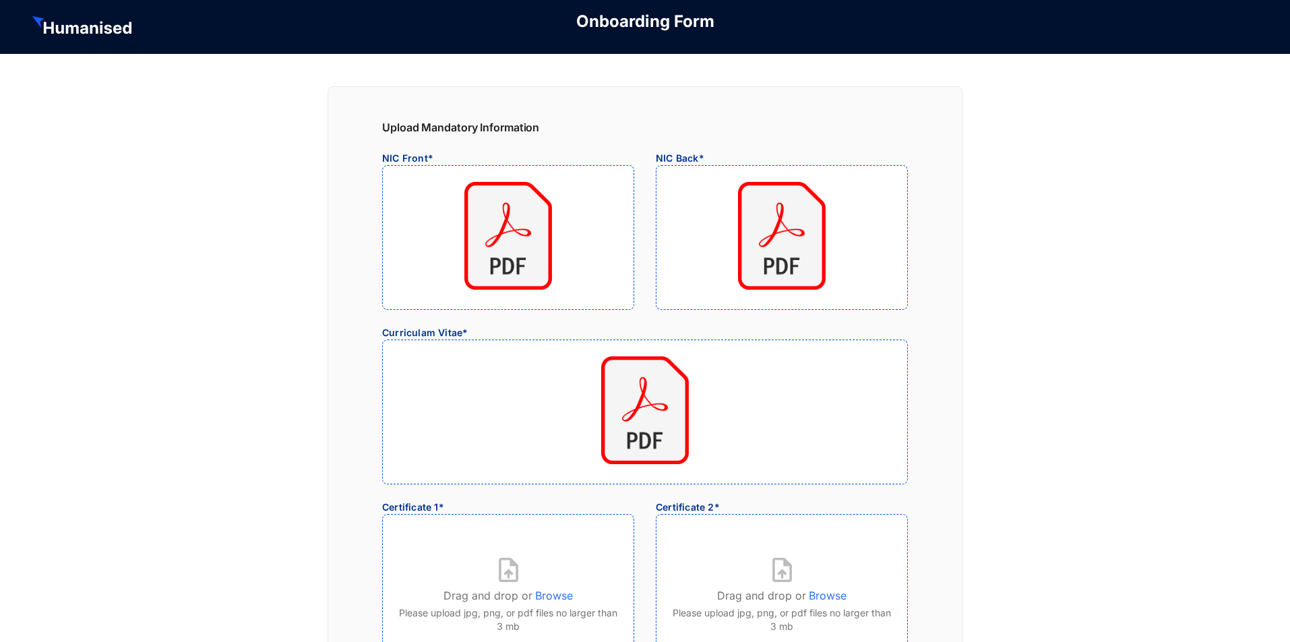
click at [560, 595] on p "Browse" at bounding box center [554, 593] width 38 height 22
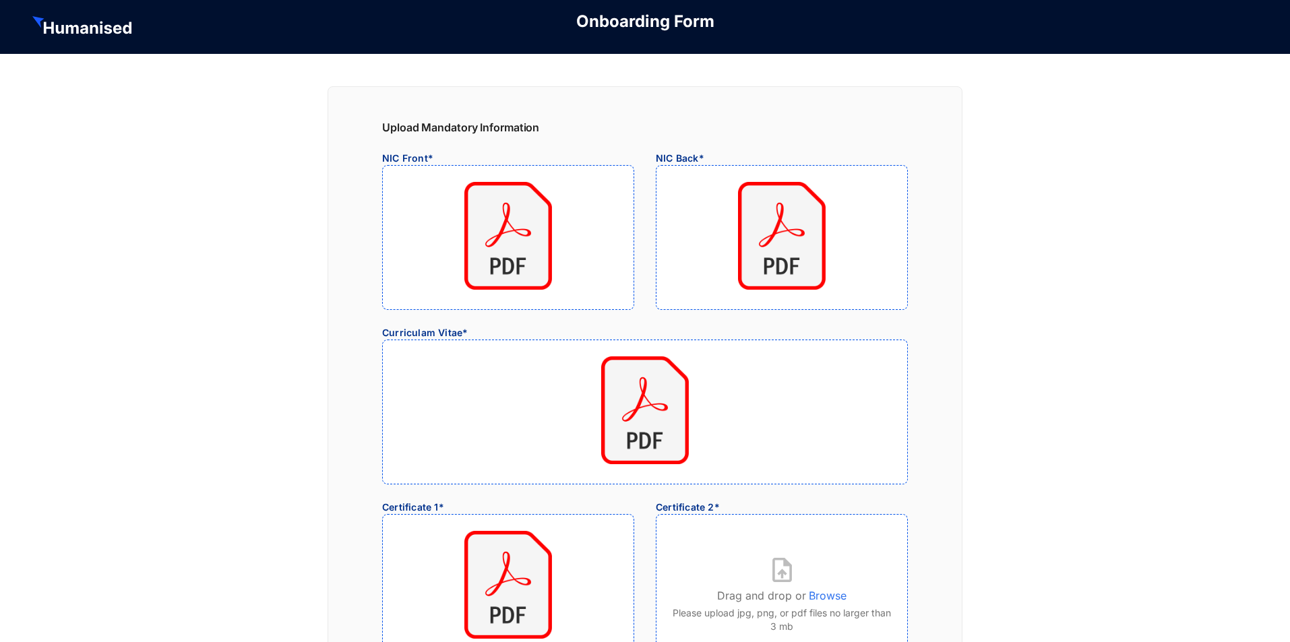
scroll to position [67, 0]
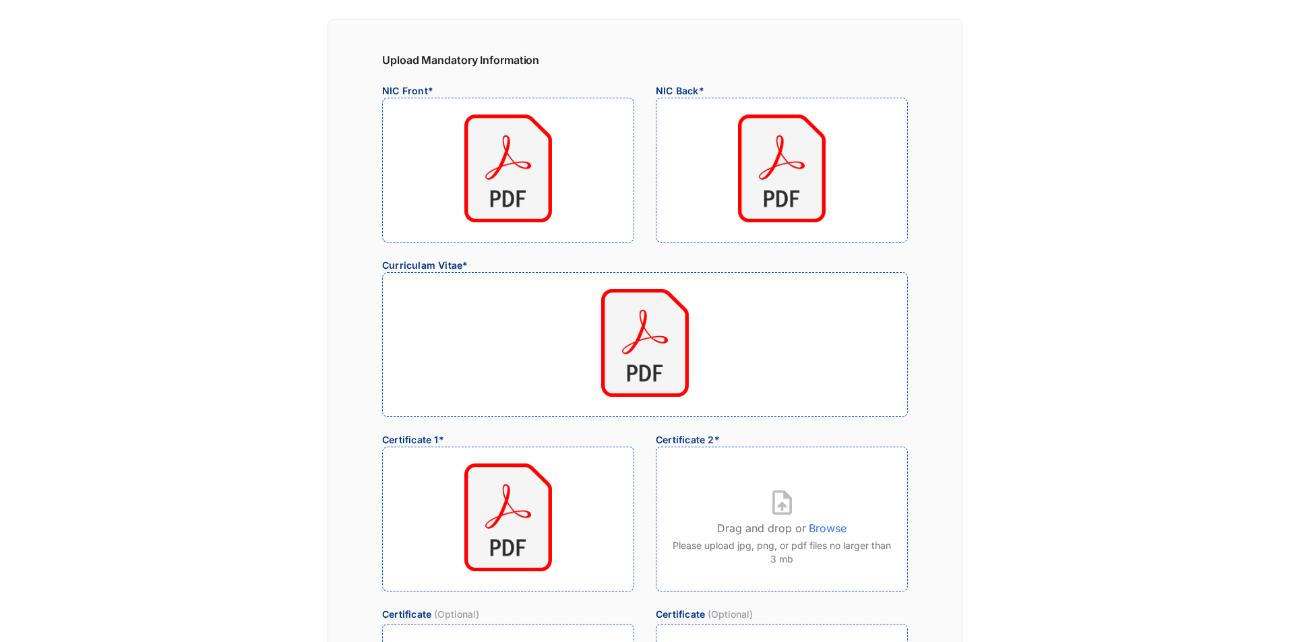
click at [827, 529] on p "Browse" at bounding box center [828, 526] width 38 height 22
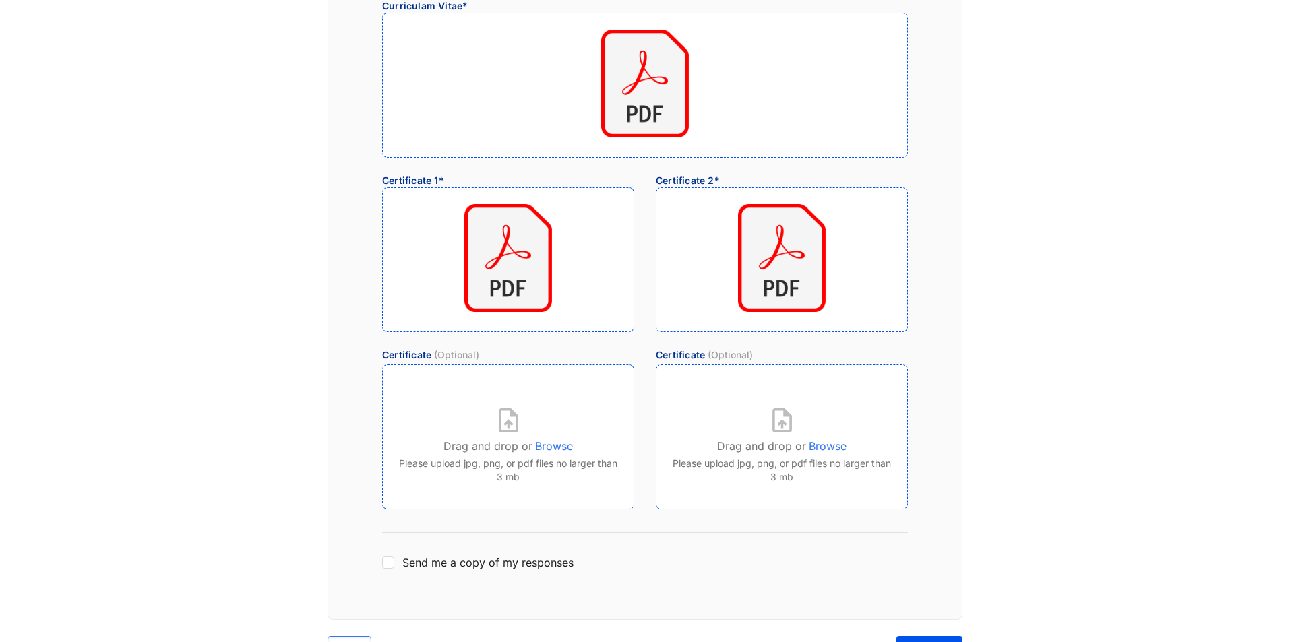
scroll to position [380, 0]
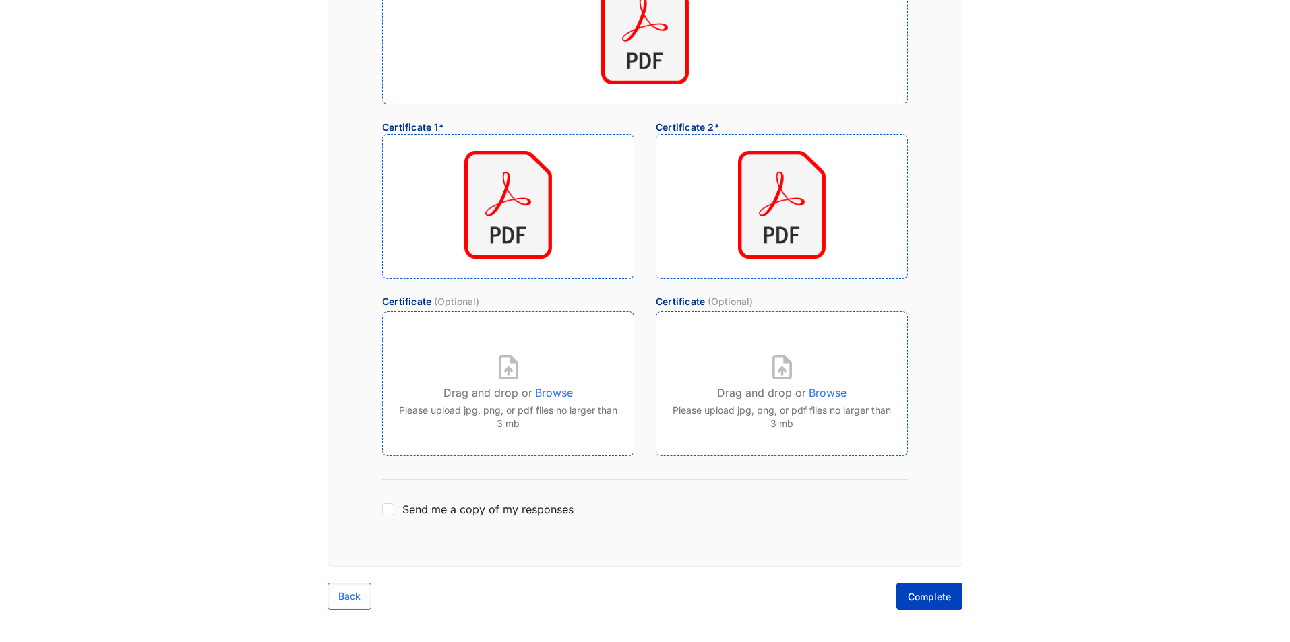
click at [944, 599] on span "Complete" at bounding box center [929, 596] width 43 height 13
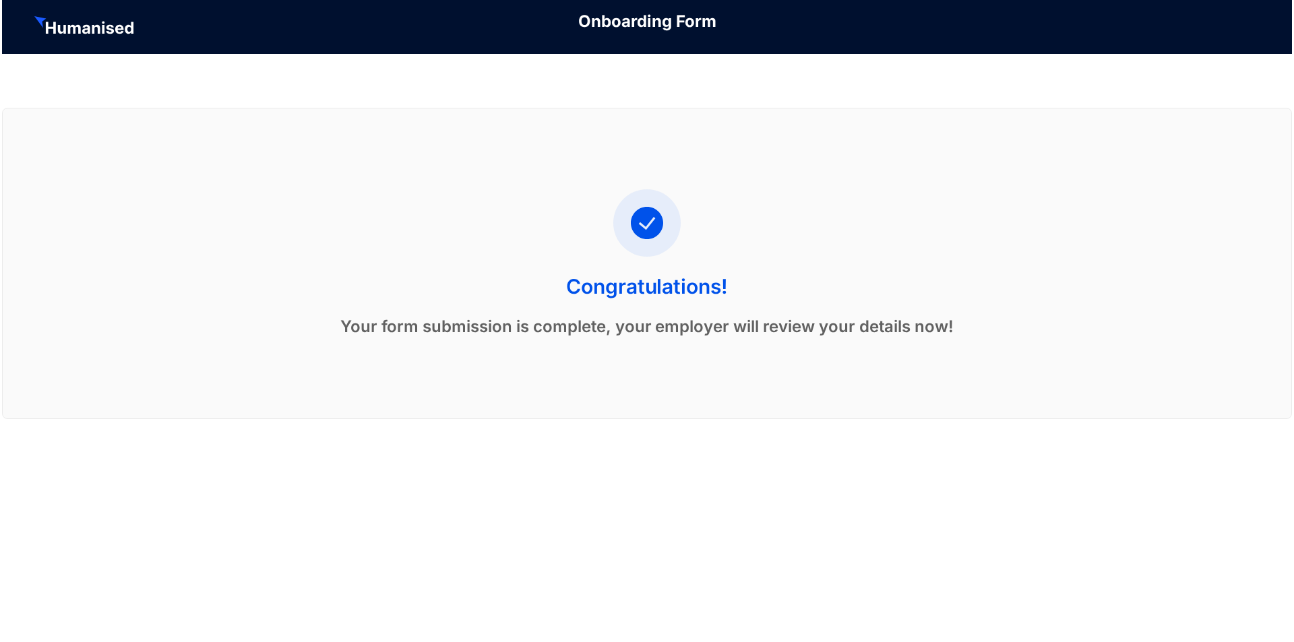
scroll to position [0, 0]
